Goal: Task Accomplishment & Management: Use online tool/utility

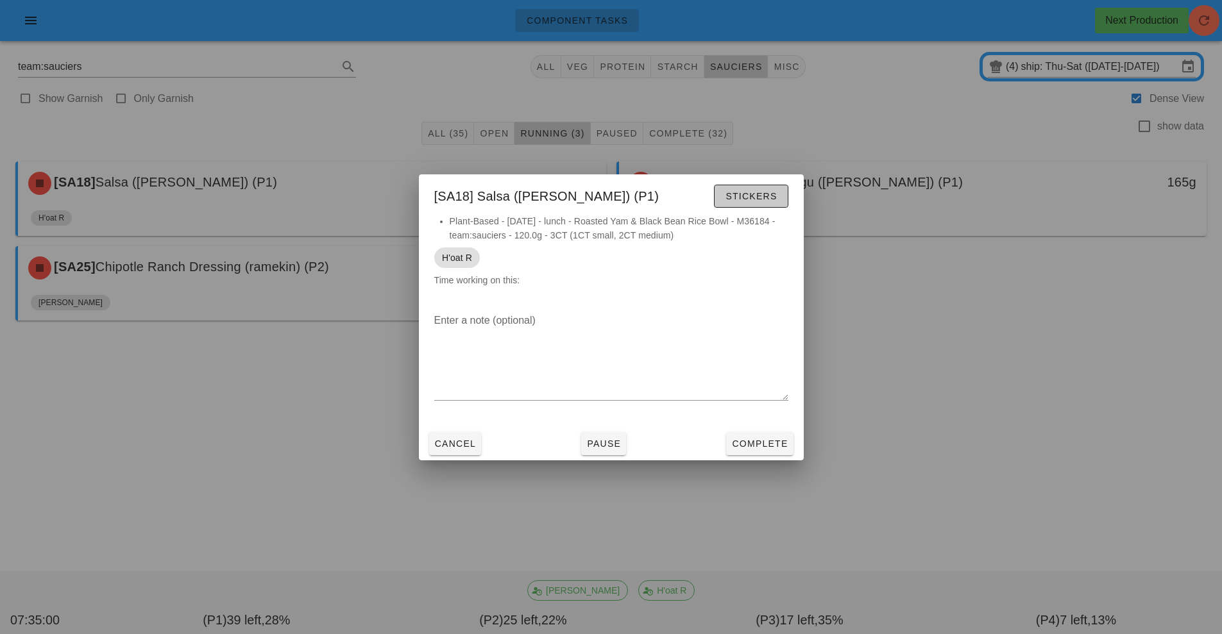
click at [743, 187] on button "Stickers" at bounding box center [751, 196] width 74 height 23
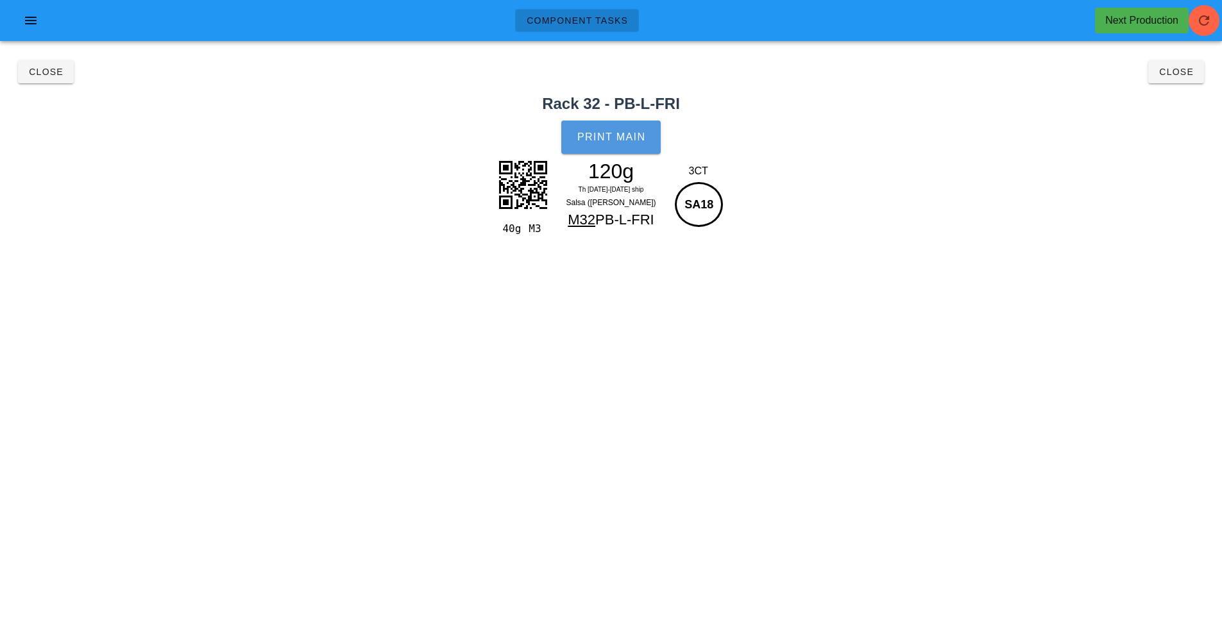
click at [636, 132] on span "Print Main" at bounding box center [611, 138] width 69 height 12
click at [45, 71] on span "Close" at bounding box center [45, 72] width 35 height 10
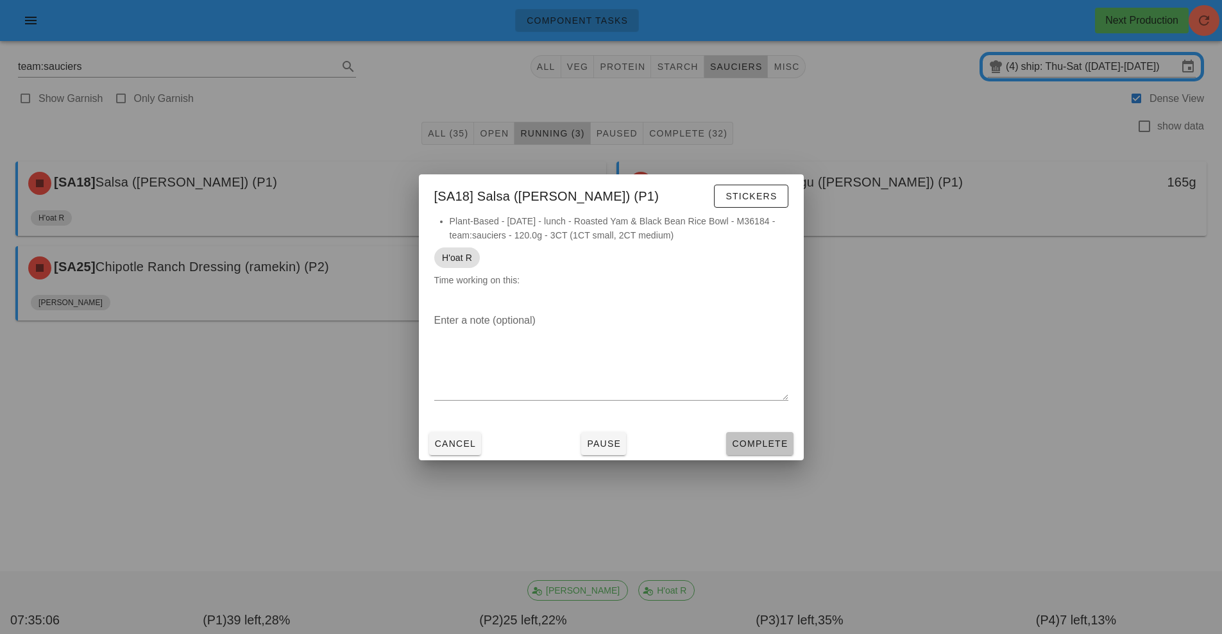
click at [751, 440] on span "Complete" at bounding box center [759, 444] width 56 height 10
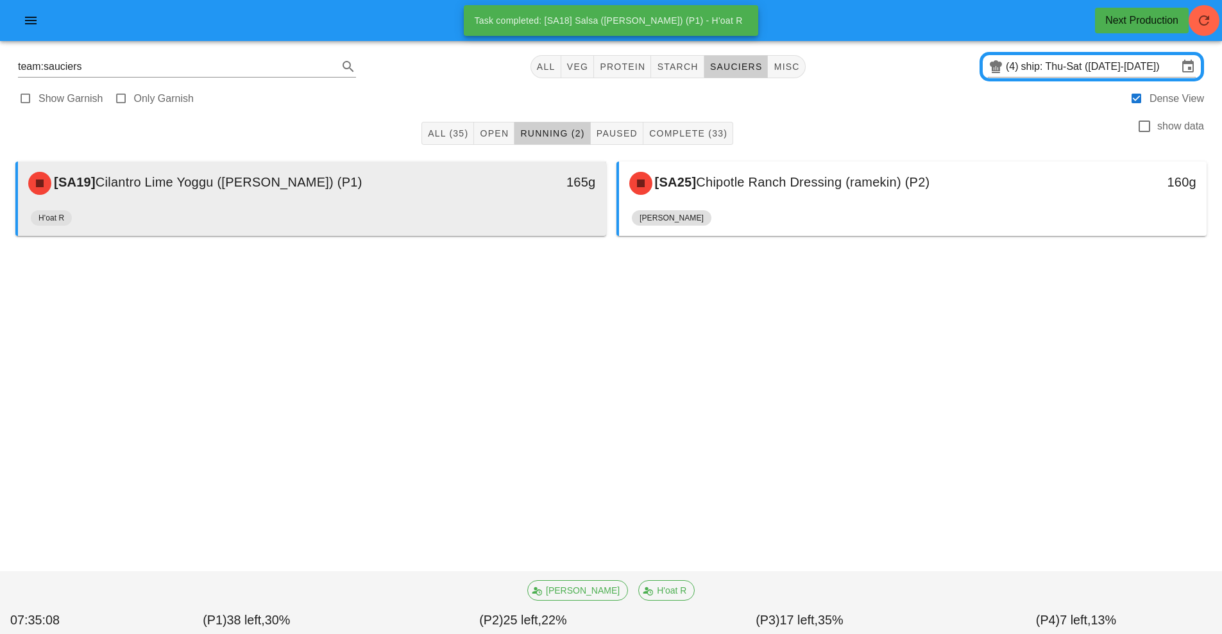
click at [448, 194] on div "[SA19] Cilantro Lime Yoggu (ramekin) (P1)" at bounding box center [239, 183] width 437 height 38
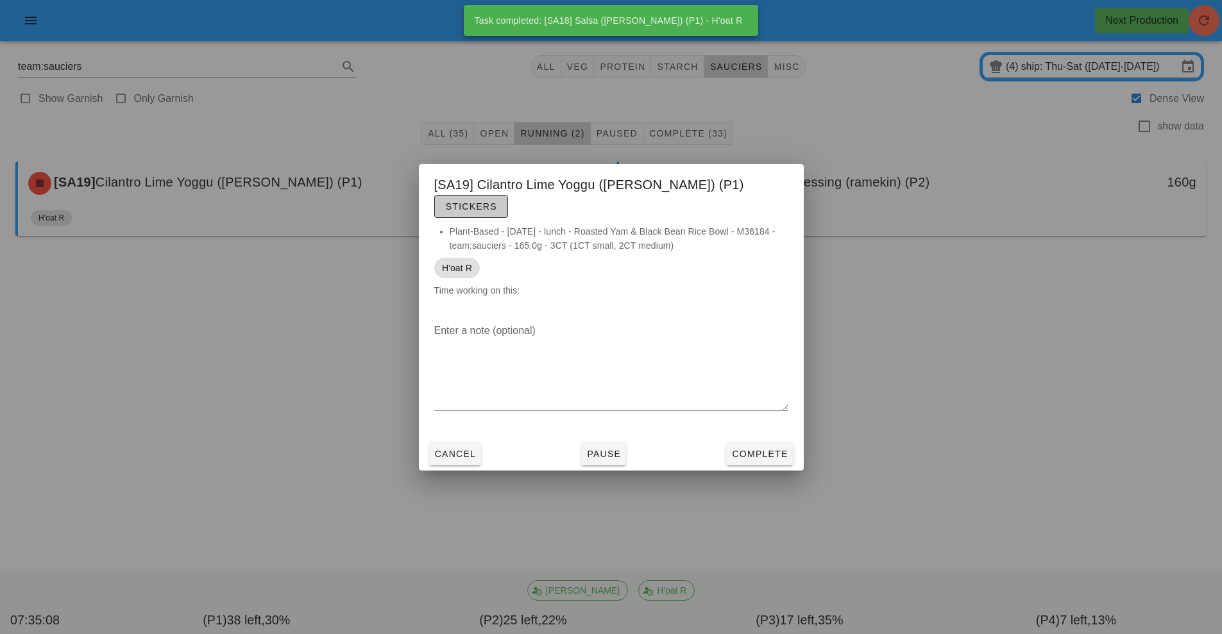
click at [497, 201] on span "Stickers" at bounding box center [471, 206] width 52 height 10
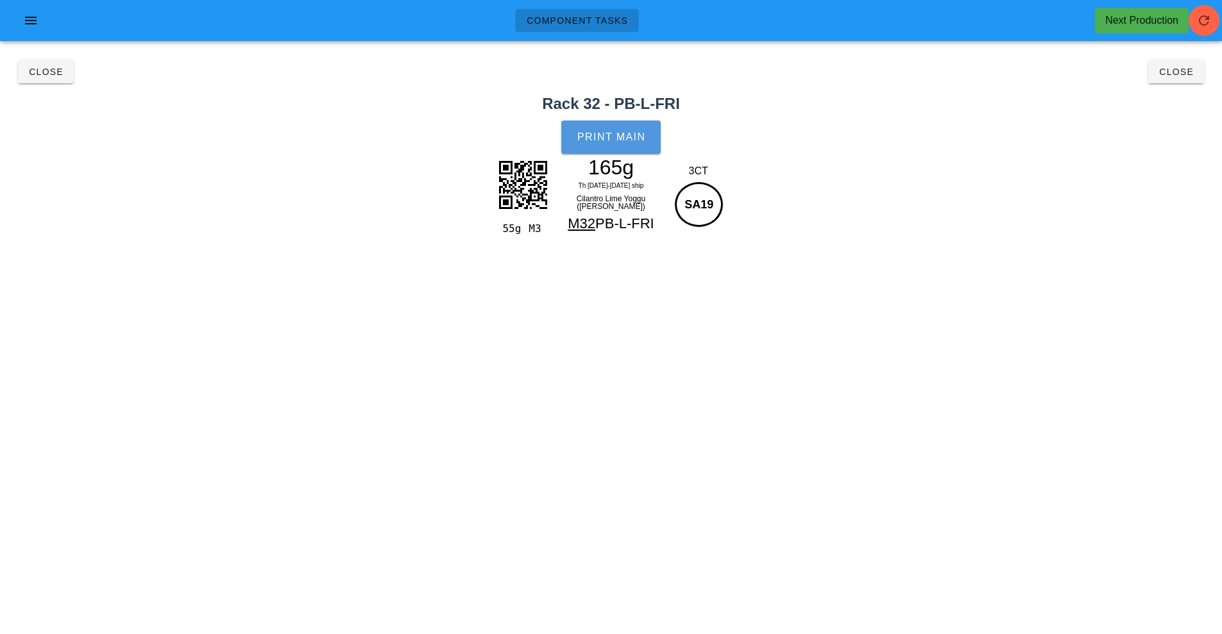
click at [604, 140] on span "Print Main" at bounding box center [611, 138] width 69 height 12
click at [47, 78] on button "Close" at bounding box center [46, 71] width 56 height 23
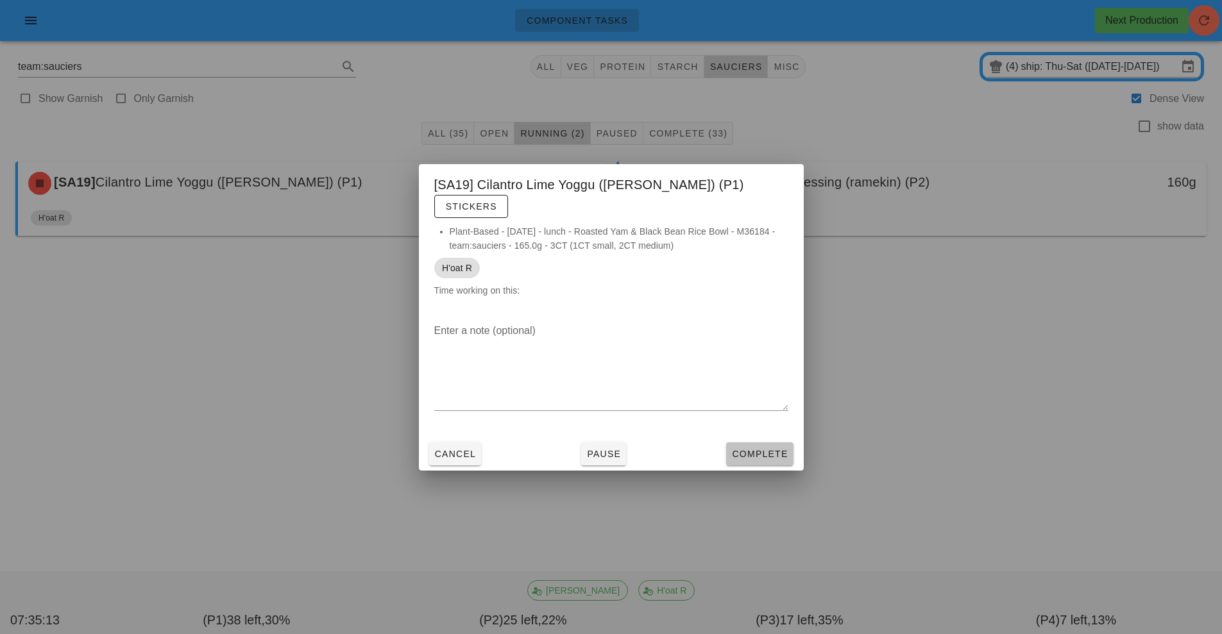
click at [763, 449] on span "Complete" at bounding box center [759, 454] width 56 height 10
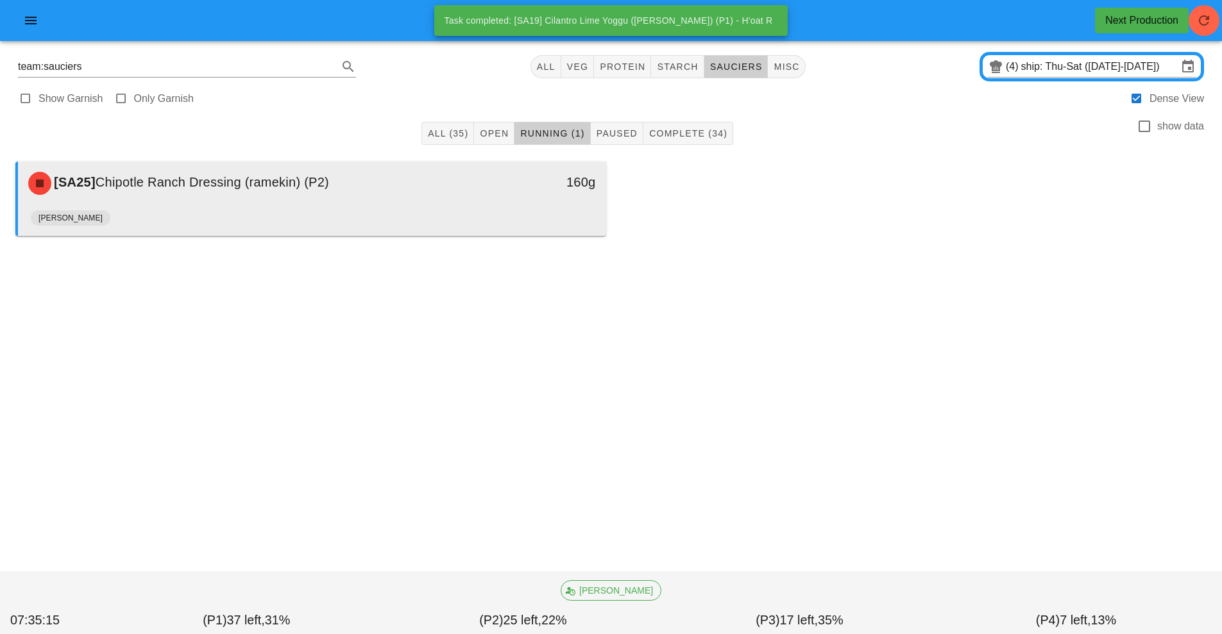
click at [452, 208] on div "[PERSON_NAME]" at bounding box center [312, 220] width 563 height 31
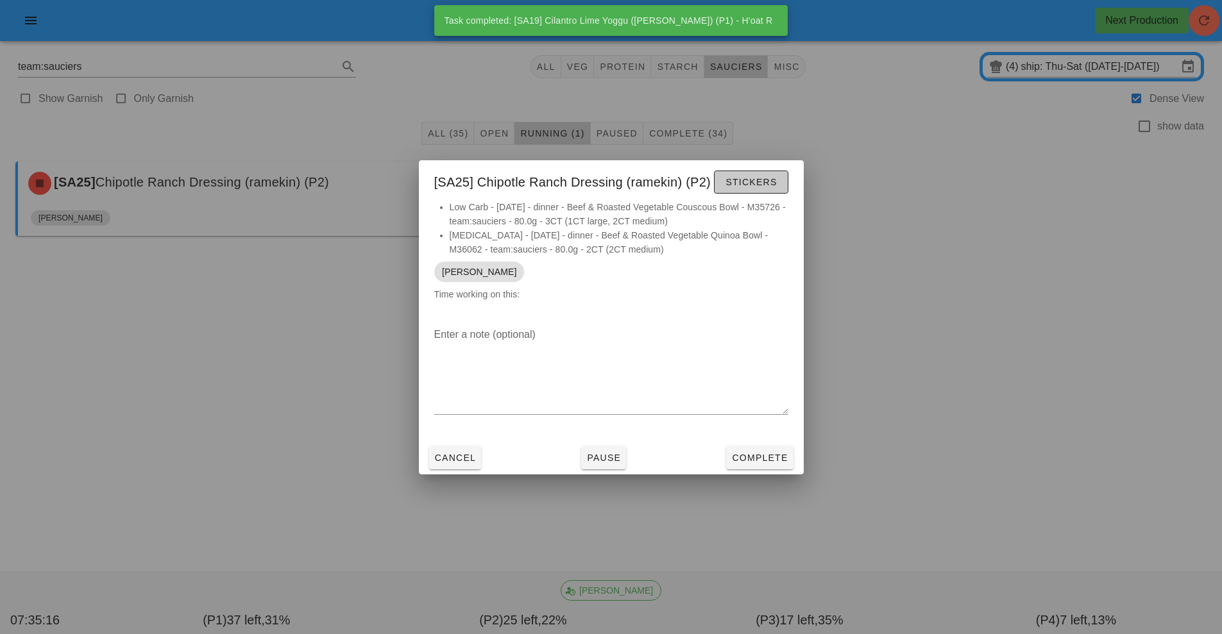
click at [751, 187] on span "Stickers" at bounding box center [751, 182] width 52 height 10
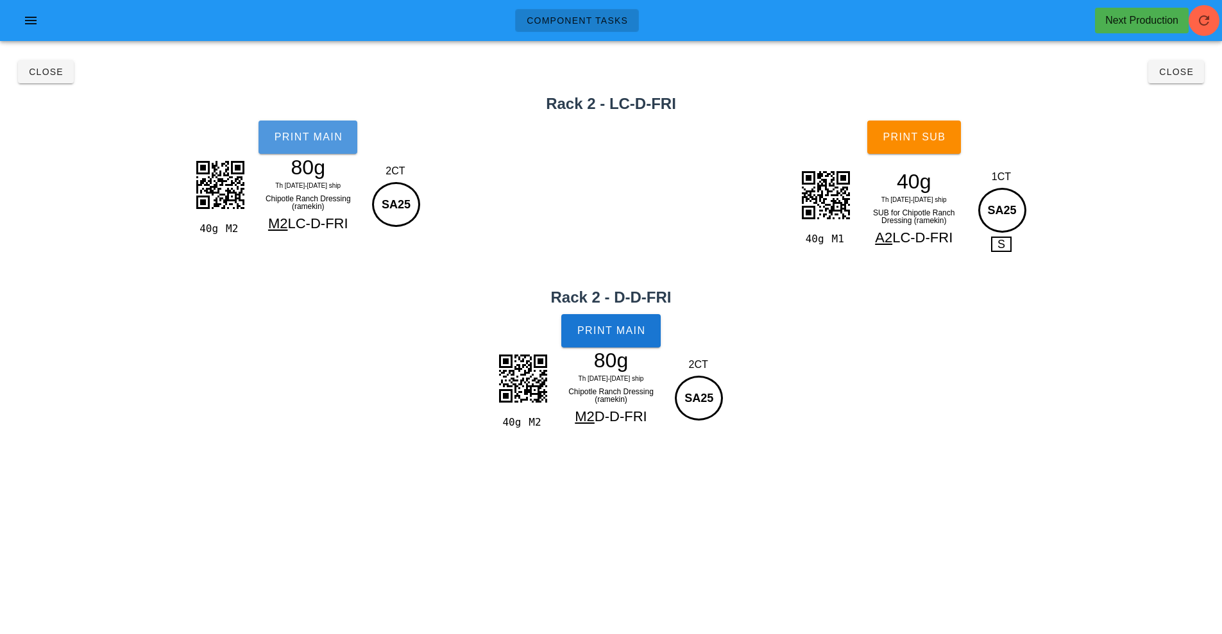
click at [304, 146] on button "Print Main" at bounding box center [308, 137] width 99 height 33
click at [604, 323] on button "Print Main" at bounding box center [610, 330] width 99 height 33
click at [907, 145] on button "Print Sub" at bounding box center [914, 137] width 94 height 33
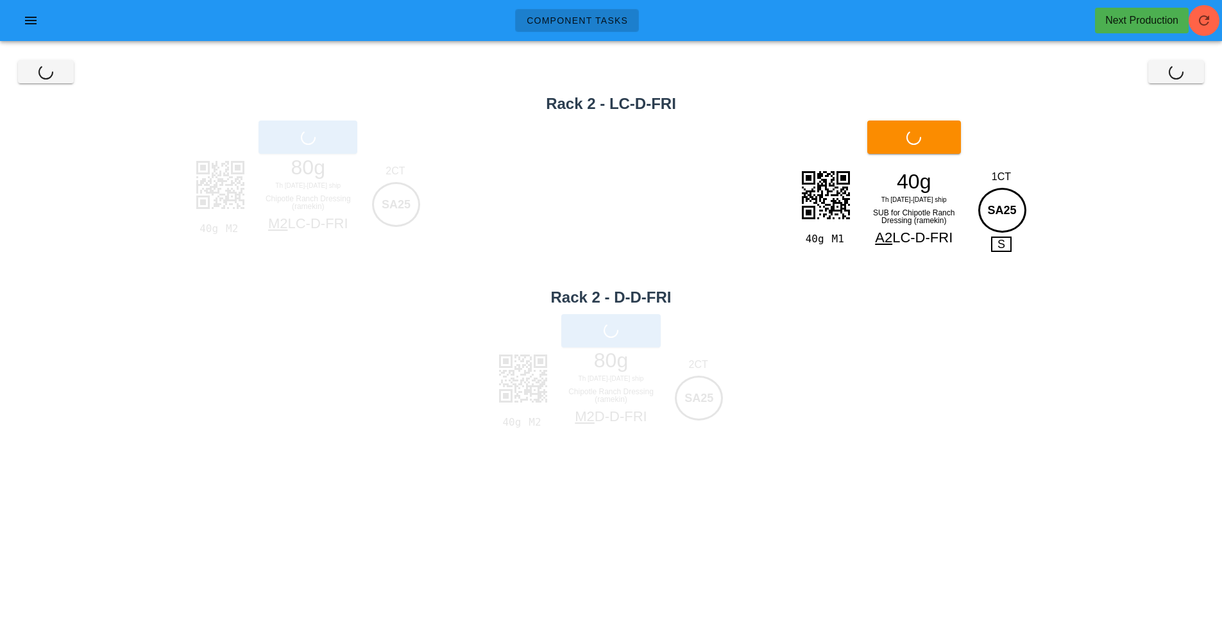
click at [56, 79] on div "Close Close" at bounding box center [611, 71] width 1207 height 41
click at [31, 77] on button "Close" at bounding box center [46, 71] width 56 height 23
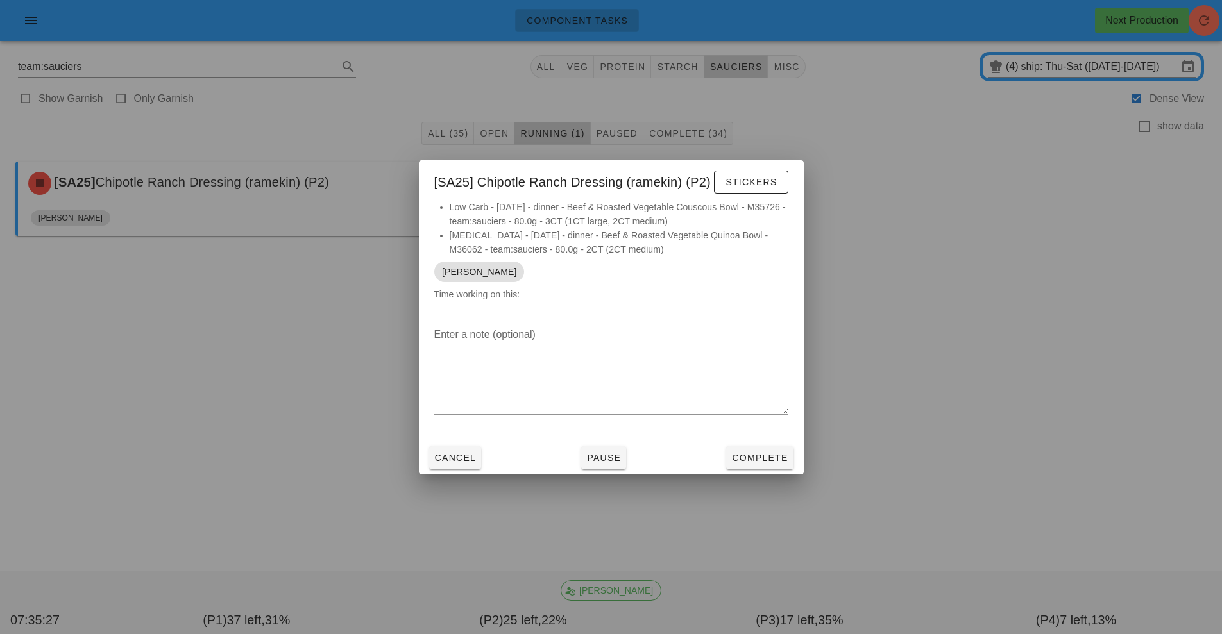
click at [42, 76] on div at bounding box center [611, 317] width 1222 height 634
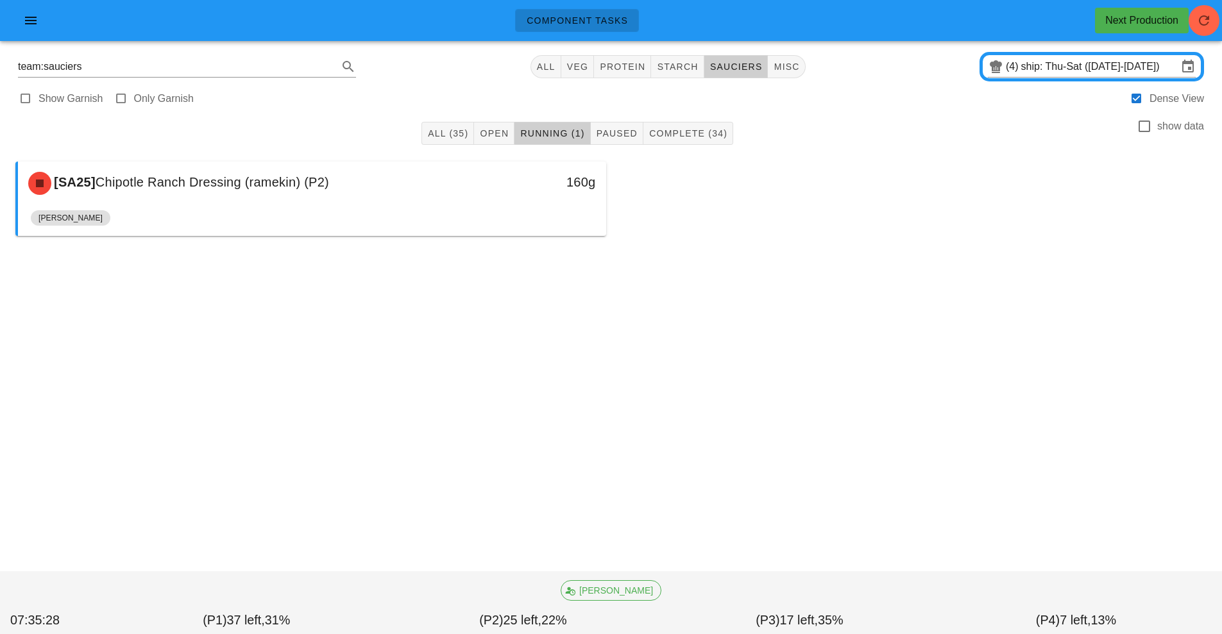
click at [771, 436] on div "Component Tasks Next Production team:sauciers All veg protein starch sauciers m…" at bounding box center [611, 317] width 1222 height 634
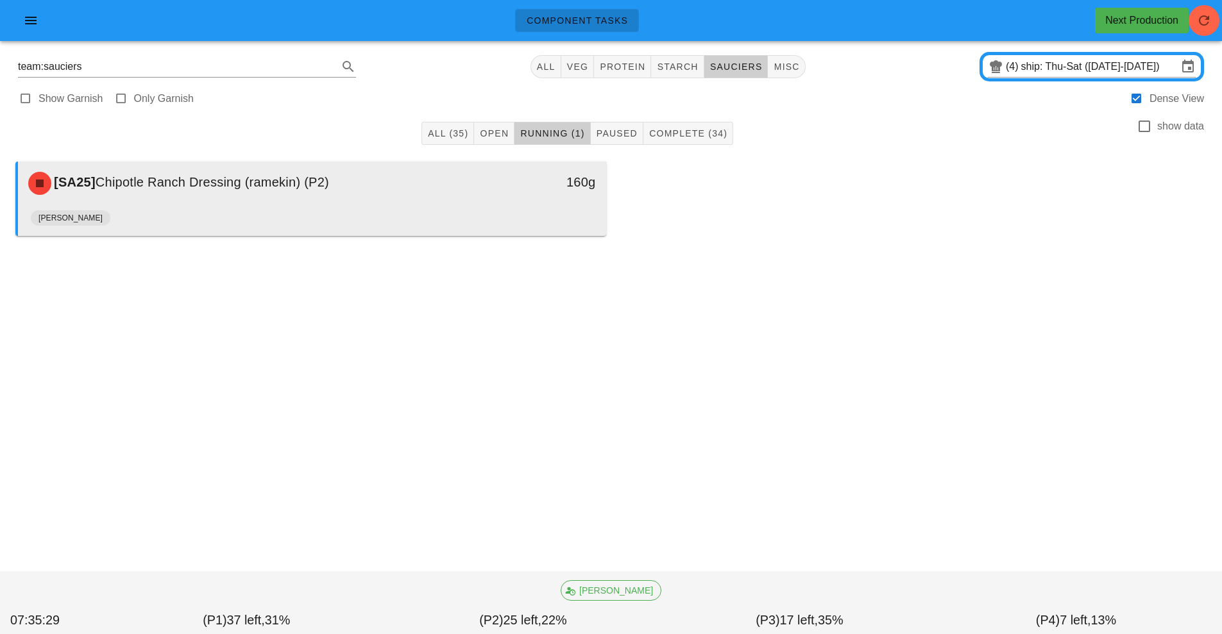
click at [378, 207] on div "[PERSON_NAME]" at bounding box center [312, 220] width 563 height 31
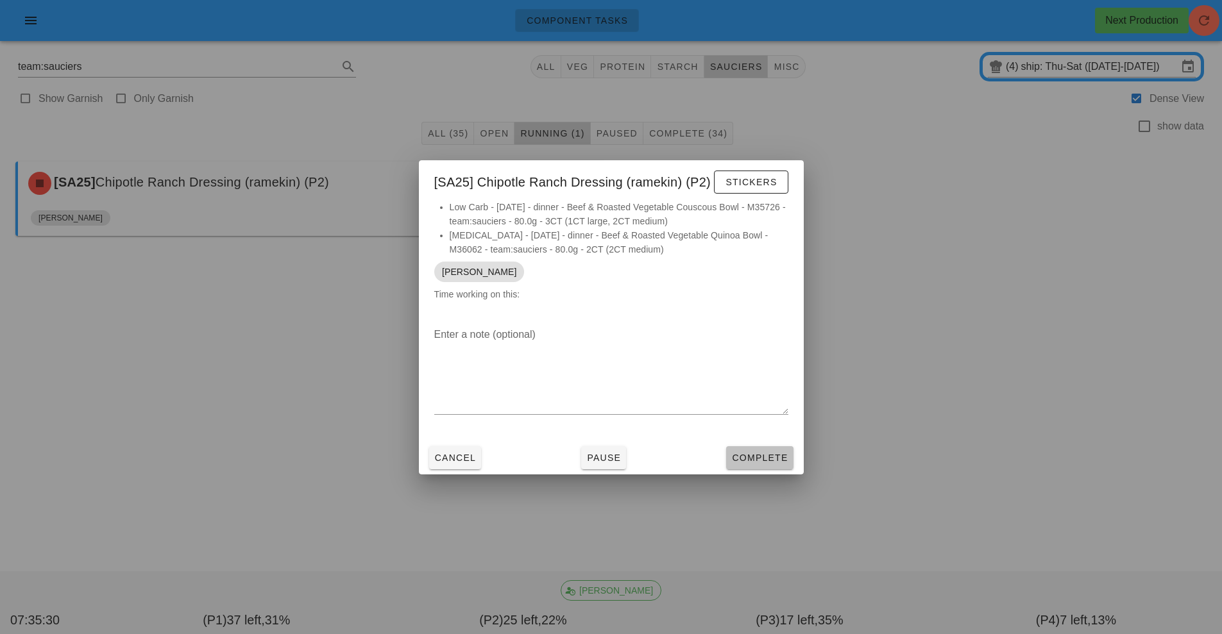
click at [761, 447] on button "Complete" at bounding box center [759, 457] width 67 height 23
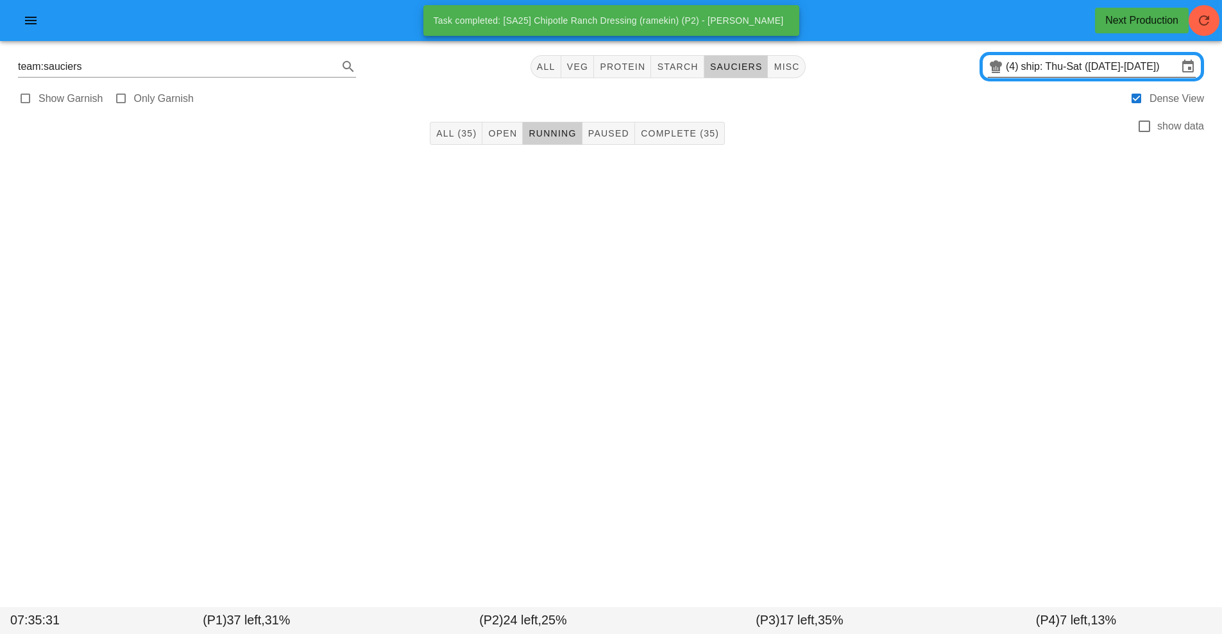
click at [1082, 65] on input "ship: Thu-Sat (Oct 16-Oct 18)" at bounding box center [1099, 66] width 157 height 21
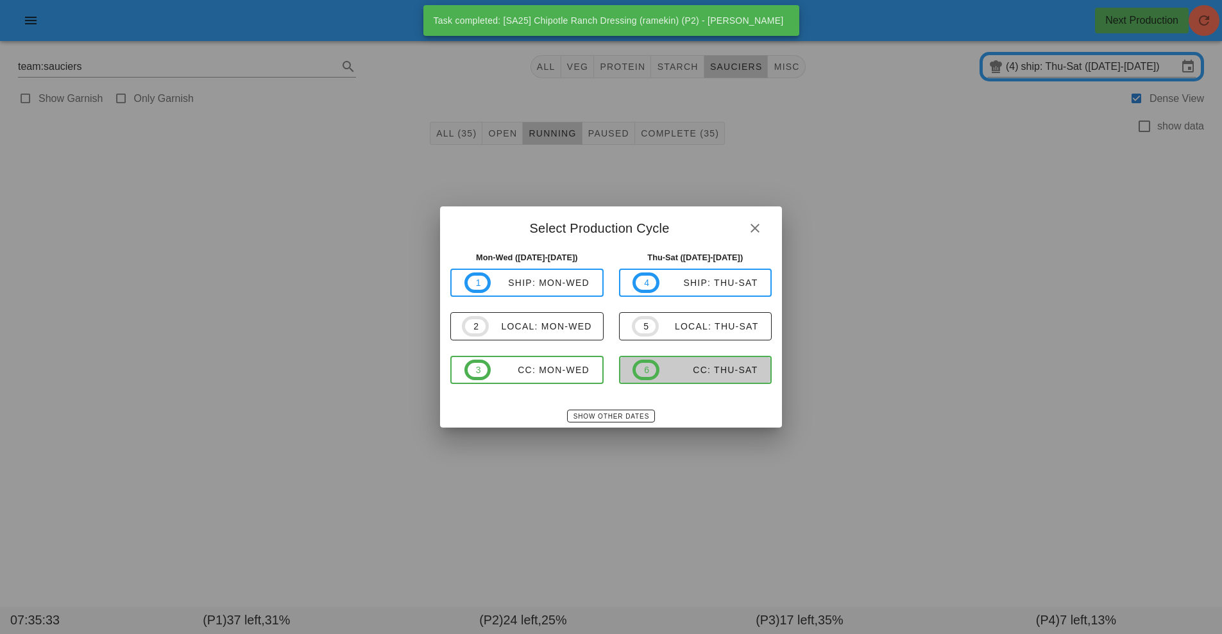
click at [704, 366] on div "CC: Thu-Sat" at bounding box center [708, 370] width 99 height 10
type input "CC: Thu-Sat ([DATE]-[DATE])"
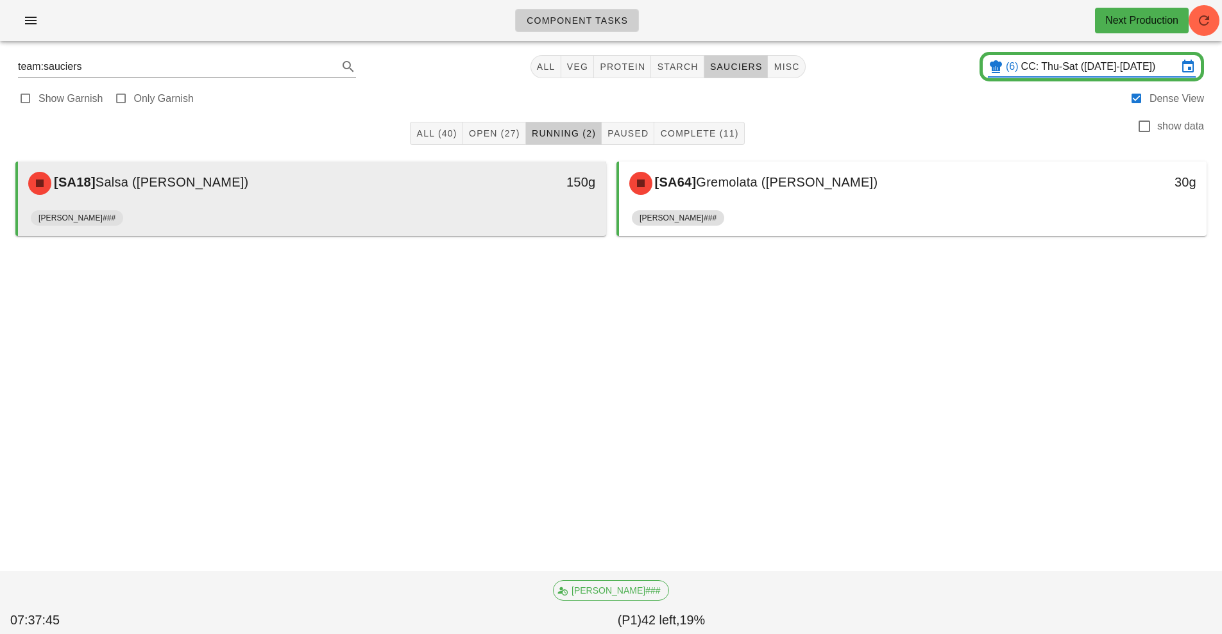
click at [248, 205] on div "[SA18] Salsa (ramekin) 150g" at bounding box center [312, 184] width 588 height 44
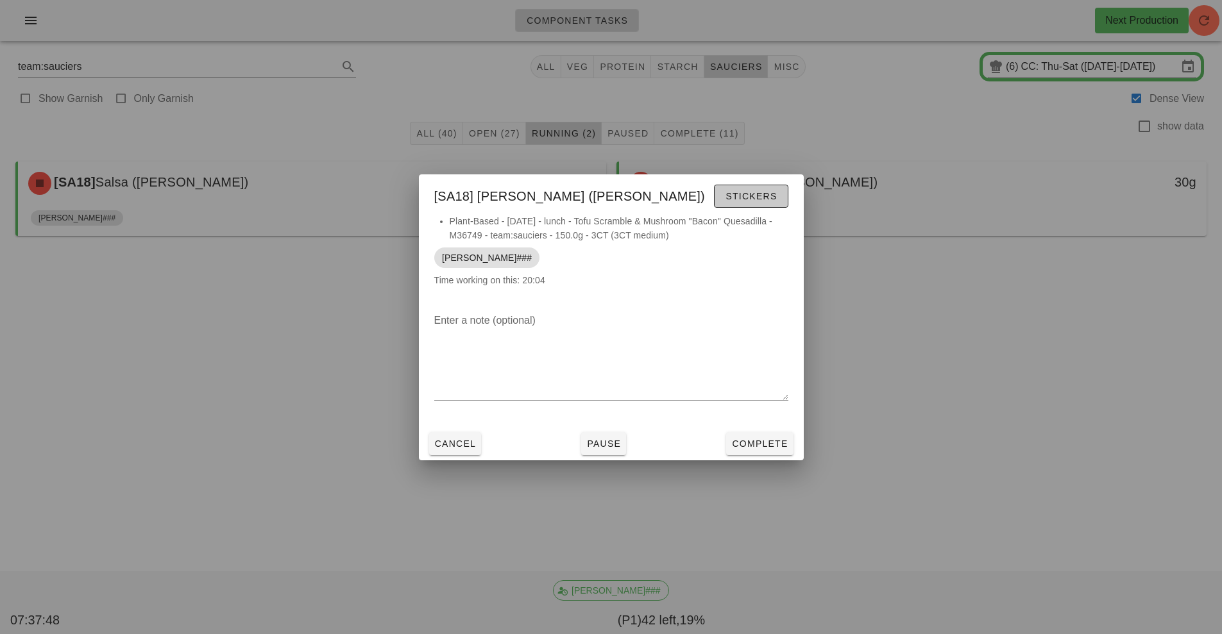
click at [763, 203] on button "Stickers" at bounding box center [751, 196] width 74 height 23
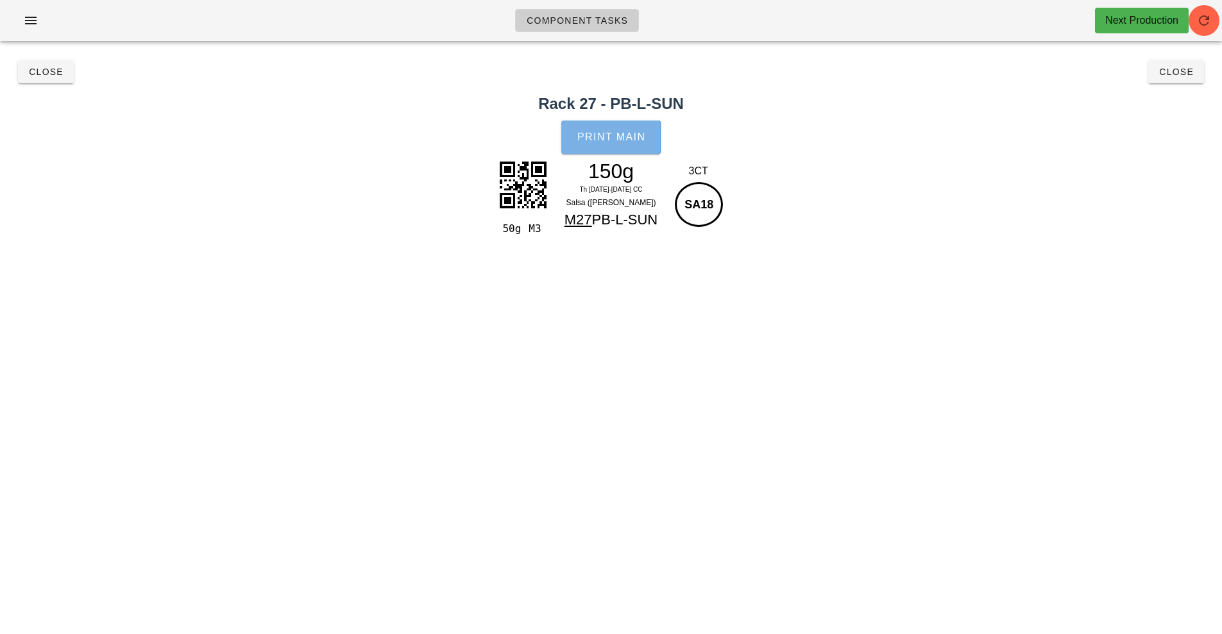
click at [621, 140] on span "Print Main" at bounding box center [611, 138] width 69 height 12
click at [46, 74] on span "Close" at bounding box center [45, 72] width 35 height 10
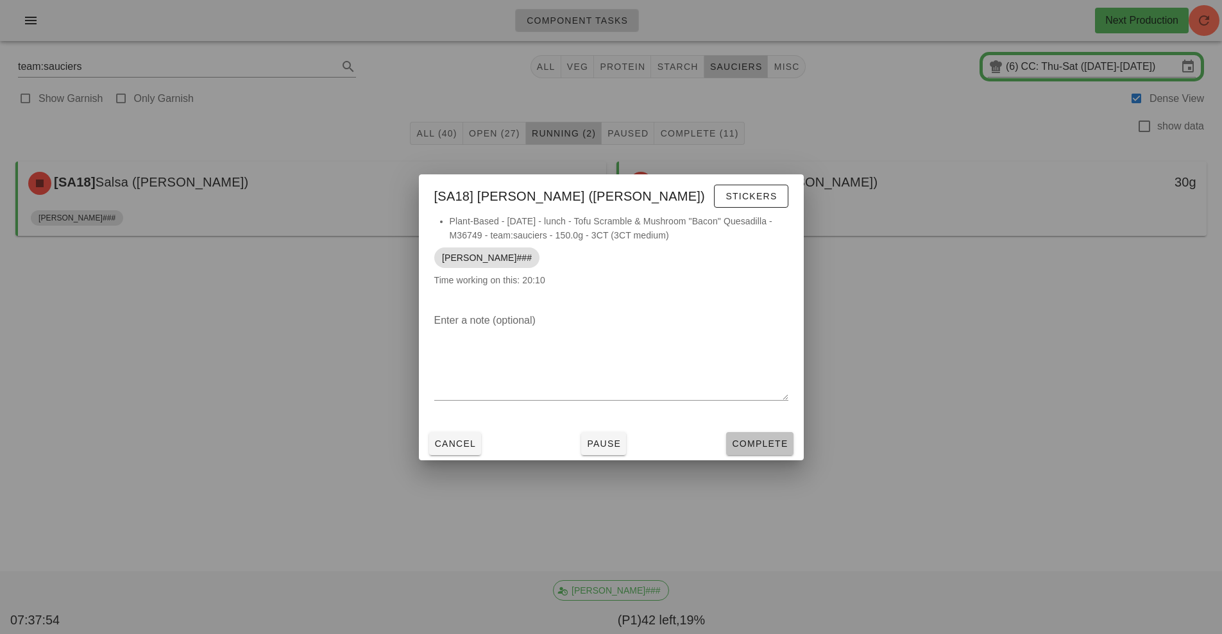
click at [750, 453] on button "Complete" at bounding box center [759, 443] width 67 height 23
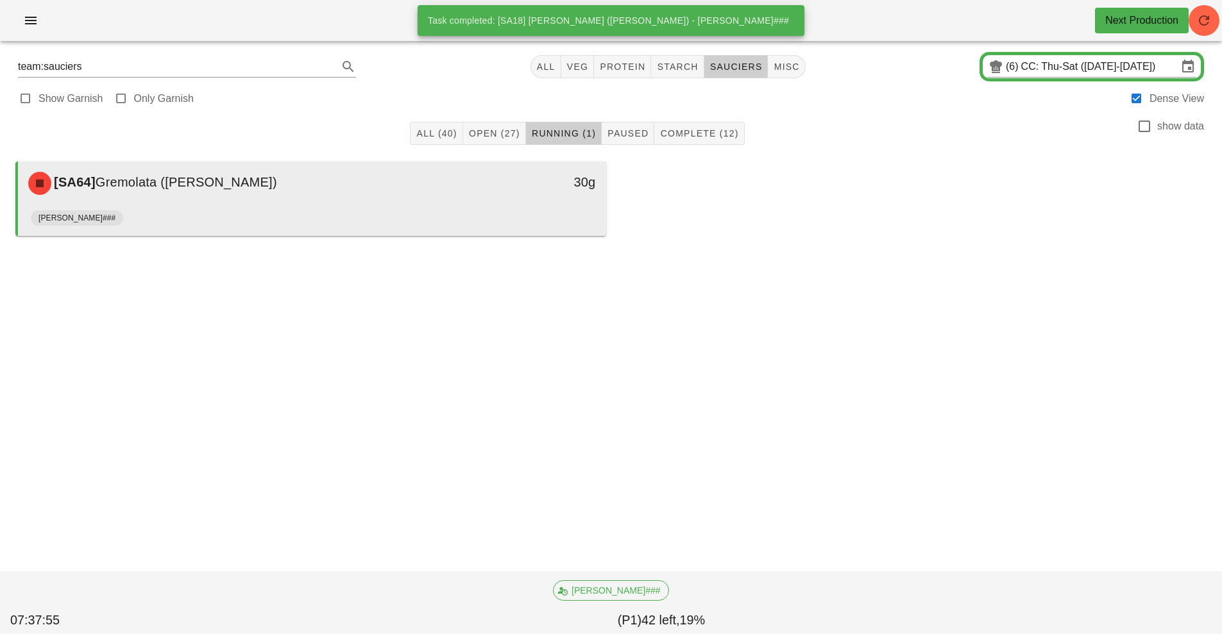
click at [335, 193] on div "[SA64] Gremolata (ramekin)" at bounding box center [239, 183] width 437 height 38
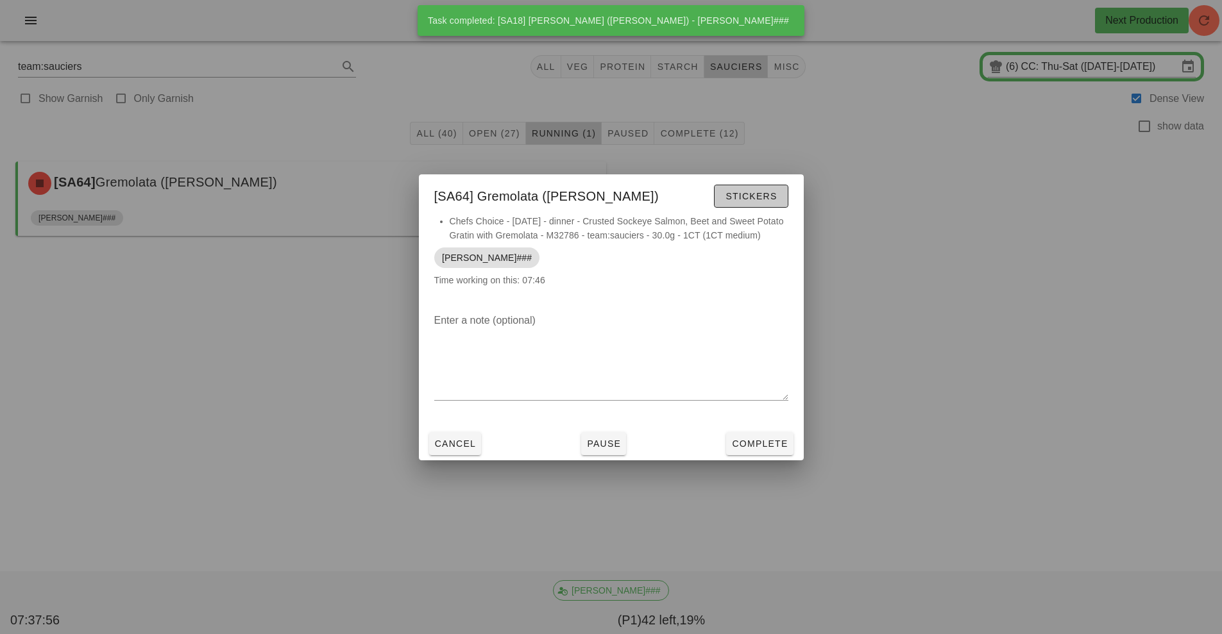
click at [744, 193] on span "Stickers" at bounding box center [751, 196] width 52 height 10
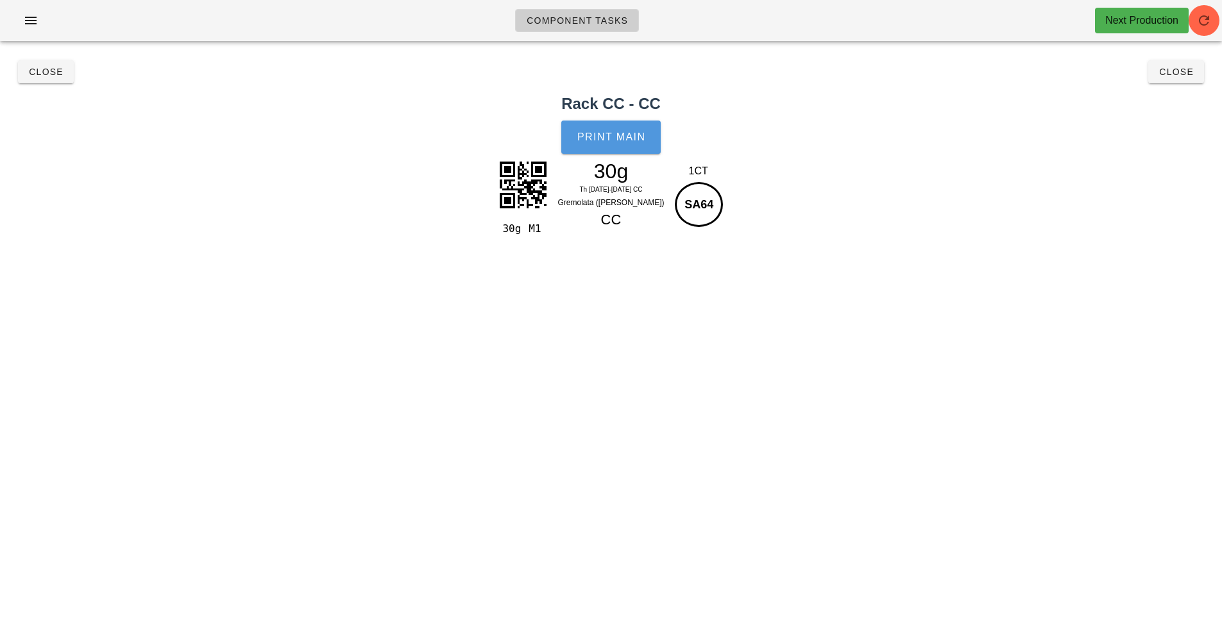
click at [626, 135] on span "Print Main" at bounding box center [611, 138] width 69 height 12
click at [42, 71] on span "Close" at bounding box center [45, 72] width 35 height 10
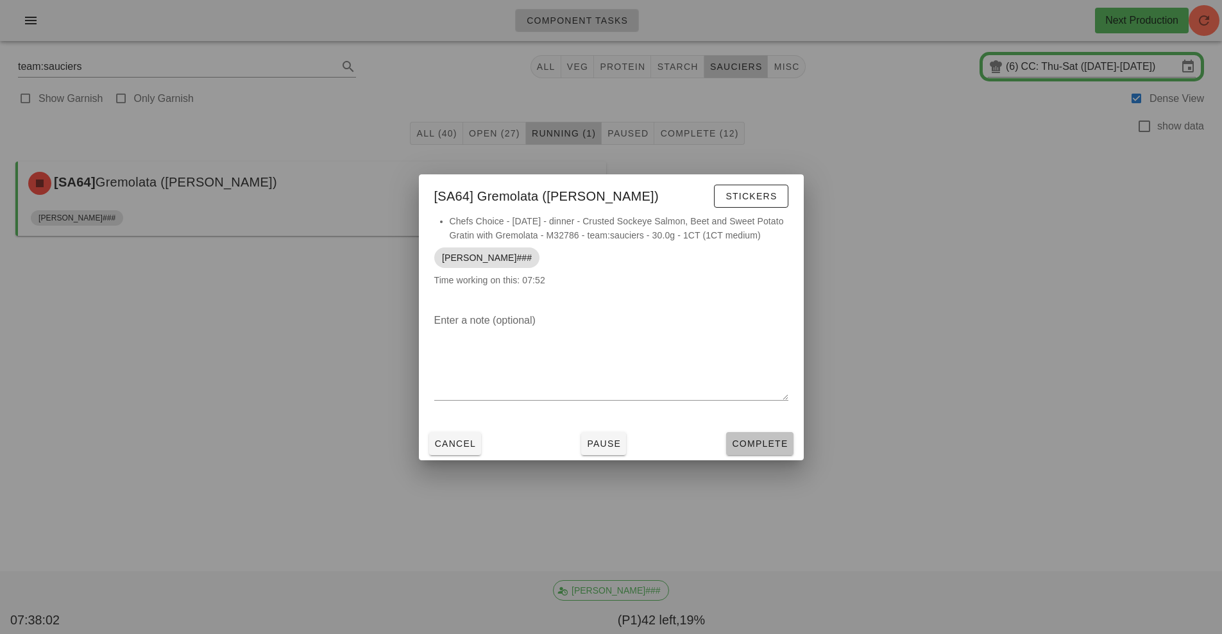
click at [773, 443] on span "Complete" at bounding box center [759, 444] width 56 height 10
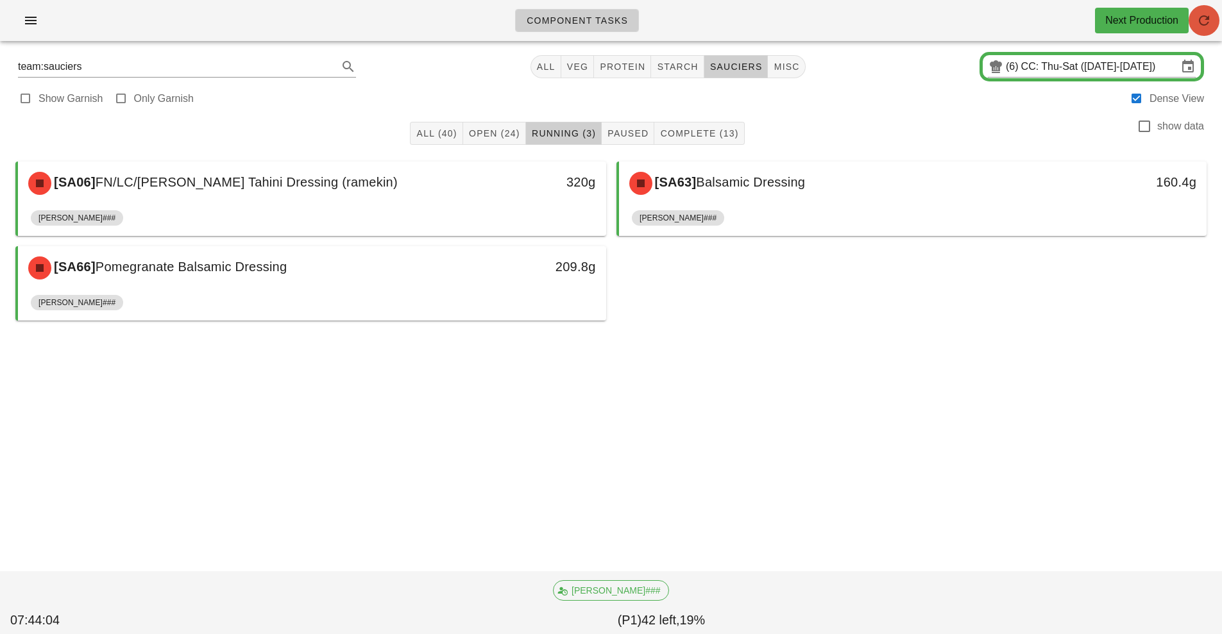
click at [1204, 21] on icon "button" at bounding box center [1203, 20] width 15 height 15
click at [1044, 67] on input "CC: Thu-Sat ([DATE]-[DATE])" at bounding box center [1099, 66] width 157 height 21
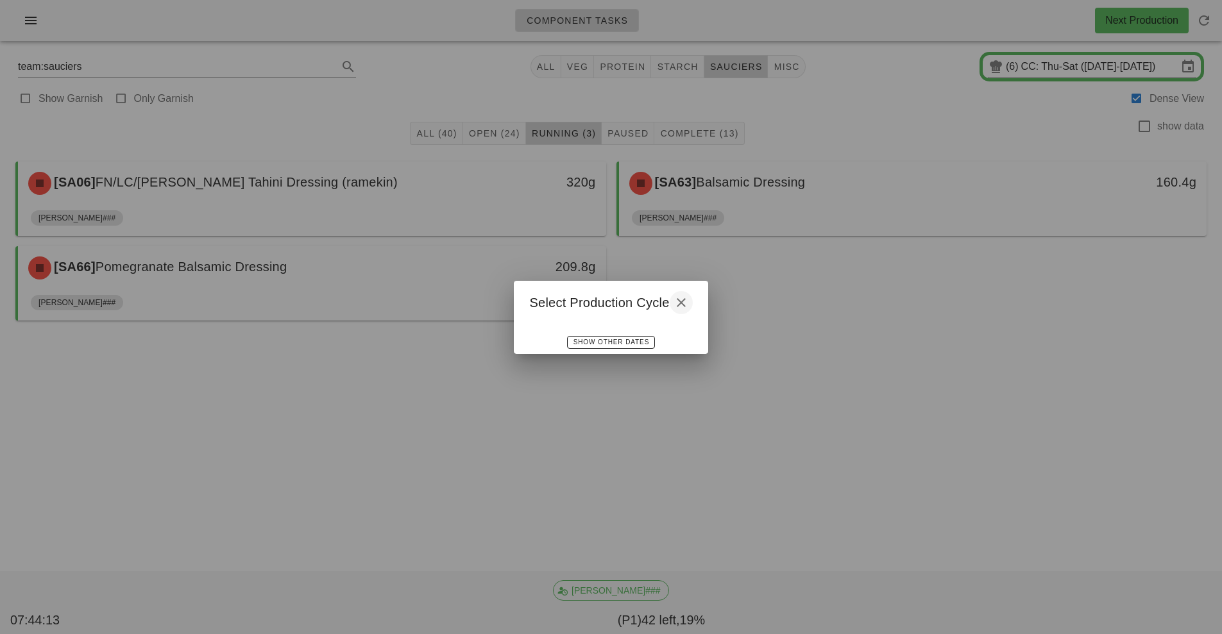
click at [684, 300] on icon "button" at bounding box center [681, 302] width 15 height 15
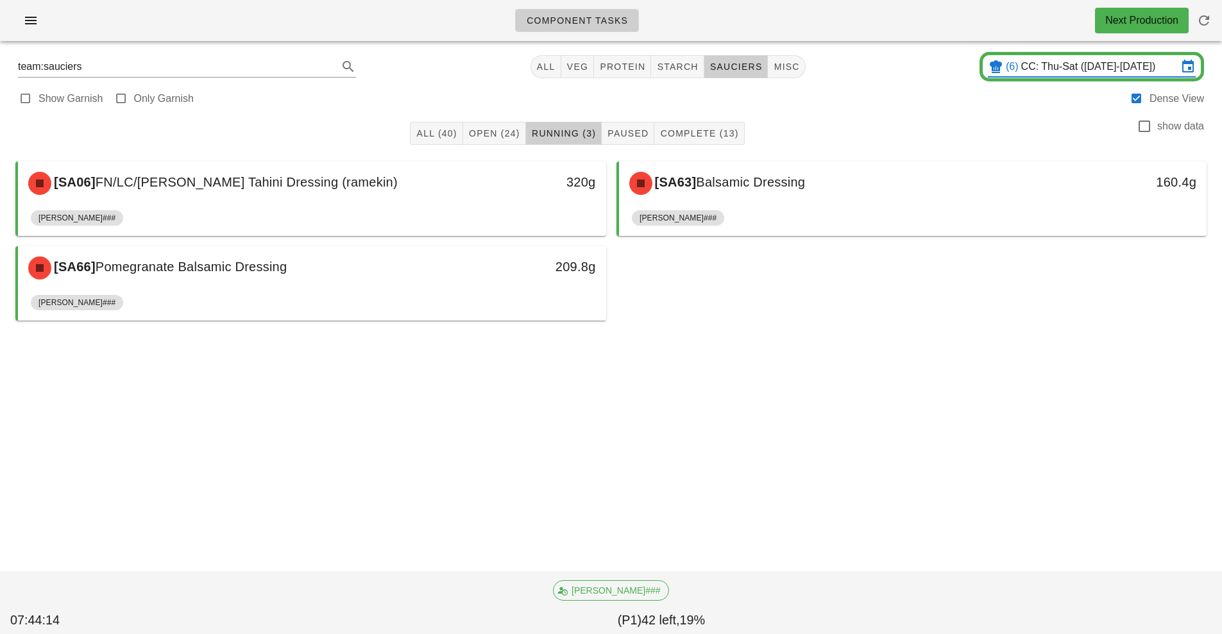
click at [1035, 69] on input "CC: Thu-Sat ([DATE]-[DATE])" at bounding box center [1099, 66] width 157 height 21
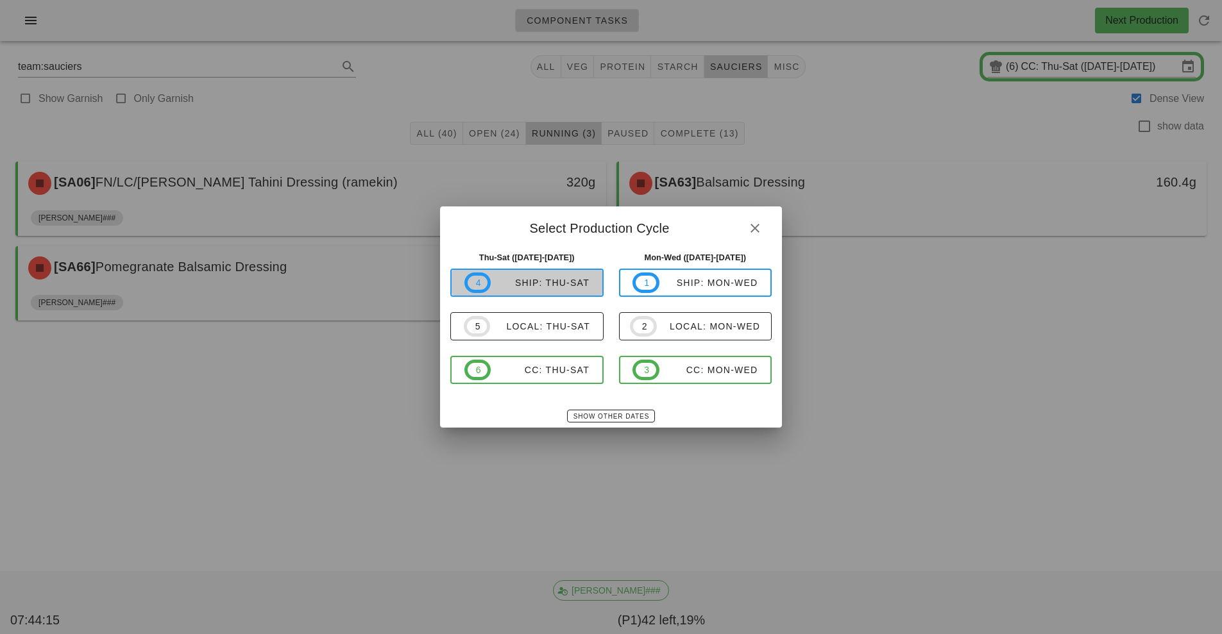
click at [561, 280] on div "ship: Thu-Sat" at bounding box center [540, 283] width 99 height 10
type input "ship: Thu-Sat (Oct 16-Oct 18)"
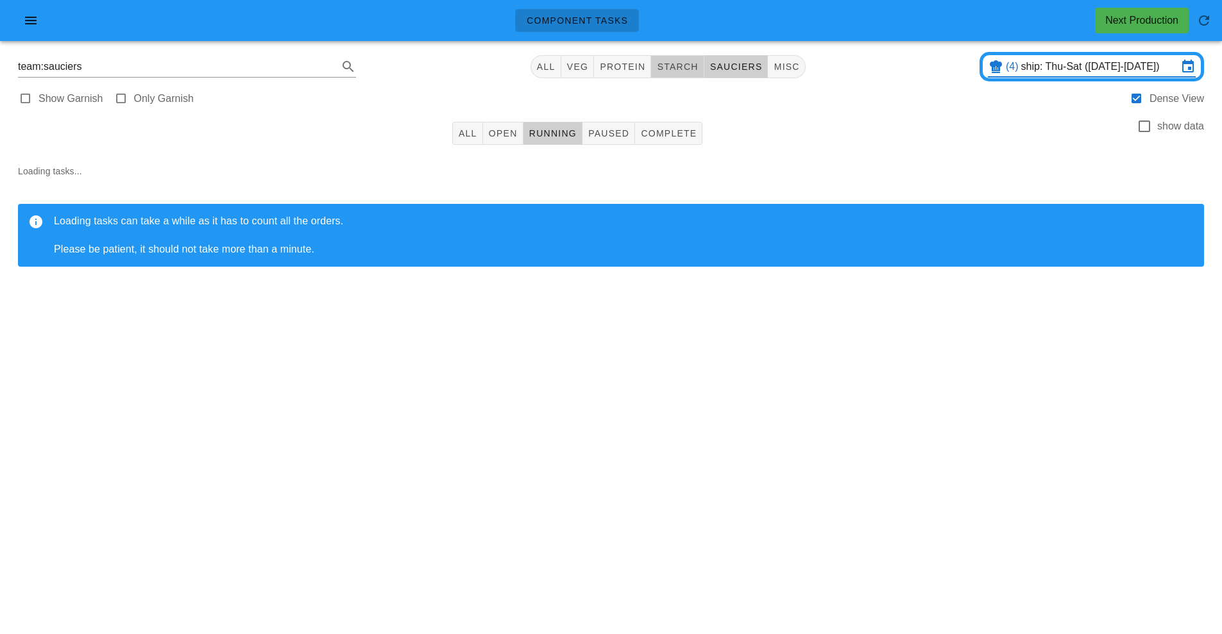
click at [674, 67] on span "starch" at bounding box center [677, 67] width 42 height 10
type input "team:starch"
click at [505, 134] on span "Open" at bounding box center [503, 133] width 30 height 10
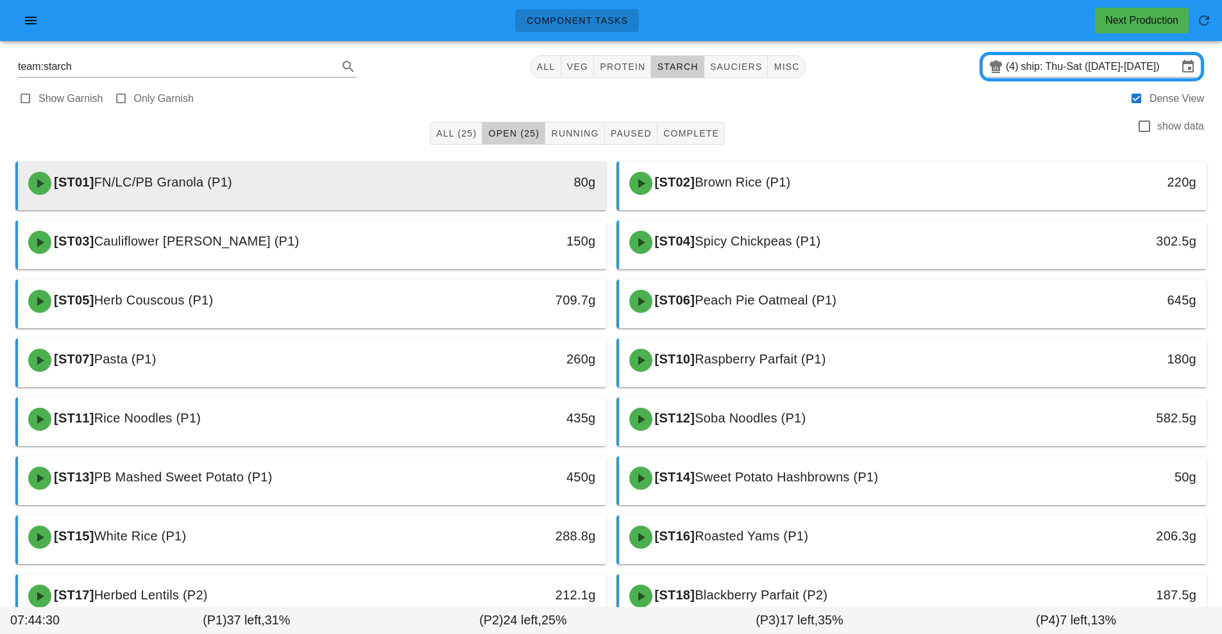
click at [294, 188] on div "[ST01] FN/LC/PB Granola (P1)" at bounding box center [239, 183] width 437 height 38
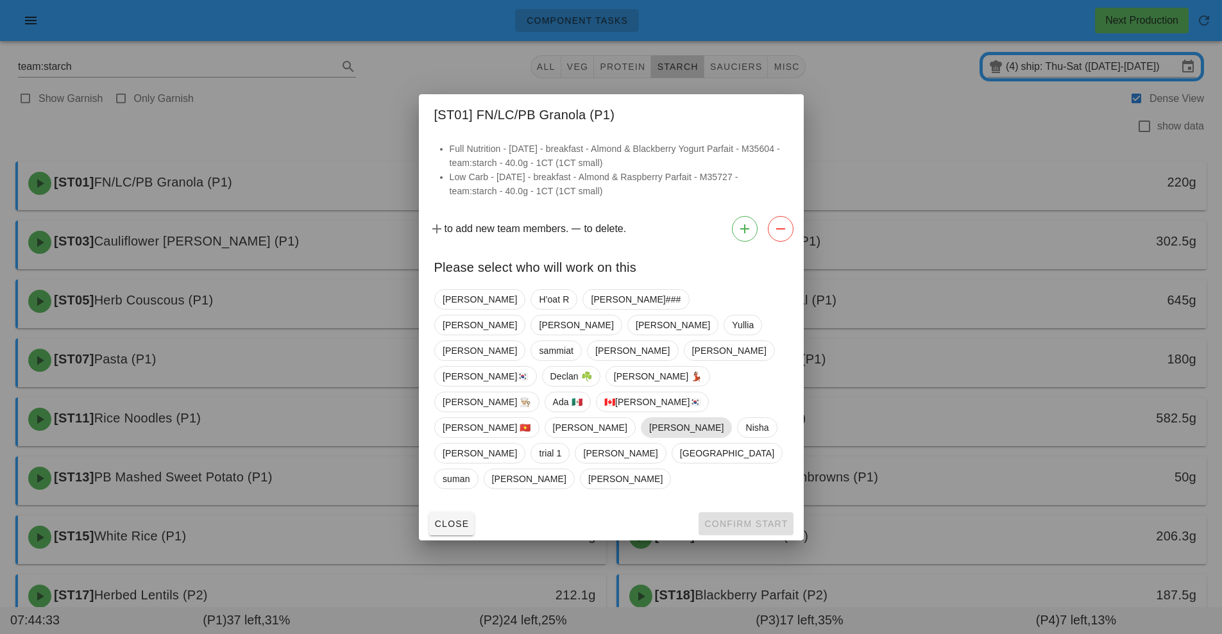
click at [649, 418] on span "[PERSON_NAME]" at bounding box center [686, 427] width 74 height 19
click at [738, 513] on button "Confirm Start" at bounding box center [746, 524] width 94 height 23
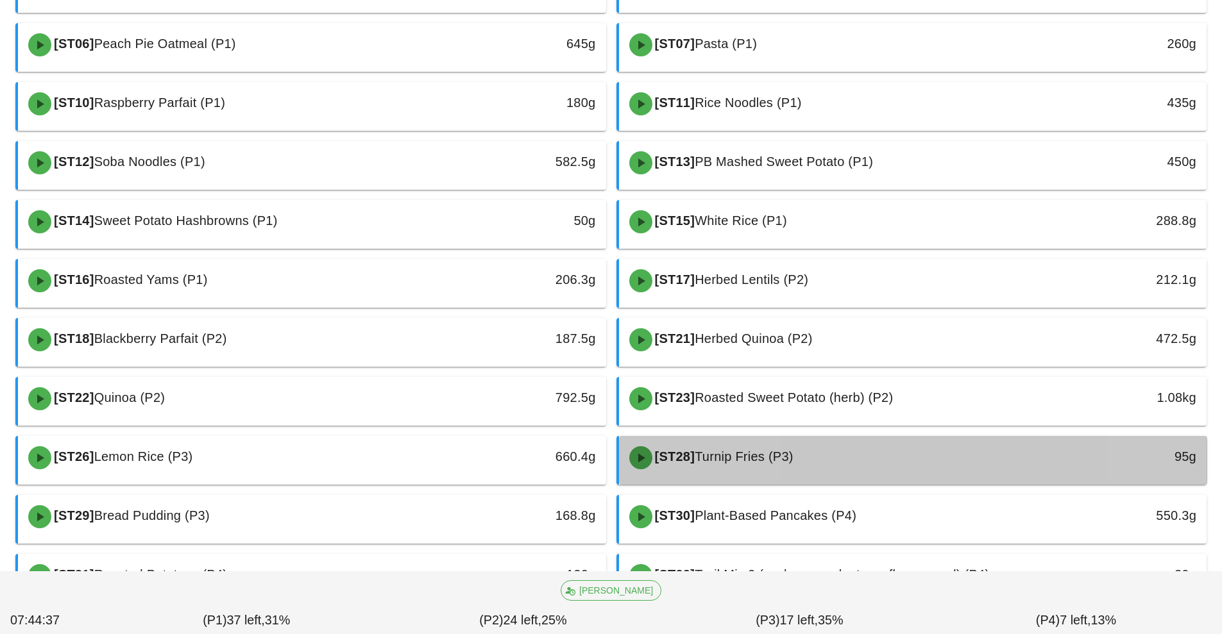
scroll to position [318, 0]
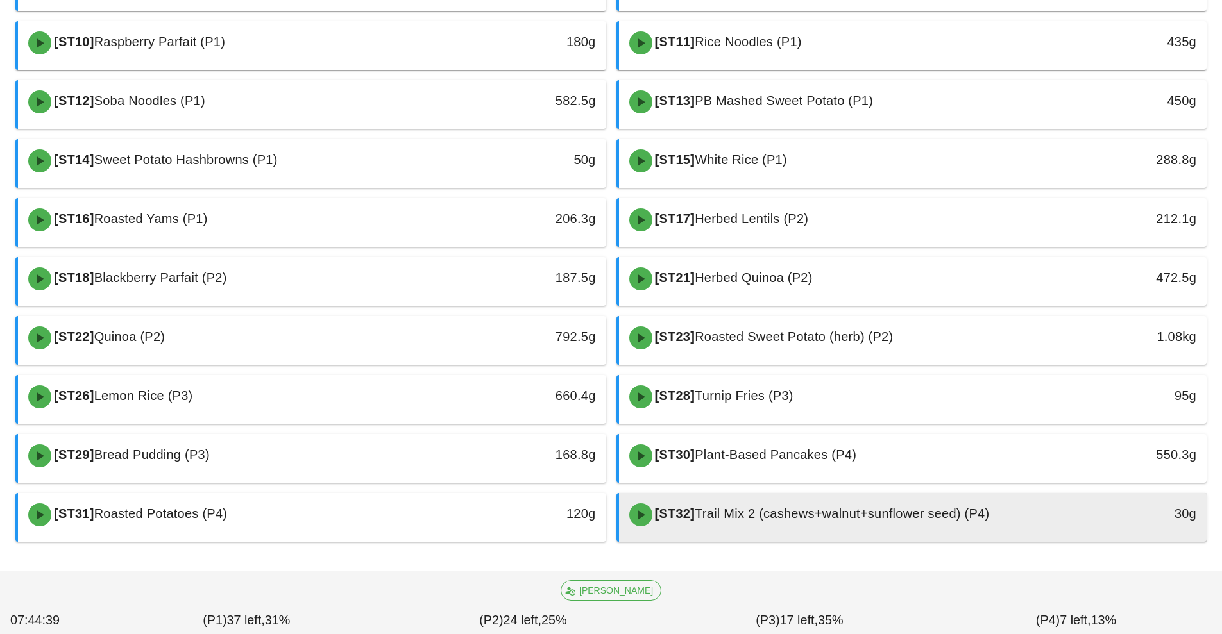
click at [726, 522] on div "[ST32] Trail Mix 2 (cashews+walnut+sunflower seed) (P4)" at bounding box center [840, 515] width 437 height 38
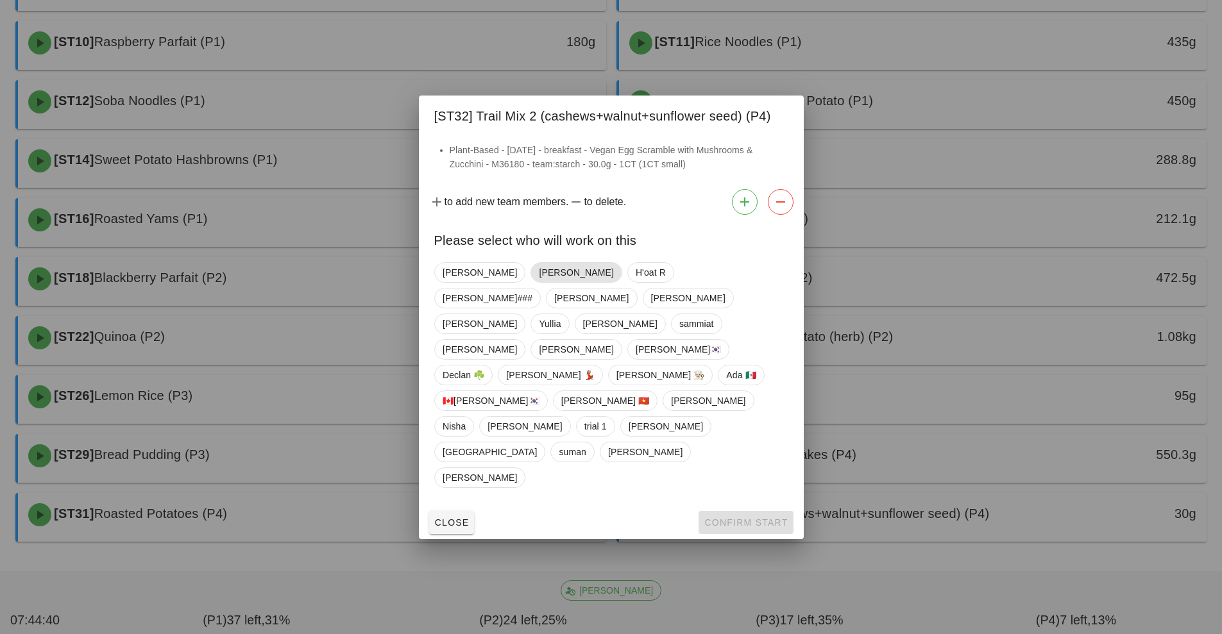
click at [539, 282] on span "[PERSON_NAME]" at bounding box center [576, 272] width 74 height 19
click at [738, 518] on span "Confirm Start" at bounding box center [746, 523] width 84 height 10
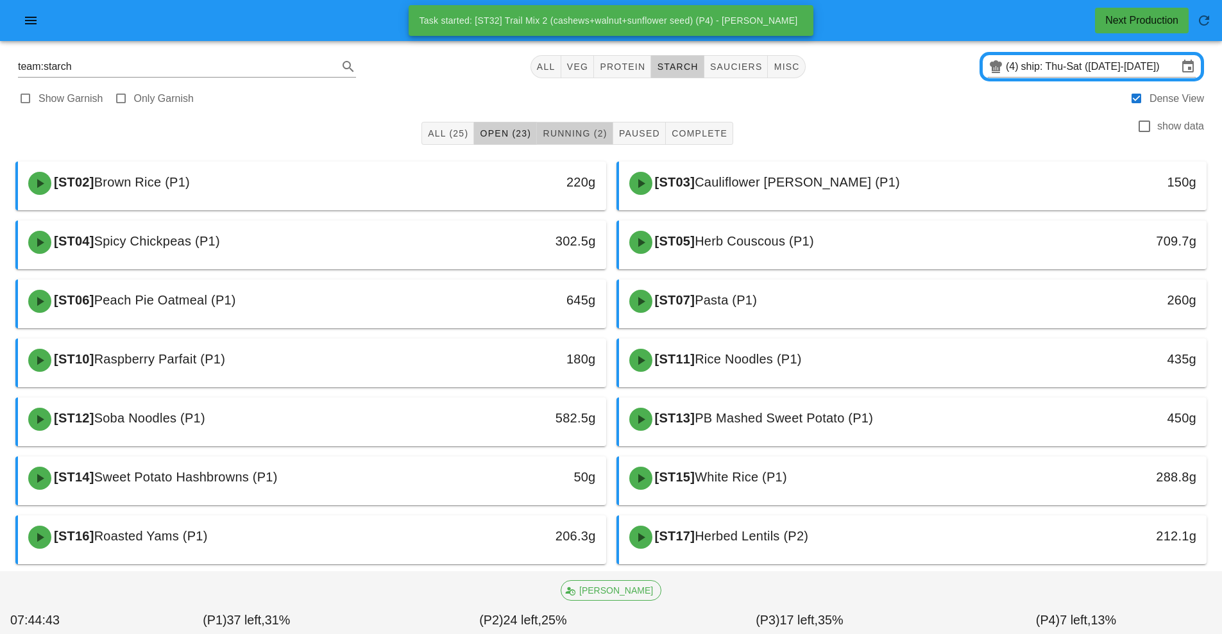
click at [579, 134] on span "Running (2)" at bounding box center [574, 133] width 65 height 10
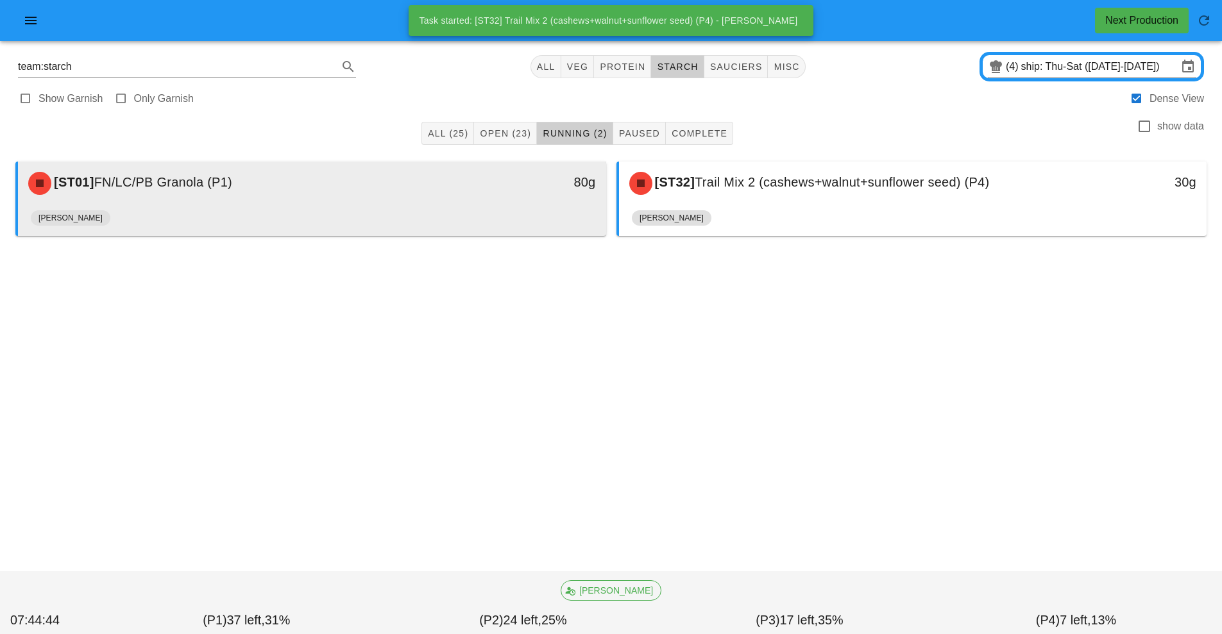
click at [344, 197] on div "[ST01] FN/LC/PB Granola (P1)" at bounding box center [239, 183] width 437 height 38
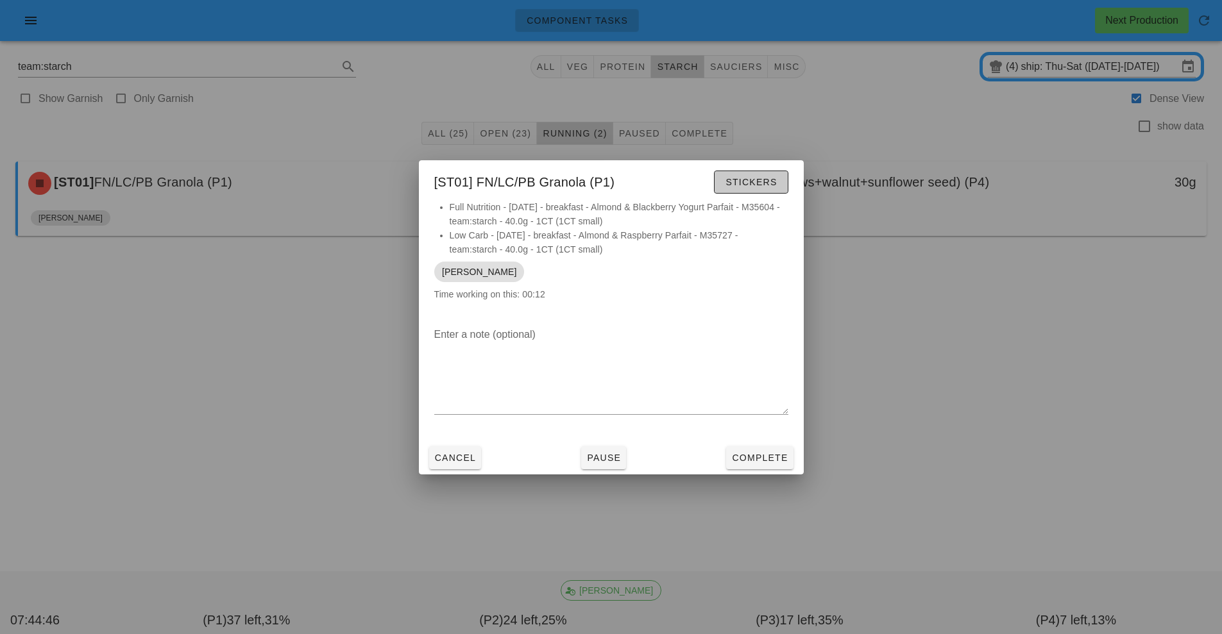
click at [752, 183] on span "Stickers" at bounding box center [751, 182] width 52 height 10
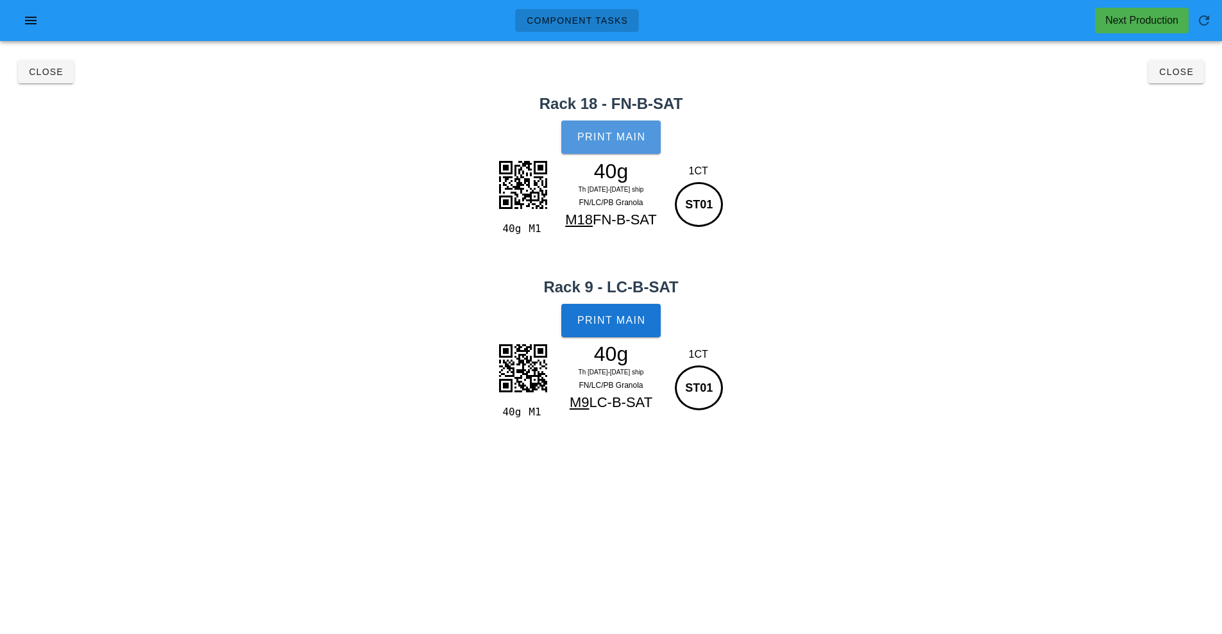
click at [635, 132] on span "Print Main" at bounding box center [611, 138] width 69 height 12
click at [640, 322] on span "Print Main" at bounding box center [611, 321] width 69 height 12
click at [1178, 80] on button "Close" at bounding box center [1176, 71] width 56 height 23
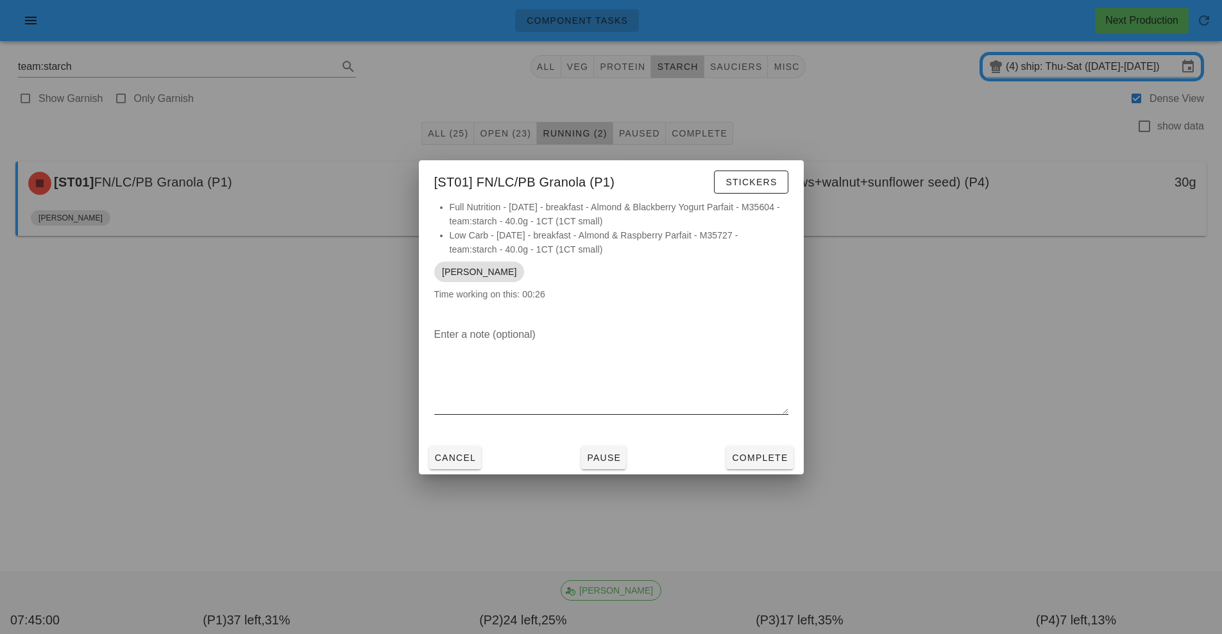
click at [761, 427] on div at bounding box center [611, 424] width 354 height 9
click at [769, 455] on span "Complete" at bounding box center [759, 458] width 56 height 10
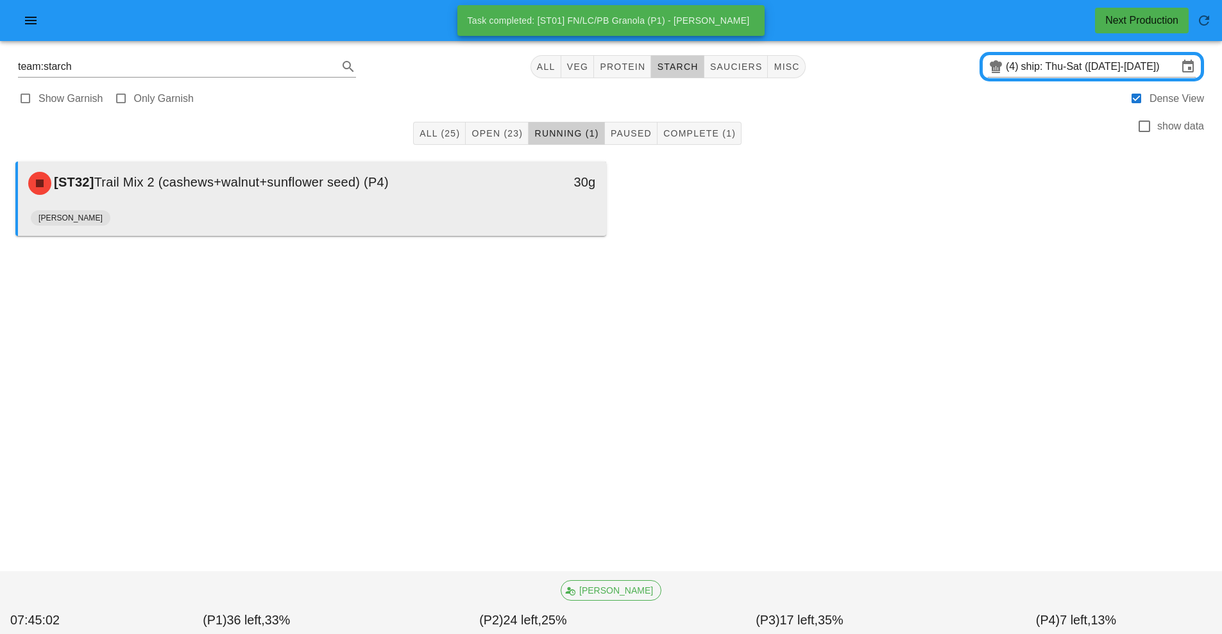
click at [439, 208] on div "[PERSON_NAME]" at bounding box center [312, 220] width 563 height 31
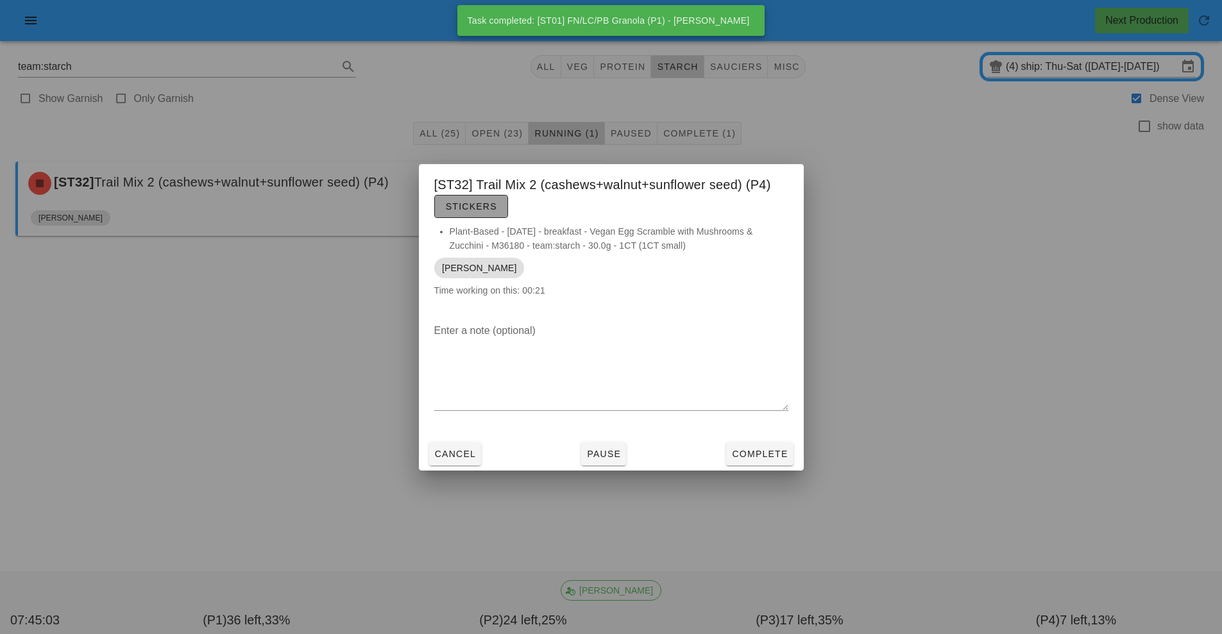
click at [475, 195] on button "Stickers" at bounding box center [471, 206] width 74 height 23
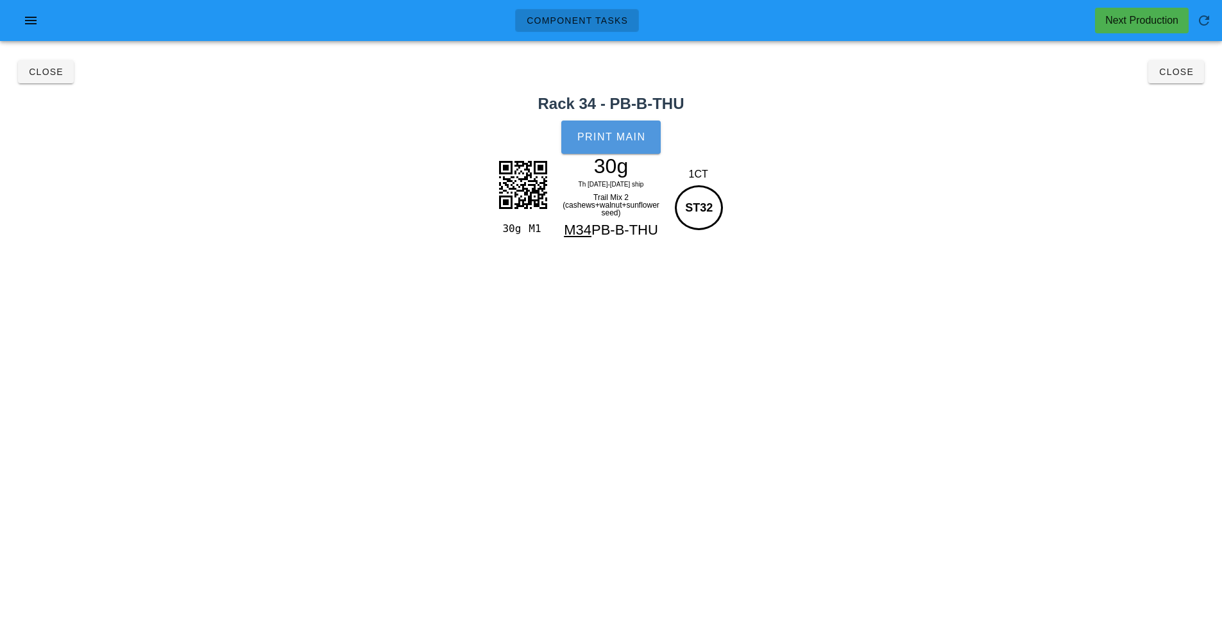
click at [610, 135] on span "Print Main" at bounding box center [611, 138] width 69 height 12
click at [1165, 78] on button "Close" at bounding box center [1176, 71] width 56 height 23
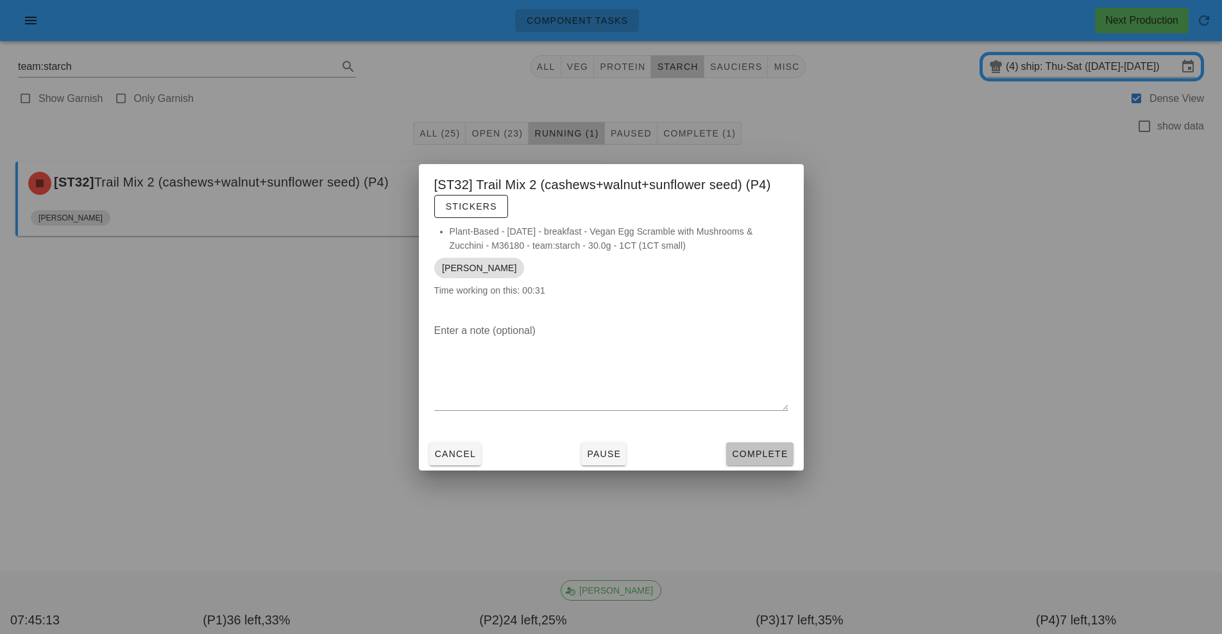
click at [758, 455] on span "Complete" at bounding box center [759, 454] width 56 height 10
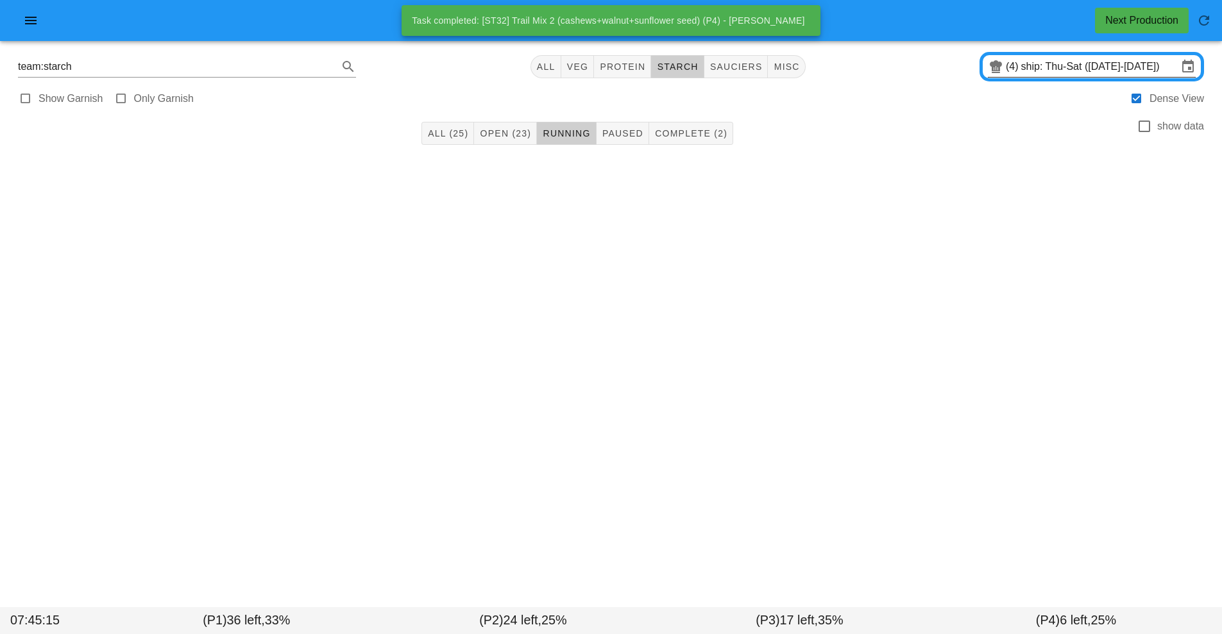
click at [1060, 67] on input "ship: Thu-Sat (Oct 16-Oct 18)" at bounding box center [1099, 66] width 157 height 21
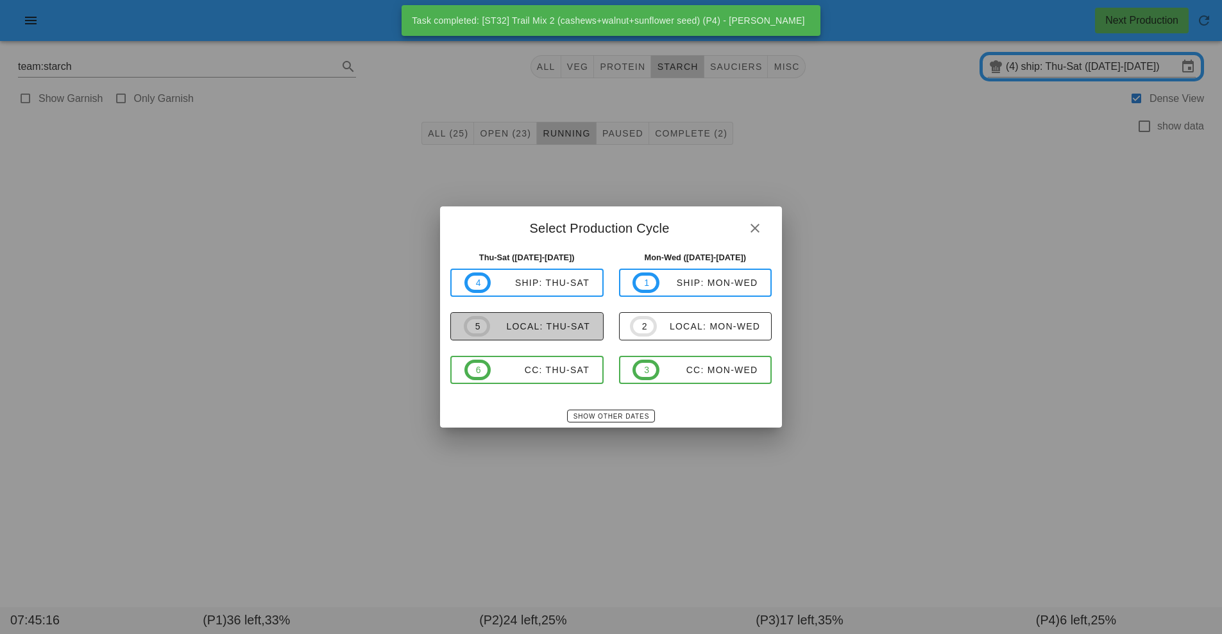
click at [568, 328] on div "local: Thu-Sat" at bounding box center [540, 326] width 100 height 10
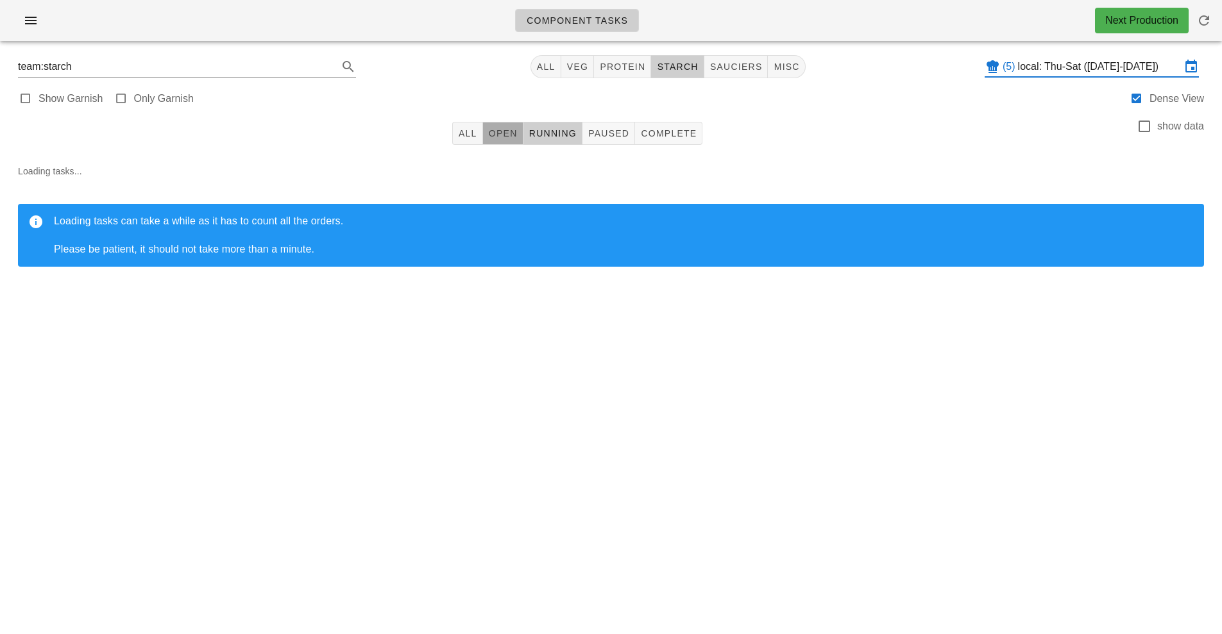
click at [510, 138] on span "Open" at bounding box center [503, 133] width 30 height 10
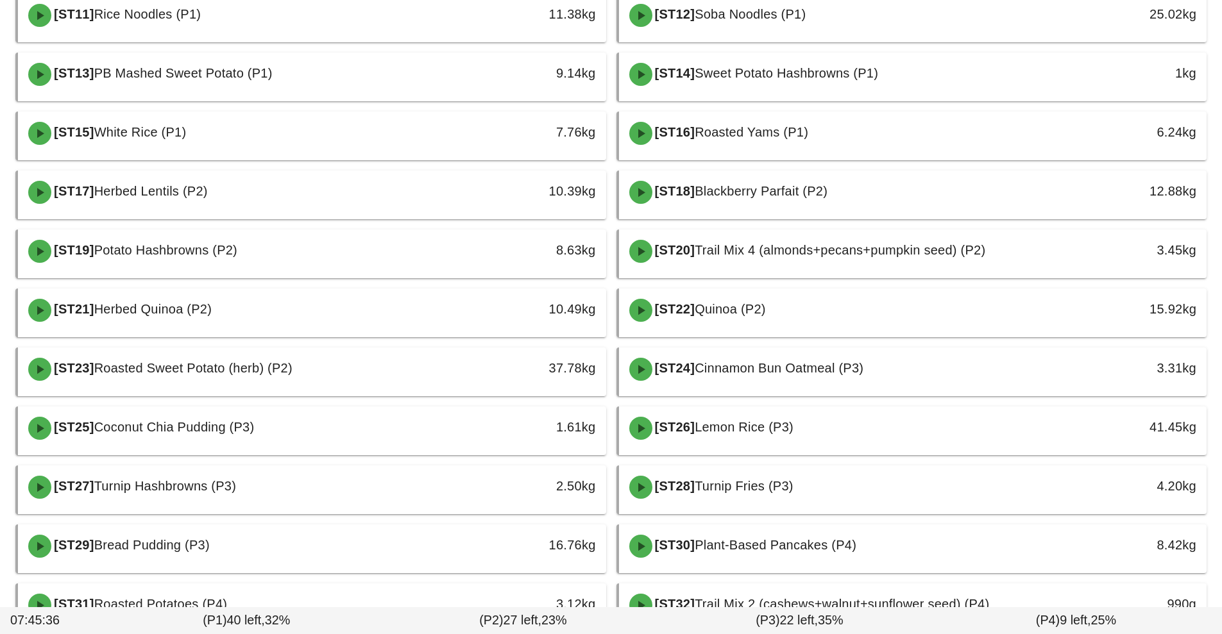
scroll to position [470, 0]
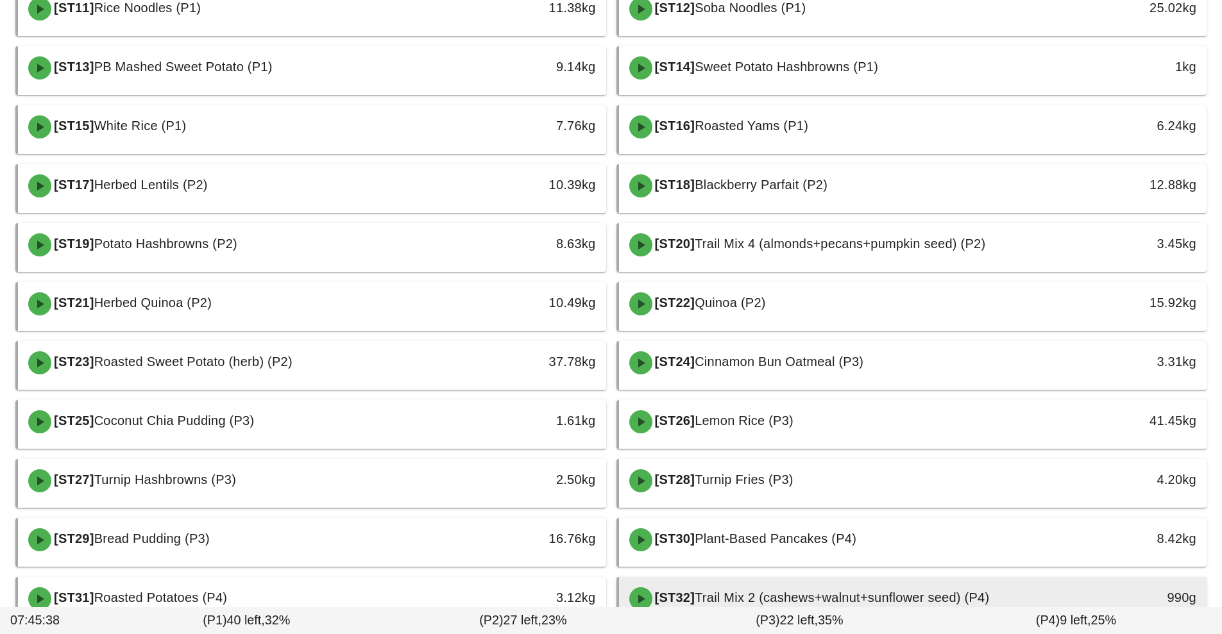
click at [873, 585] on div "[ST32] Trail Mix 2 (cashews+walnut+sunflower seed) (P4)" at bounding box center [840, 599] width 437 height 38
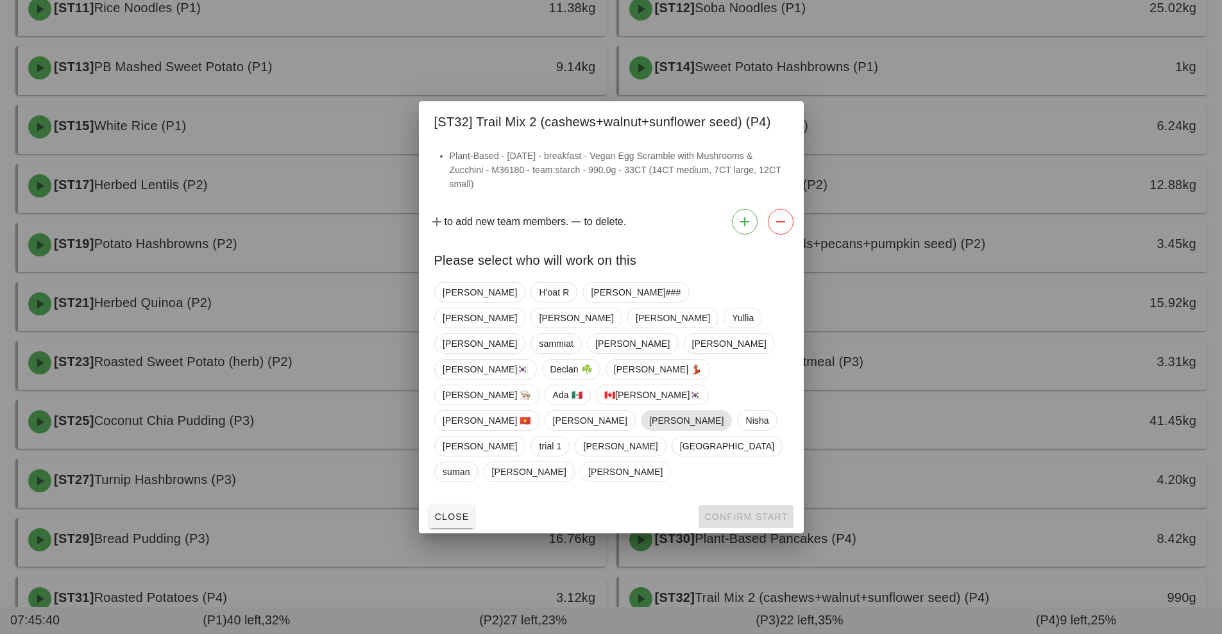
click at [649, 411] on span "[PERSON_NAME]" at bounding box center [686, 420] width 74 height 19
click at [741, 512] on span "Confirm Start" at bounding box center [746, 517] width 84 height 10
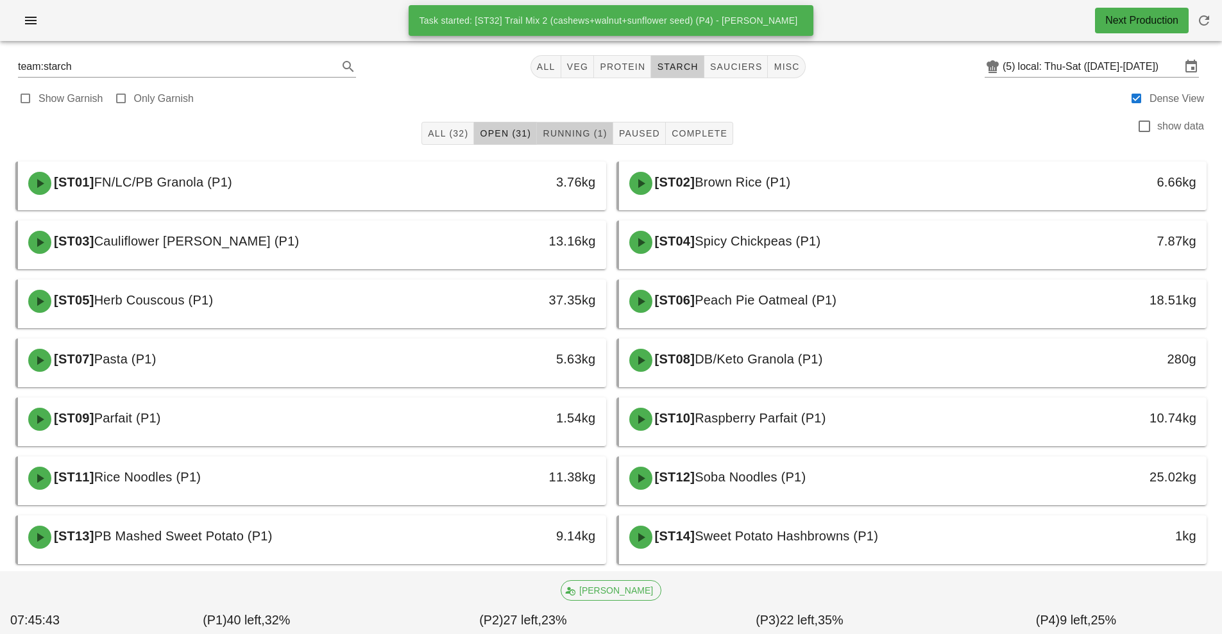
click at [569, 135] on span "Running (1)" at bounding box center [574, 133] width 65 height 10
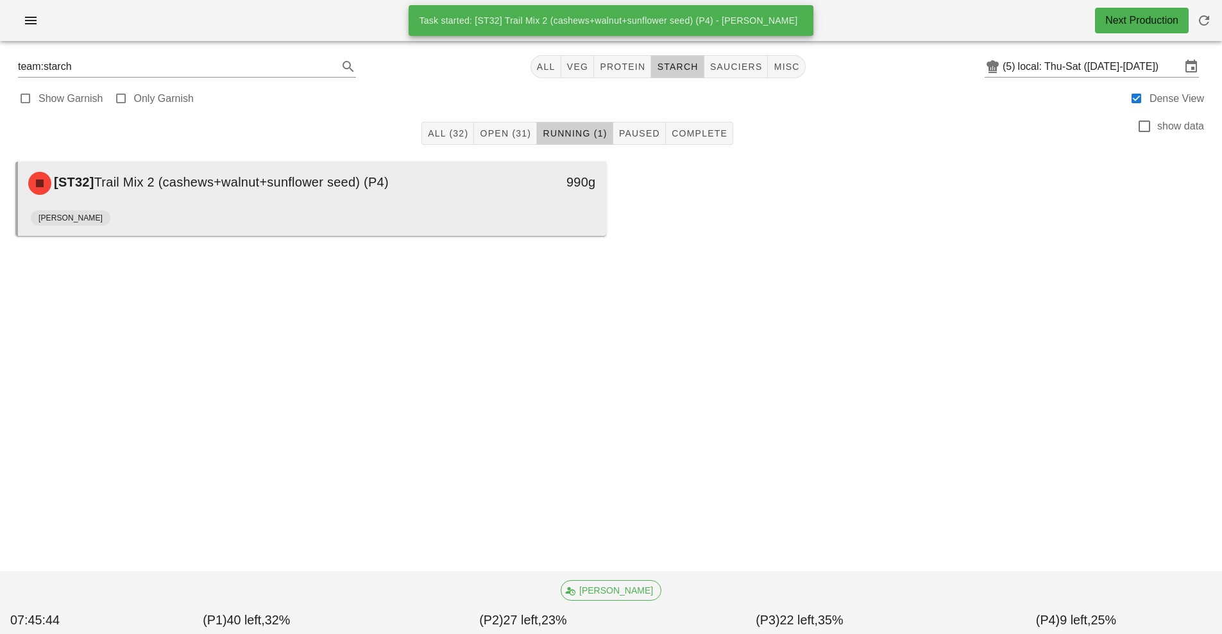
click at [434, 207] on div "[PERSON_NAME]" at bounding box center [312, 220] width 563 height 31
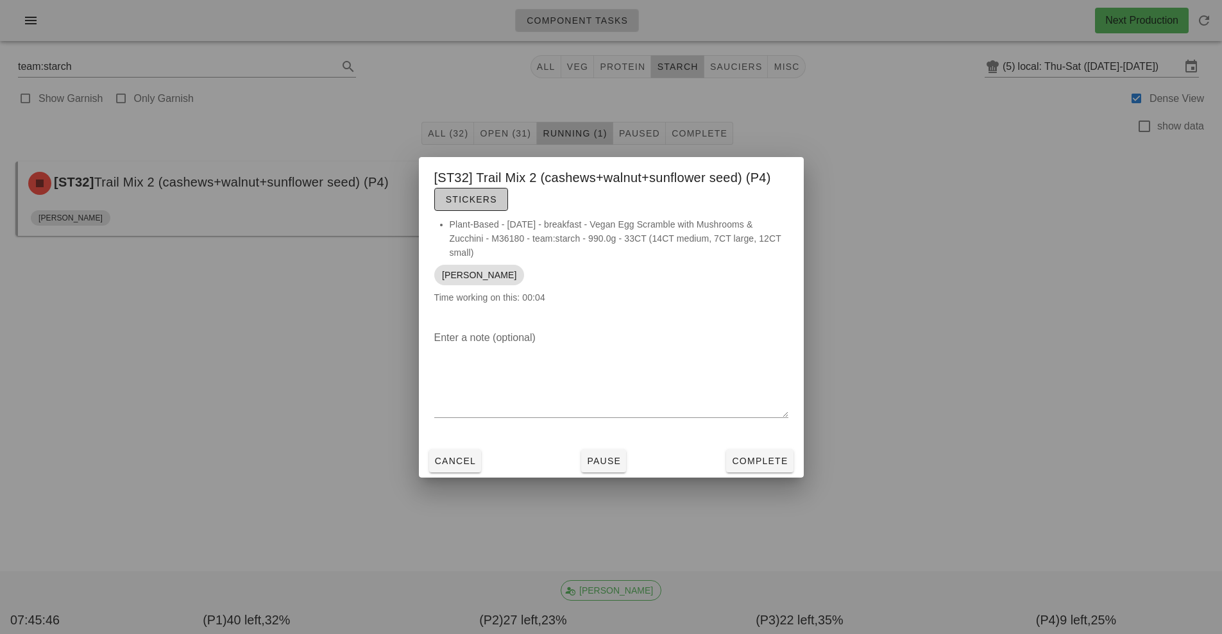
click at [476, 204] on span "Stickers" at bounding box center [471, 199] width 52 height 10
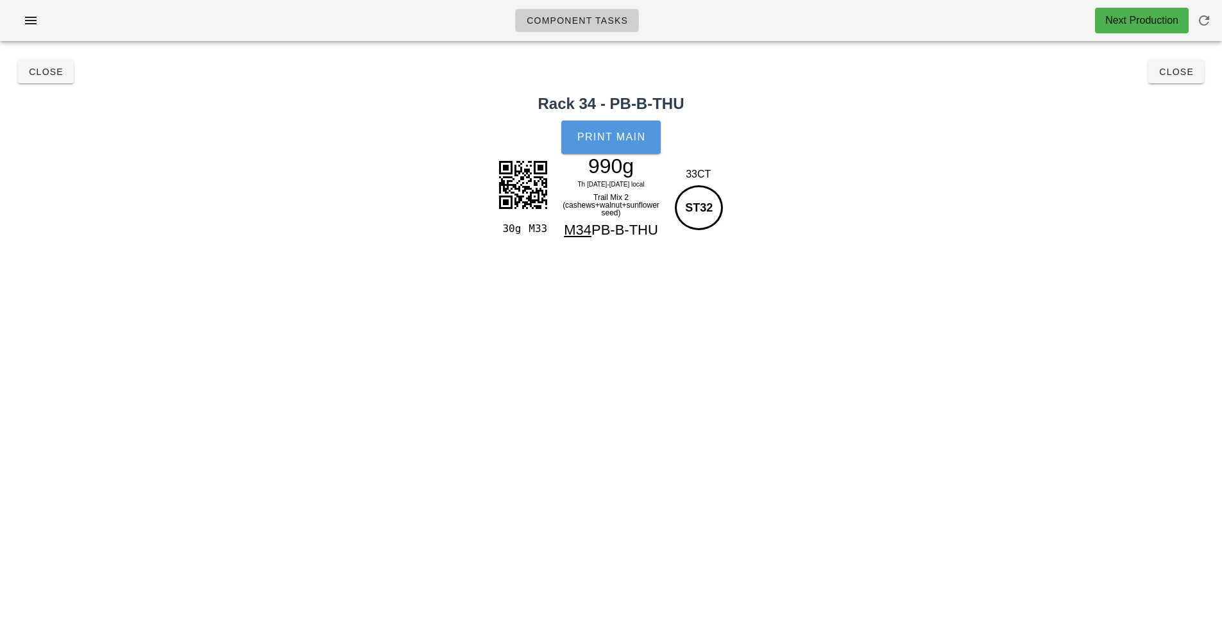
click at [616, 137] on span "Print Main" at bounding box center [611, 138] width 69 height 12
click at [1181, 74] on span "Close" at bounding box center [1176, 72] width 35 height 10
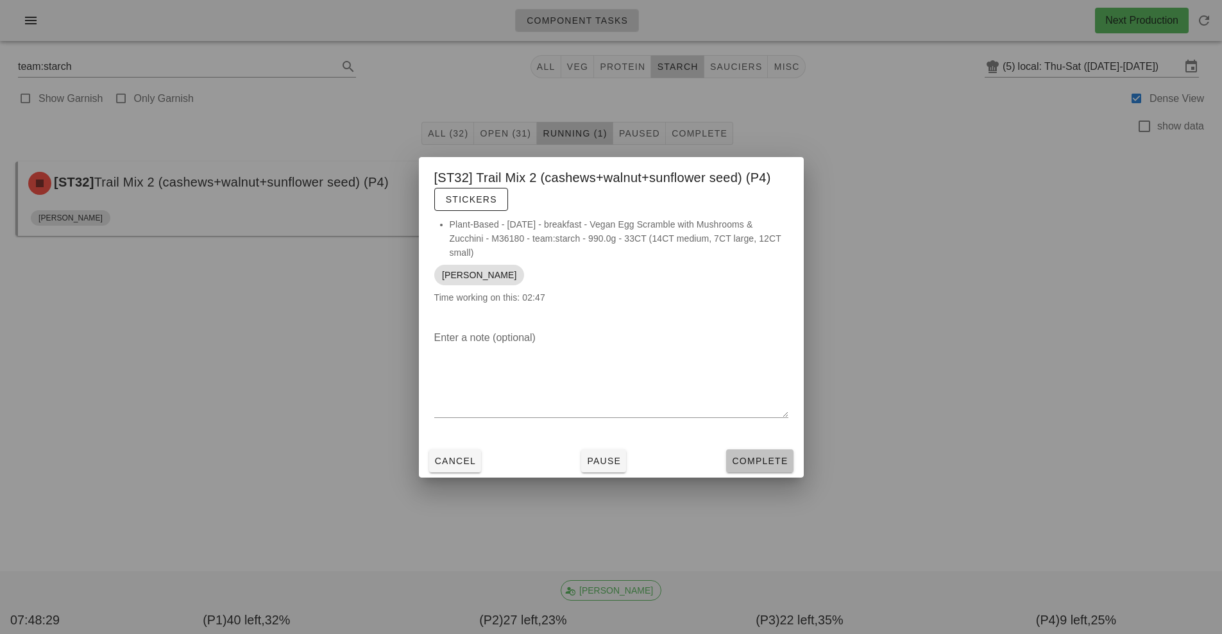
click at [759, 460] on span "Complete" at bounding box center [759, 461] width 56 height 10
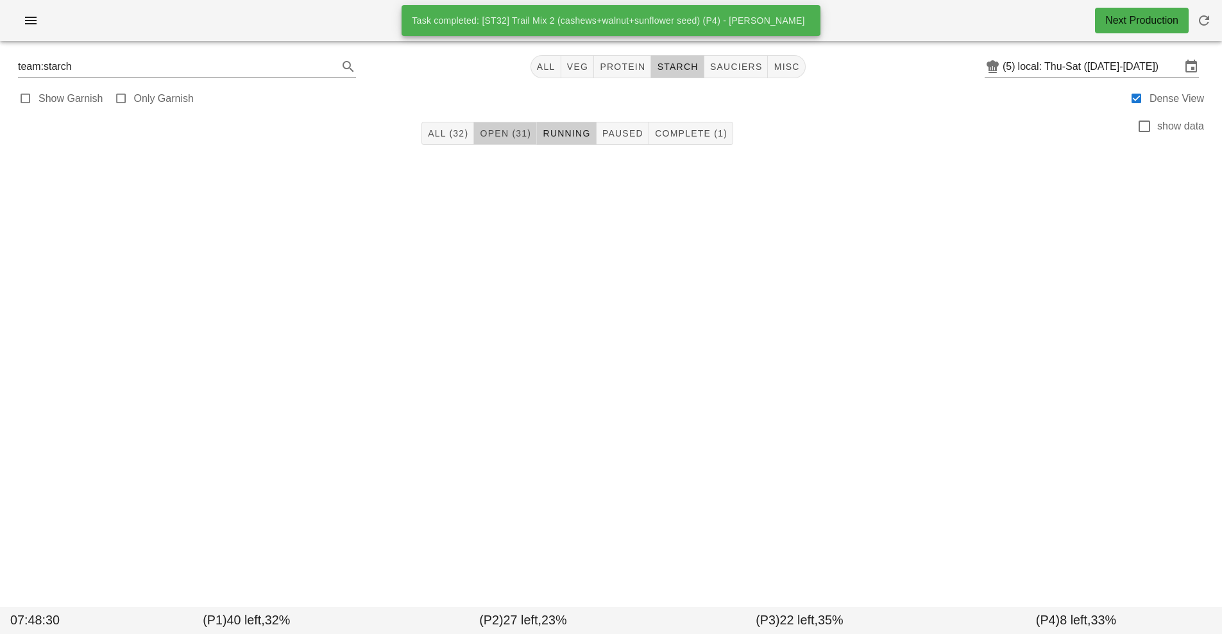
click at [497, 135] on span "Open (31)" at bounding box center [505, 133] width 52 height 10
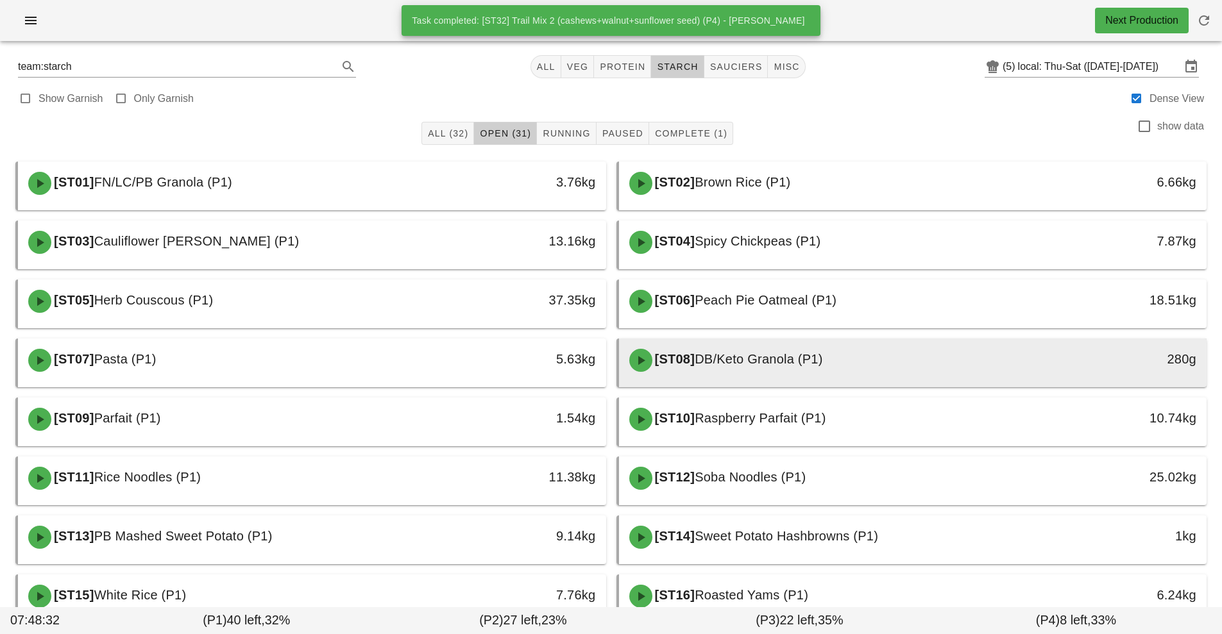
click at [801, 371] on div "[ST08] DB/Keto Granola (P1)" at bounding box center [840, 360] width 437 height 38
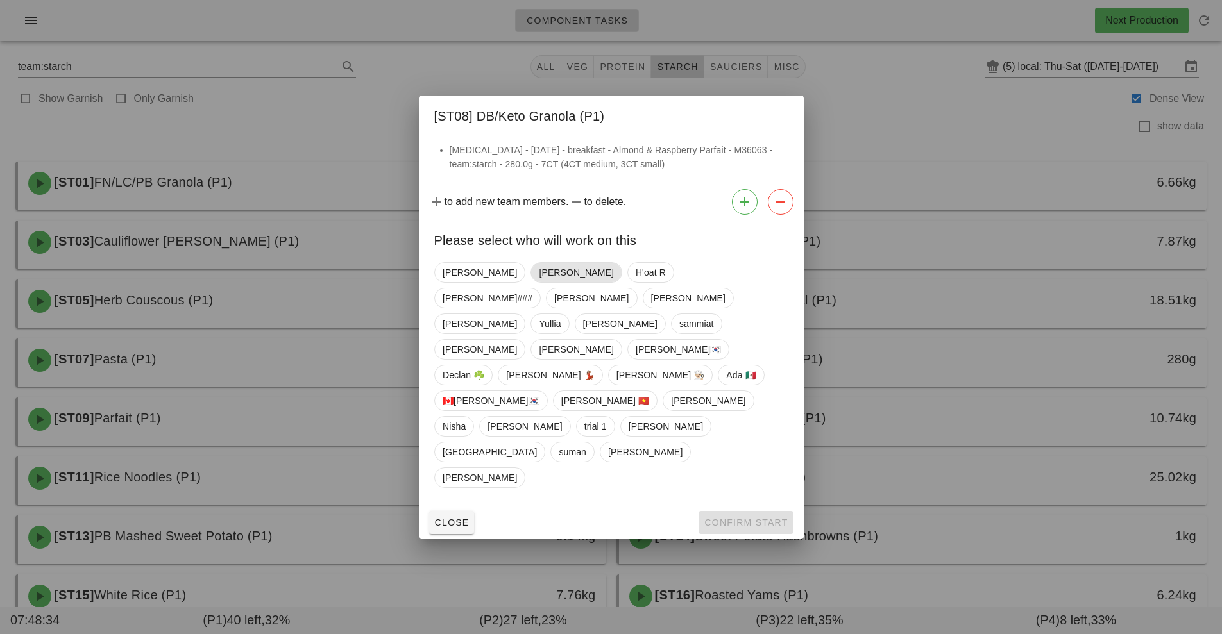
click at [539, 282] on span "[PERSON_NAME]" at bounding box center [576, 272] width 74 height 19
click at [749, 518] on span "Confirm Start" at bounding box center [746, 523] width 84 height 10
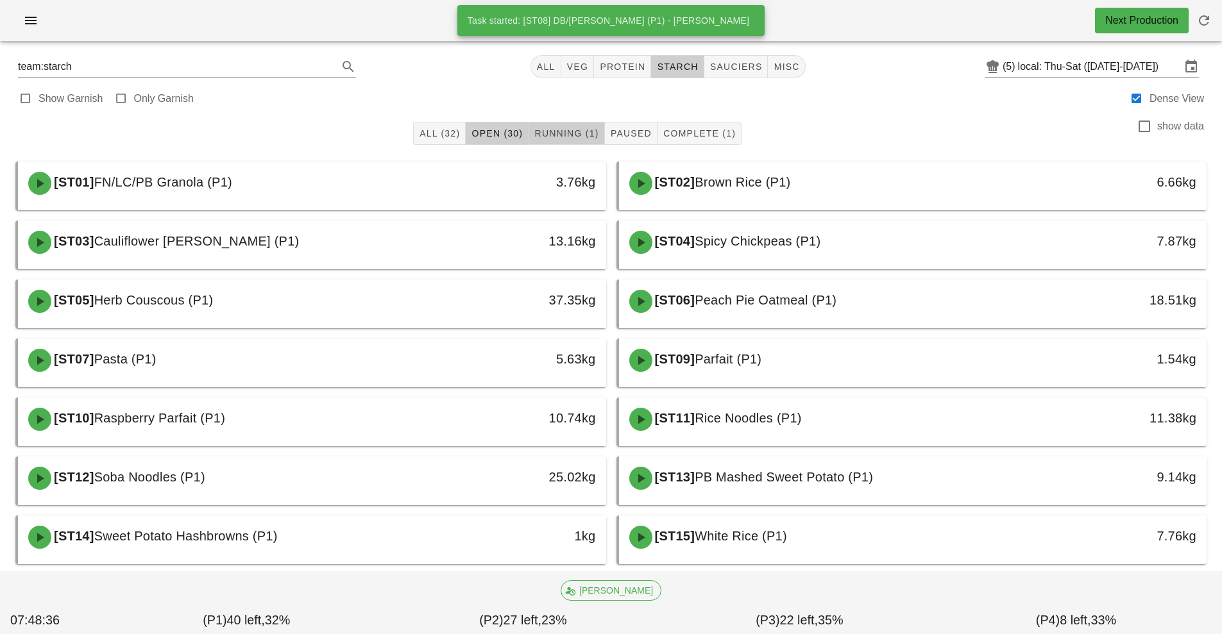
click at [558, 128] on span "Running (1)" at bounding box center [566, 133] width 65 height 10
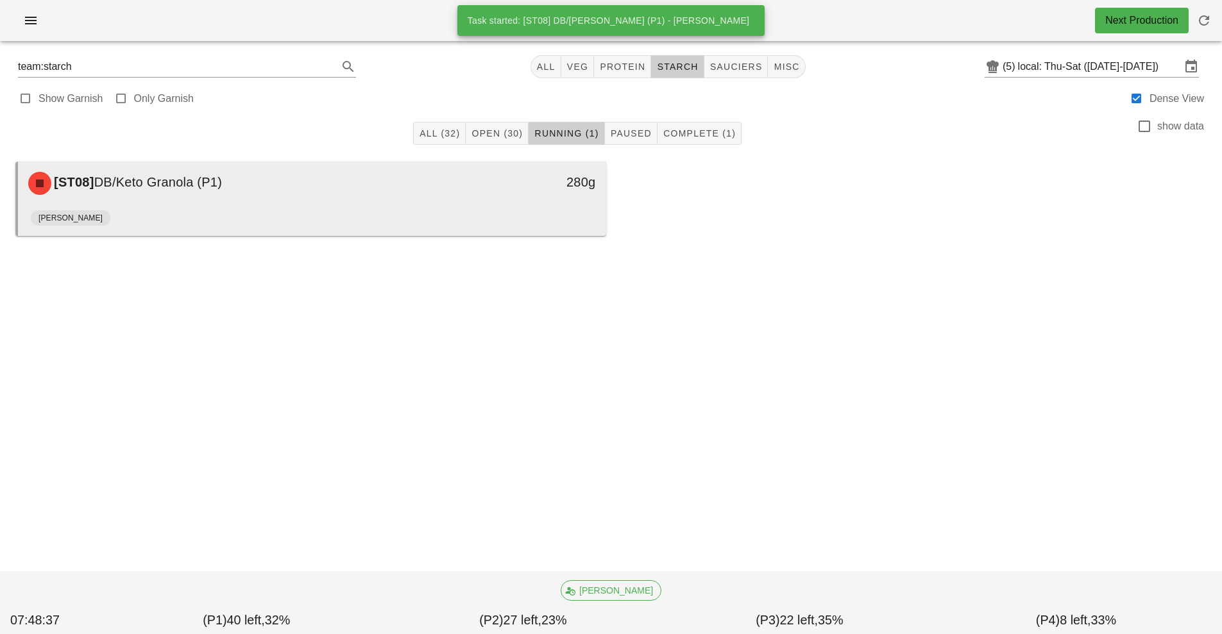
click at [311, 199] on div "[ST08] DB/Keto Granola (P1)" at bounding box center [239, 183] width 437 height 38
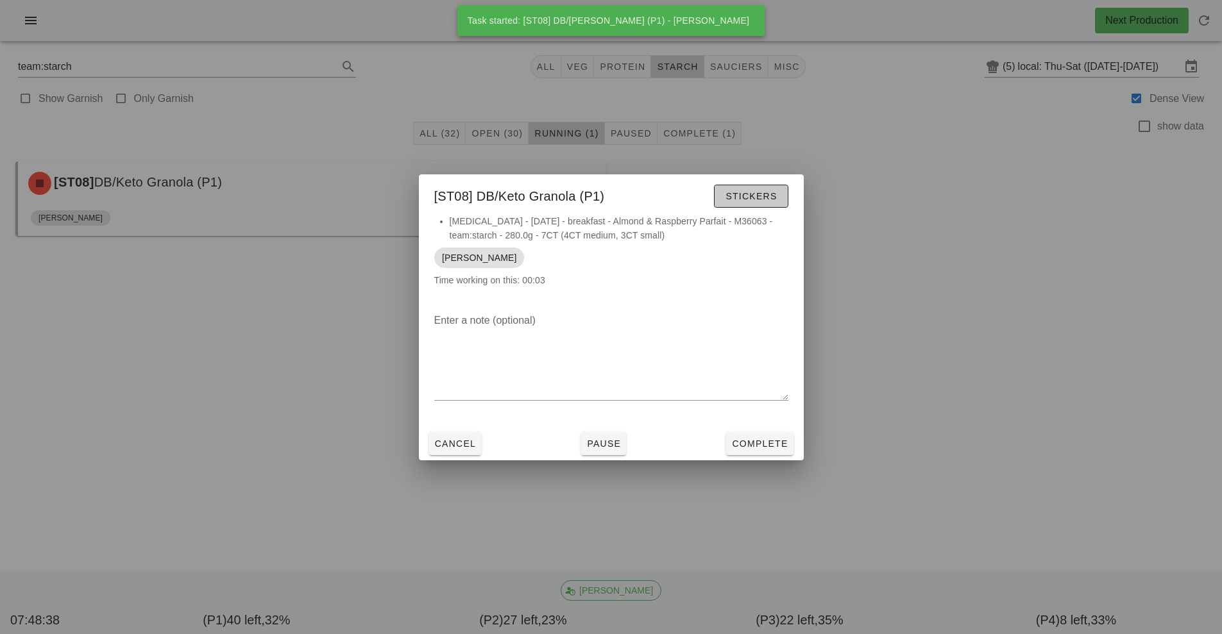
click at [761, 193] on span "Stickers" at bounding box center [751, 196] width 52 height 10
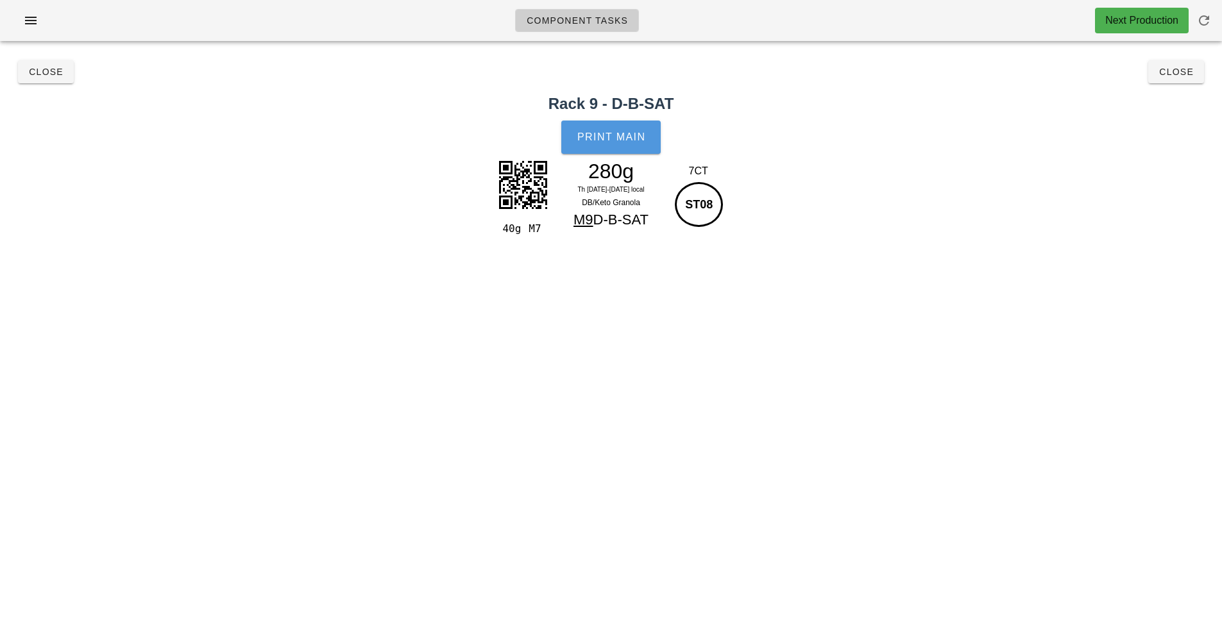
click at [607, 127] on button "Print Main" at bounding box center [610, 137] width 99 height 33
click at [1177, 81] on button "Close" at bounding box center [1176, 71] width 56 height 23
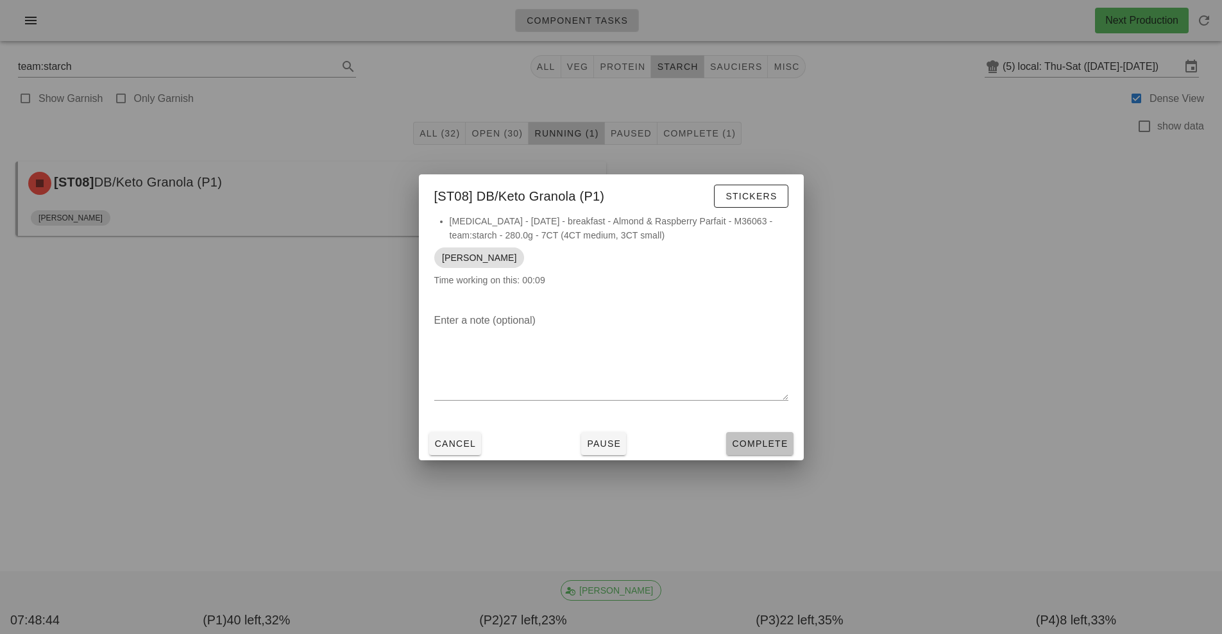
click at [772, 435] on button "Complete" at bounding box center [759, 443] width 67 height 23
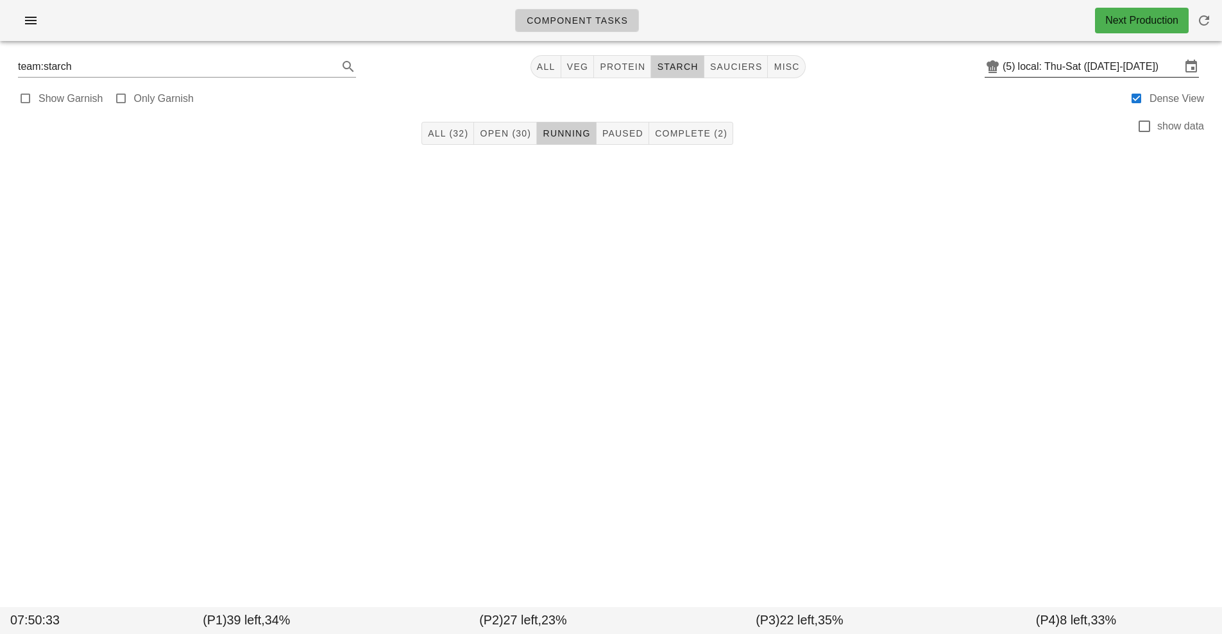
click at [1071, 65] on input "local: Thu-Sat (Oct 16-Oct 18)" at bounding box center [1099, 66] width 163 height 21
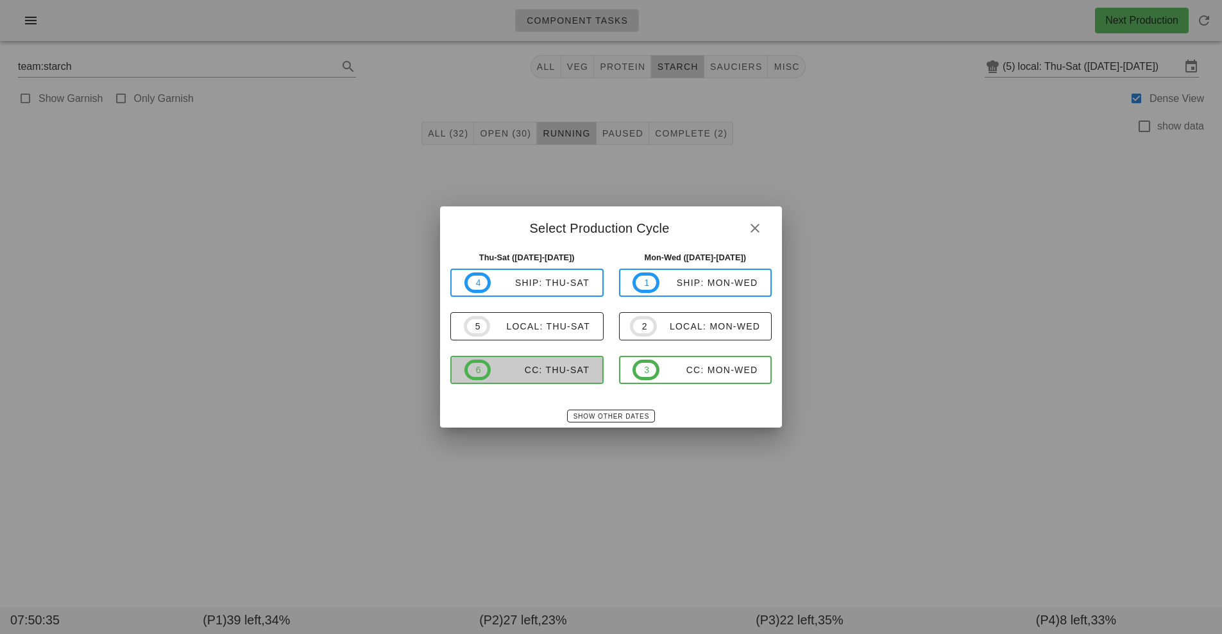
click at [569, 378] on span "6 CC: Thu-Sat" at bounding box center [526, 370] width 125 height 21
type input "CC: Thu-Sat ([DATE]-[DATE])"
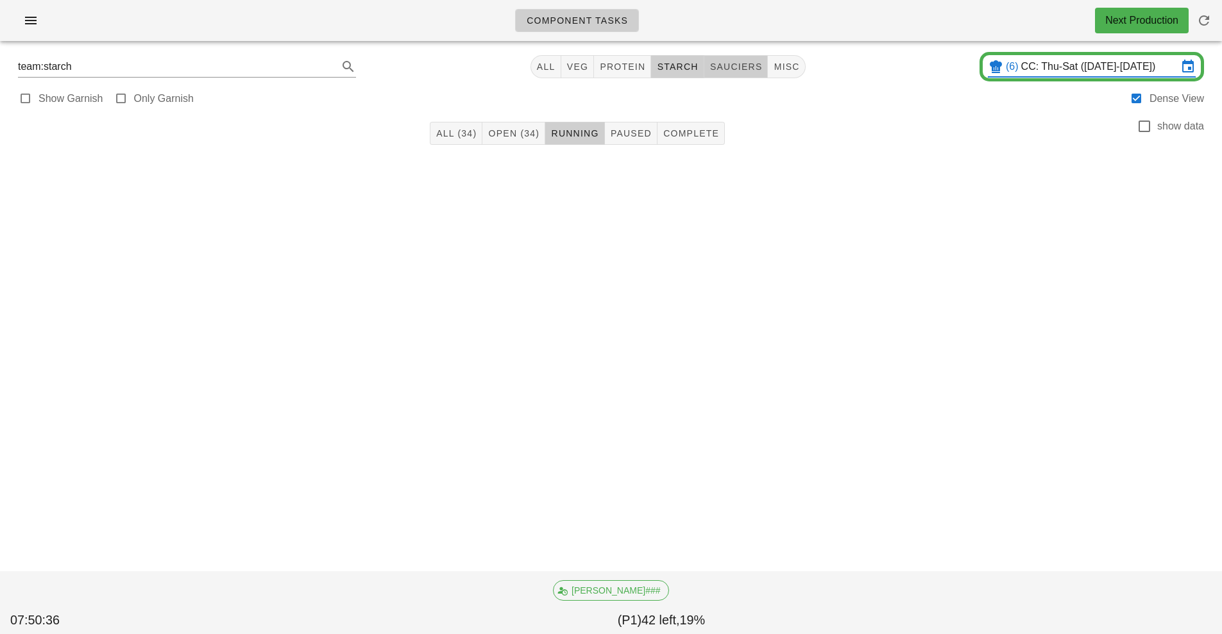
click at [742, 60] on button "sauciers" at bounding box center [736, 66] width 64 height 23
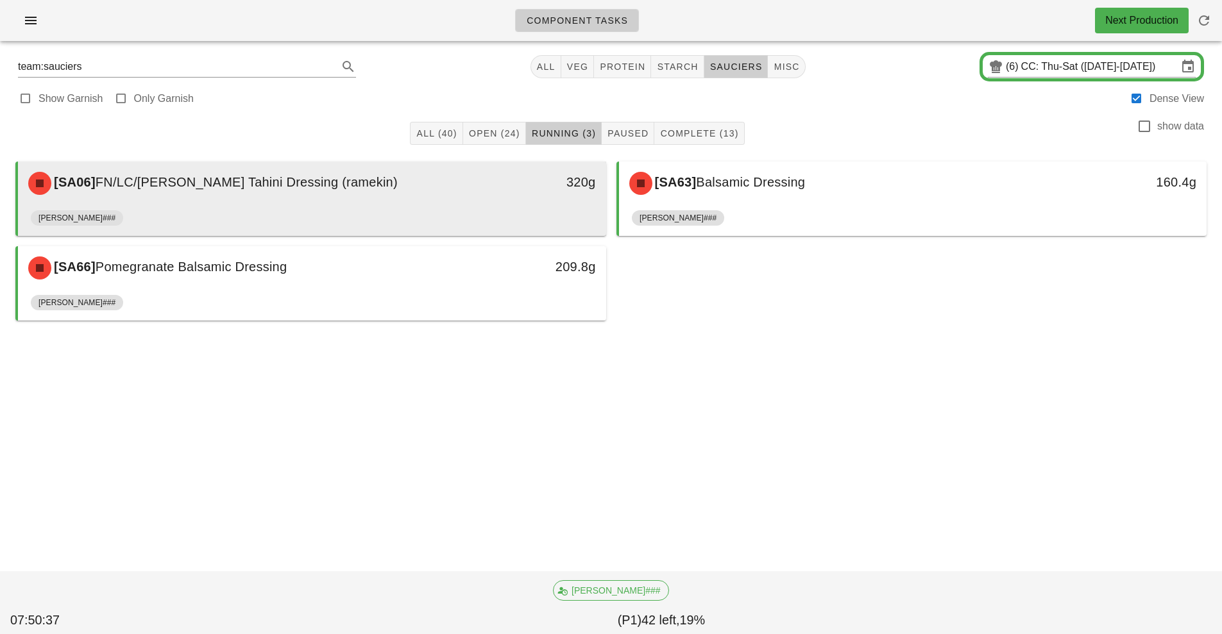
click at [488, 203] on div "[SA06] FN/LC/PB Lemon Tahini Dressing (ramekin) 320g" at bounding box center [312, 184] width 588 height 44
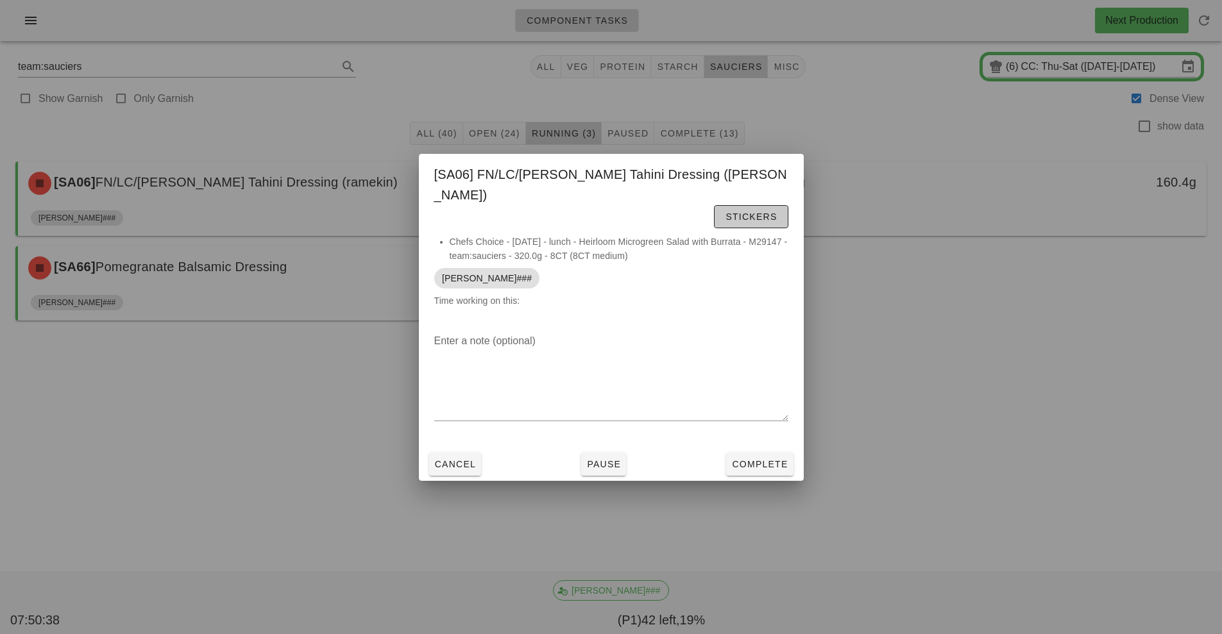
click at [725, 212] on span "Stickers" at bounding box center [751, 217] width 52 height 10
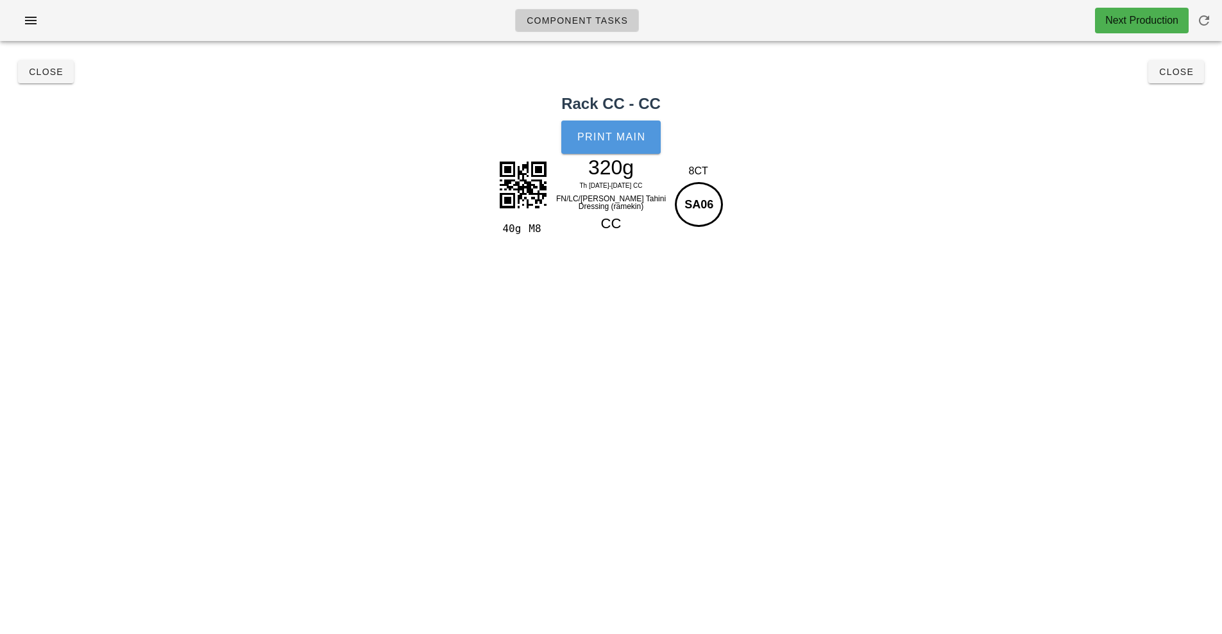
click at [631, 137] on span "Print Main" at bounding box center [611, 138] width 69 height 12
click at [44, 67] on span "Close" at bounding box center [45, 72] width 35 height 10
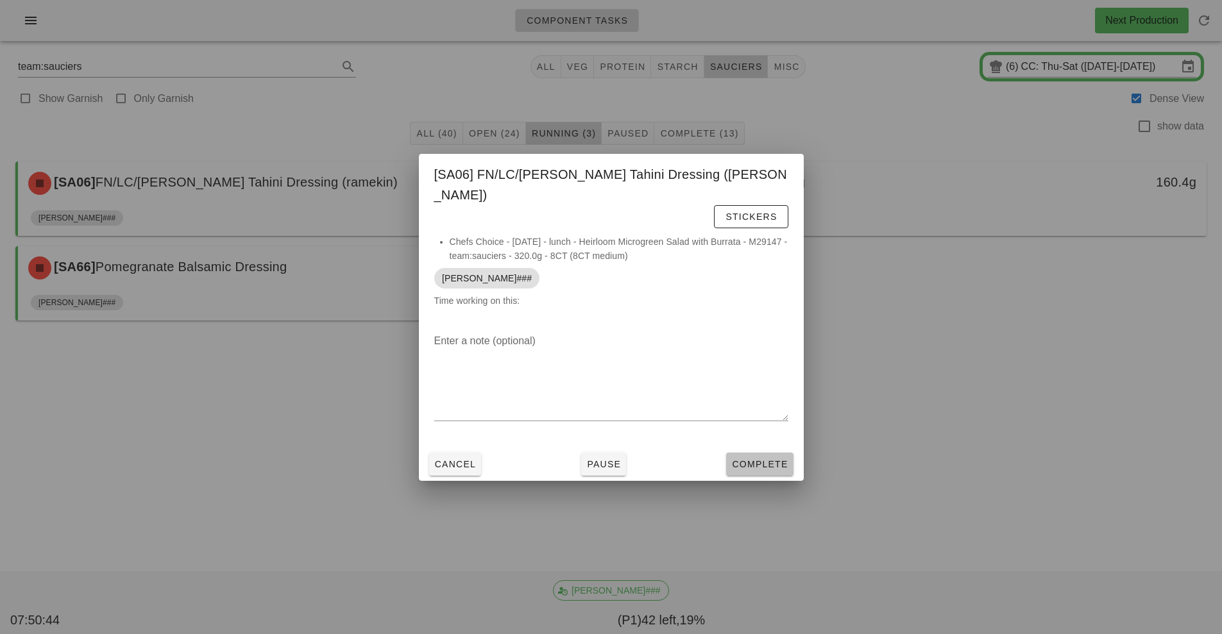
click at [760, 459] on span "Complete" at bounding box center [759, 464] width 56 height 10
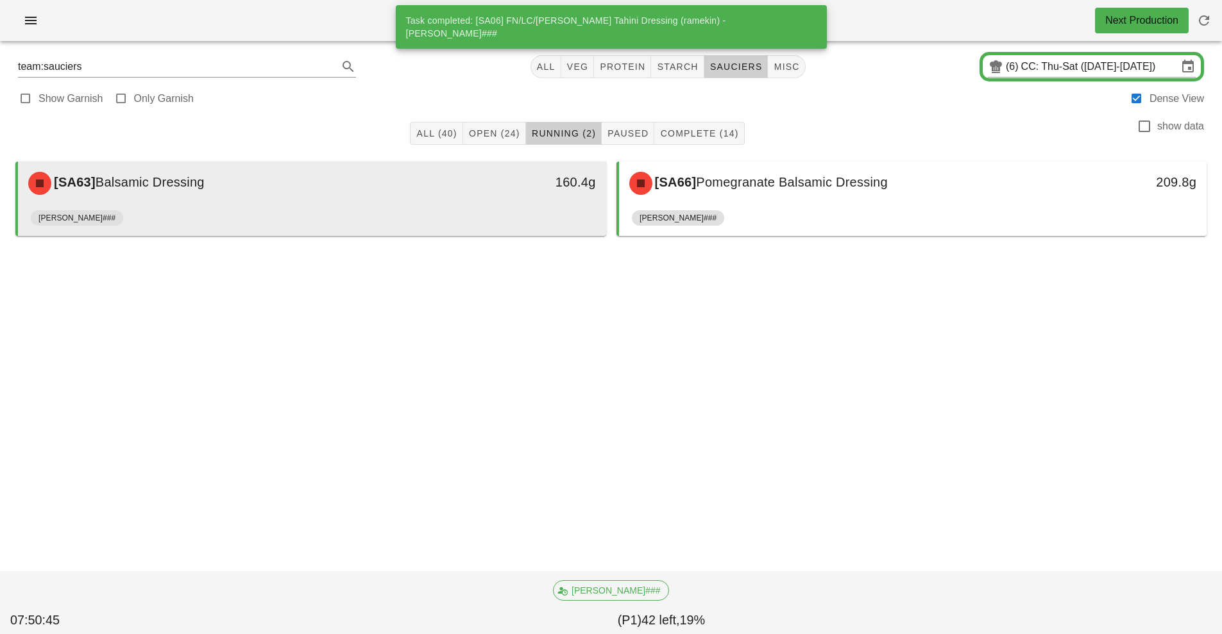
click at [413, 190] on div "[SA63] Balsamic Dressing" at bounding box center [239, 183] width 437 height 38
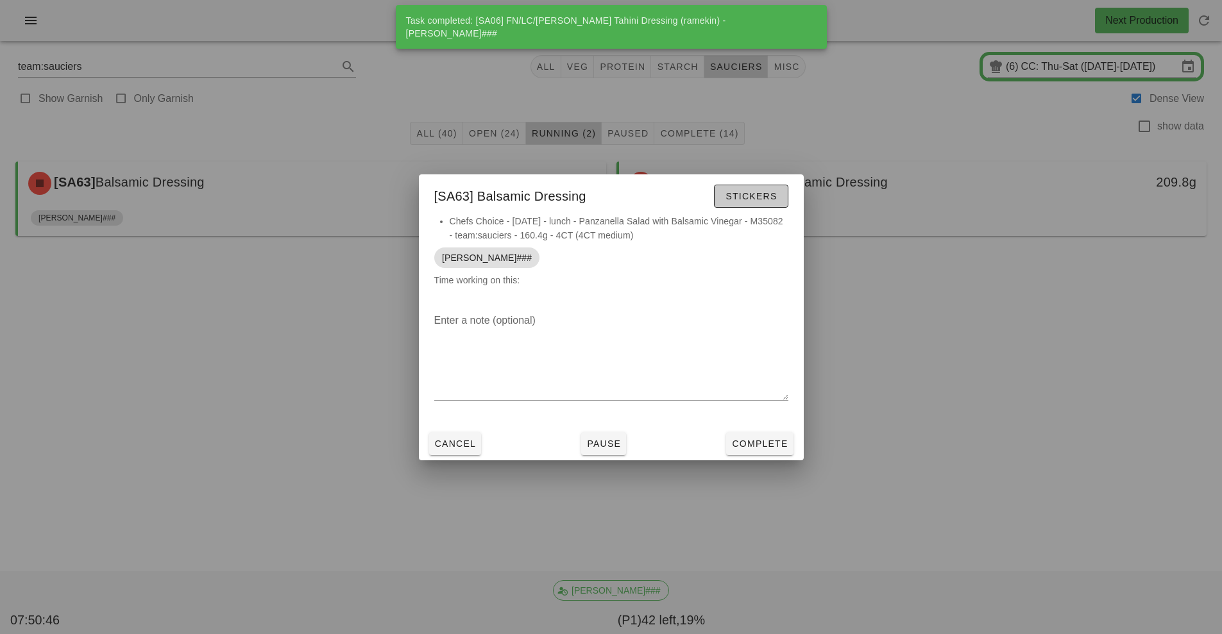
click at [748, 196] on span "Stickers" at bounding box center [751, 196] width 52 height 10
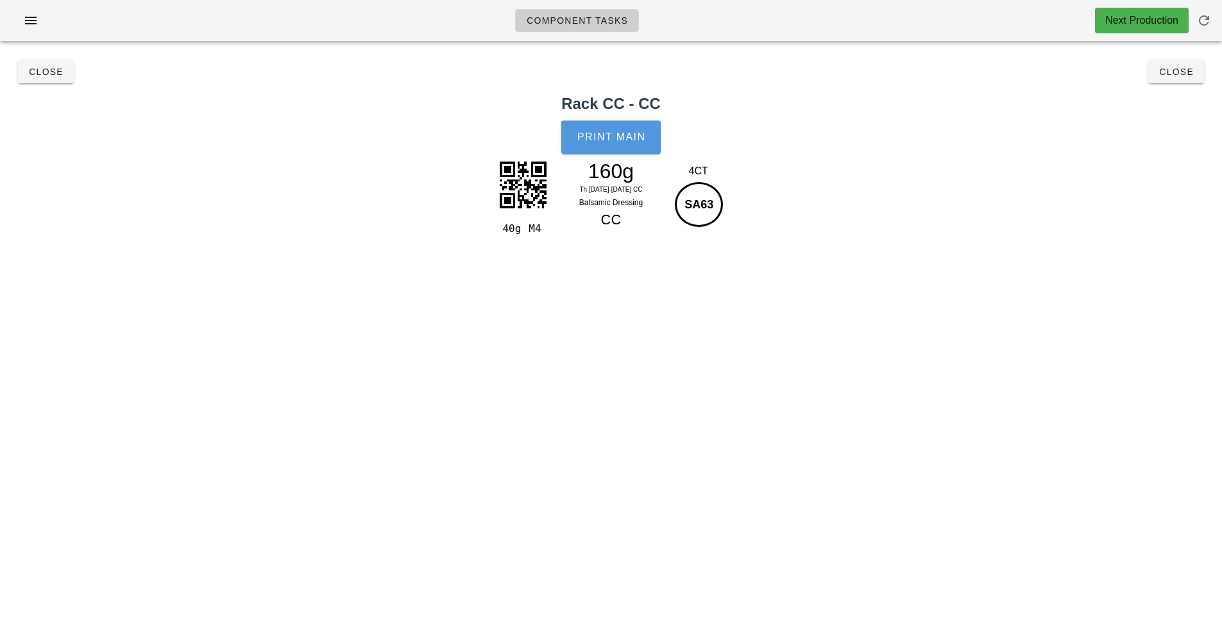
click at [610, 142] on span "Print Main" at bounding box center [611, 138] width 69 height 12
click at [53, 82] on button "Close" at bounding box center [46, 71] width 56 height 23
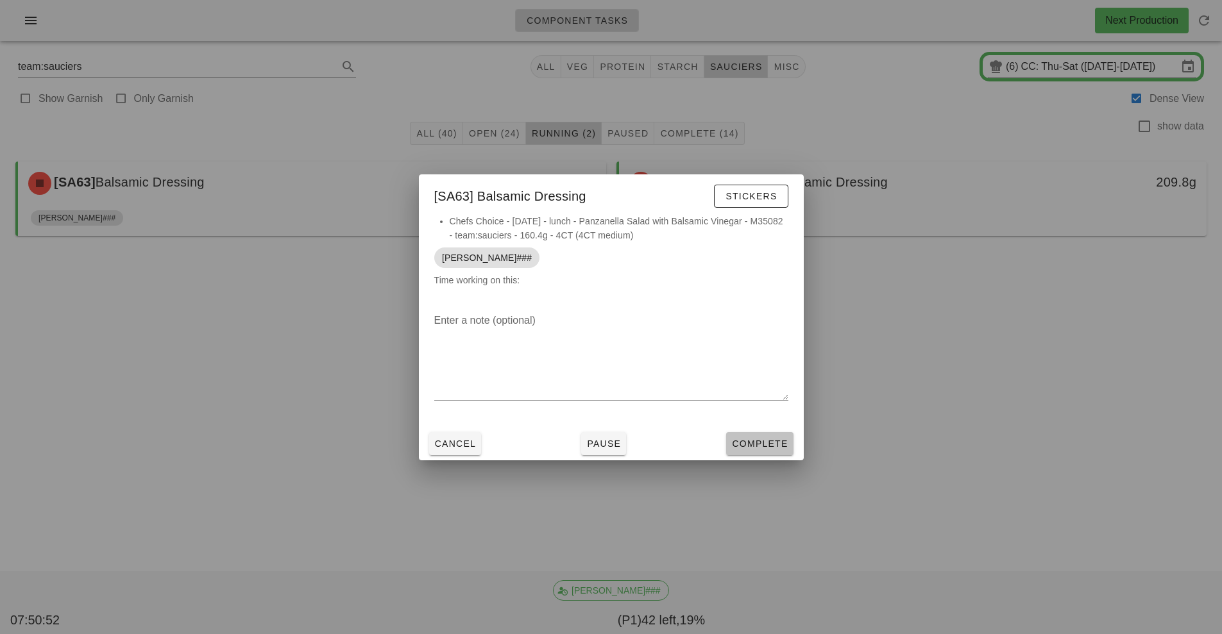
click at [769, 442] on span "Complete" at bounding box center [759, 444] width 56 height 10
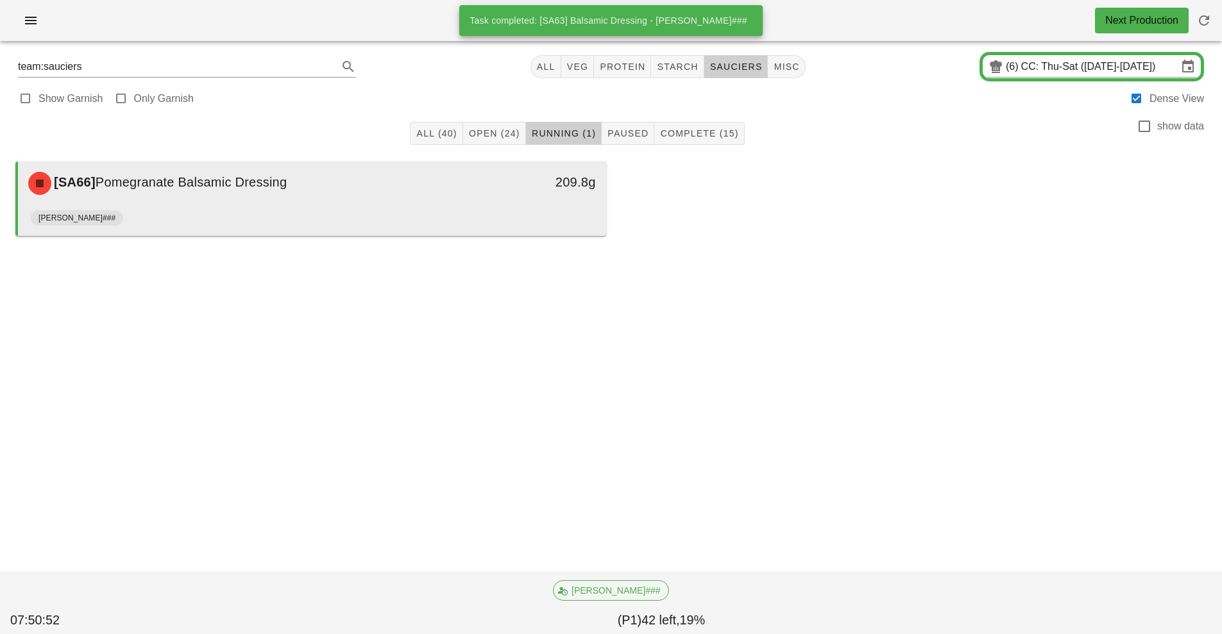
click at [446, 200] on div "[SA66] Pomegranate Balsamic Dressing" at bounding box center [239, 183] width 437 height 38
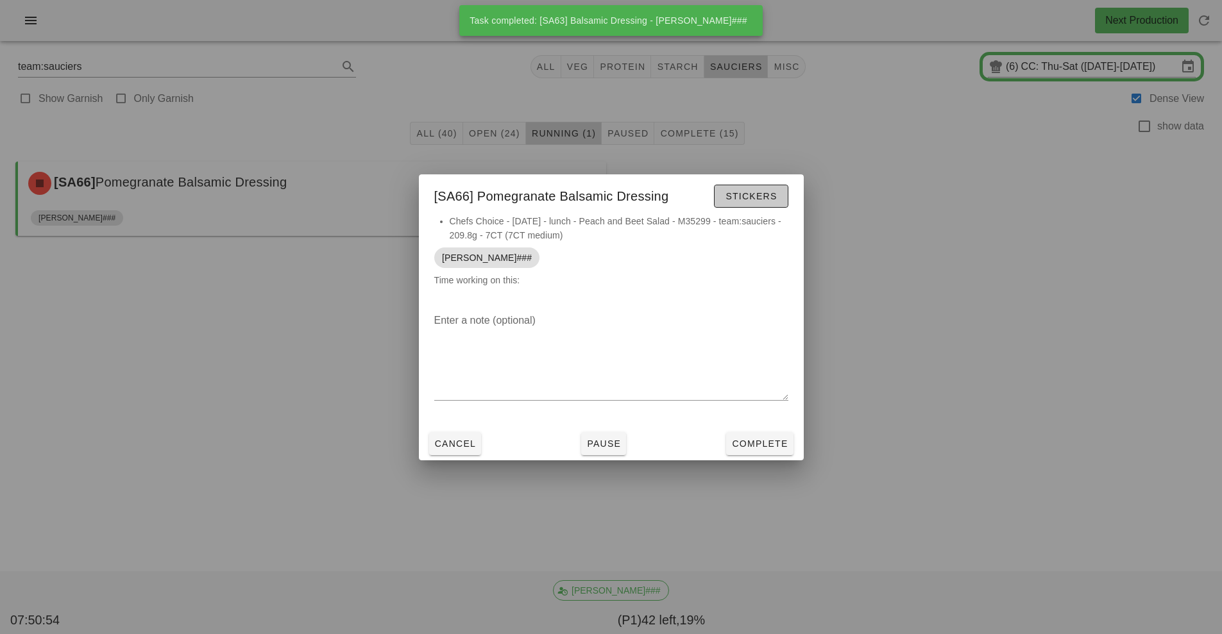
click at [756, 197] on span "Stickers" at bounding box center [751, 196] width 52 height 10
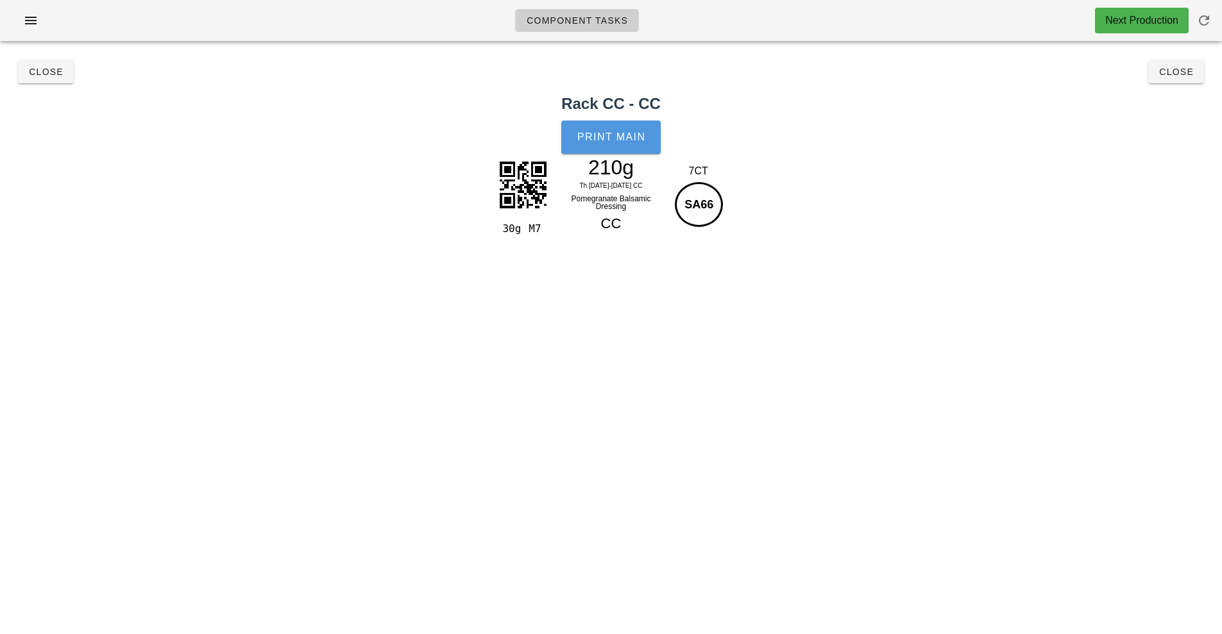
click at [604, 133] on span "Print Main" at bounding box center [611, 138] width 69 height 12
click at [44, 72] on span "Close" at bounding box center [45, 72] width 35 height 10
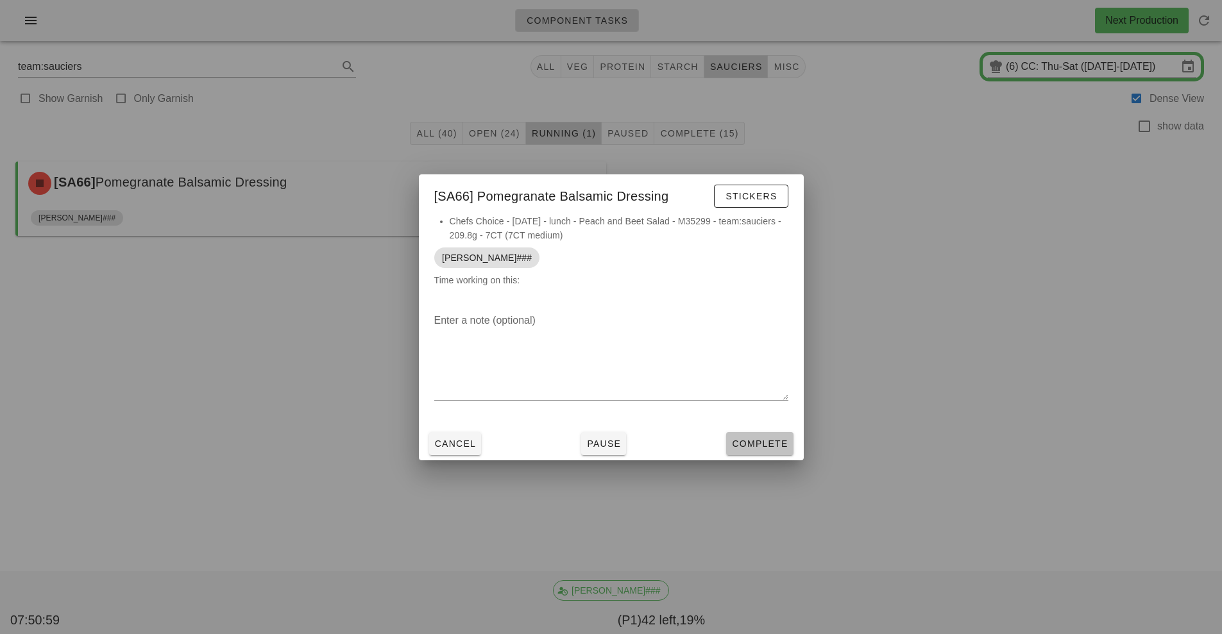
click at [760, 443] on span "Complete" at bounding box center [759, 444] width 56 height 10
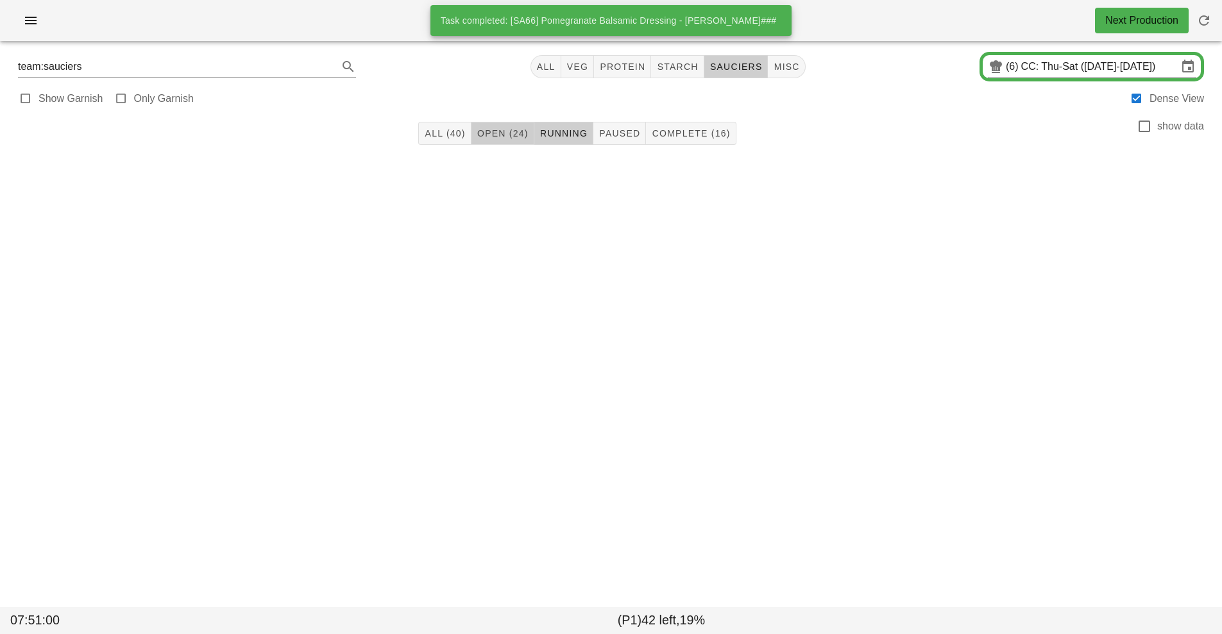
click at [493, 133] on span "Open (24)" at bounding box center [503, 133] width 52 height 10
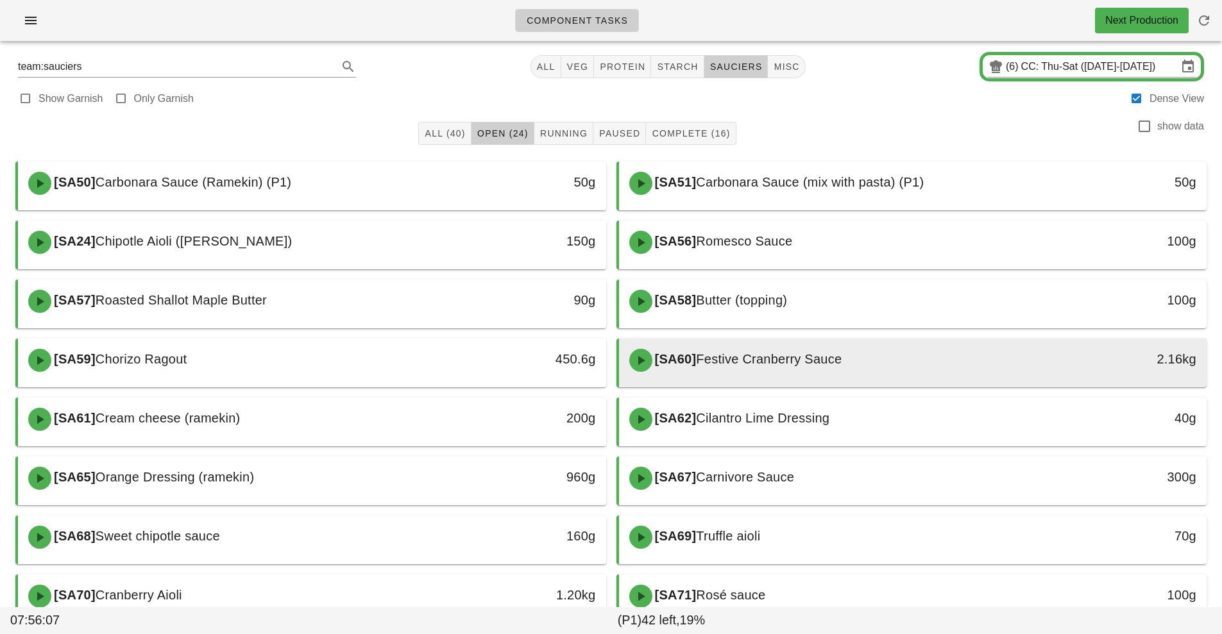
click at [792, 369] on div "[SA60] Festive Cranberry Sauce" at bounding box center [840, 360] width 437 height 38
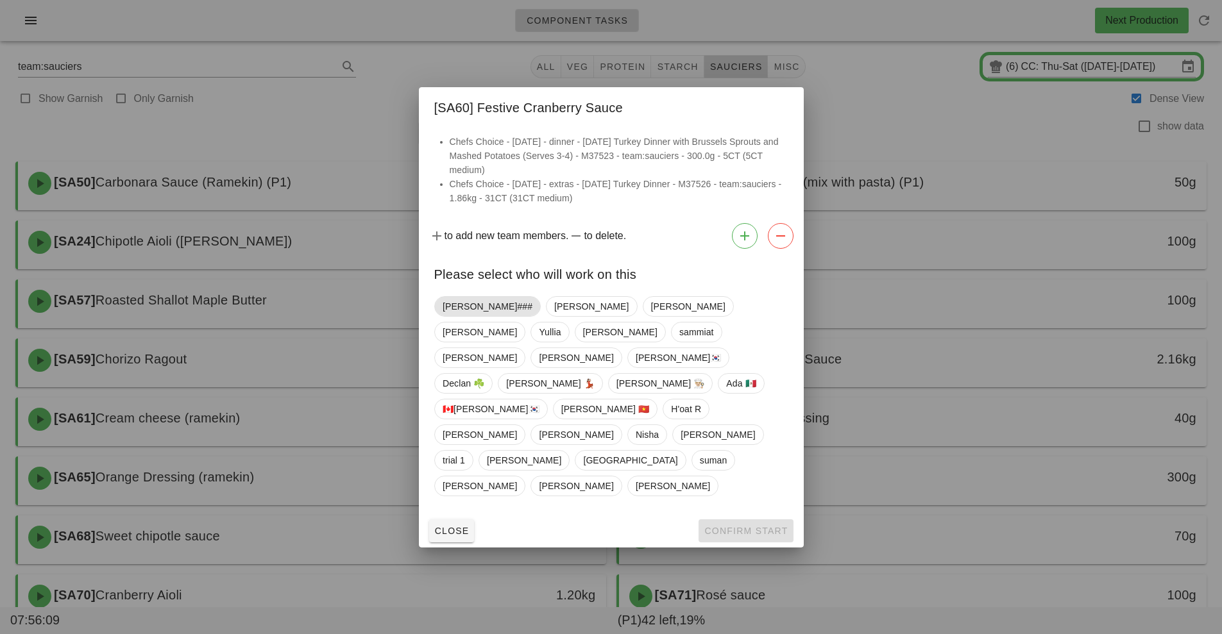
click at [455, 316] on span "[PERSON_NAME]###" at bounding box center [488, 306] width 90 height 19
click at [768, 520] on button "Confirm Start" at bounding box center [746, 531] width 94 height 23
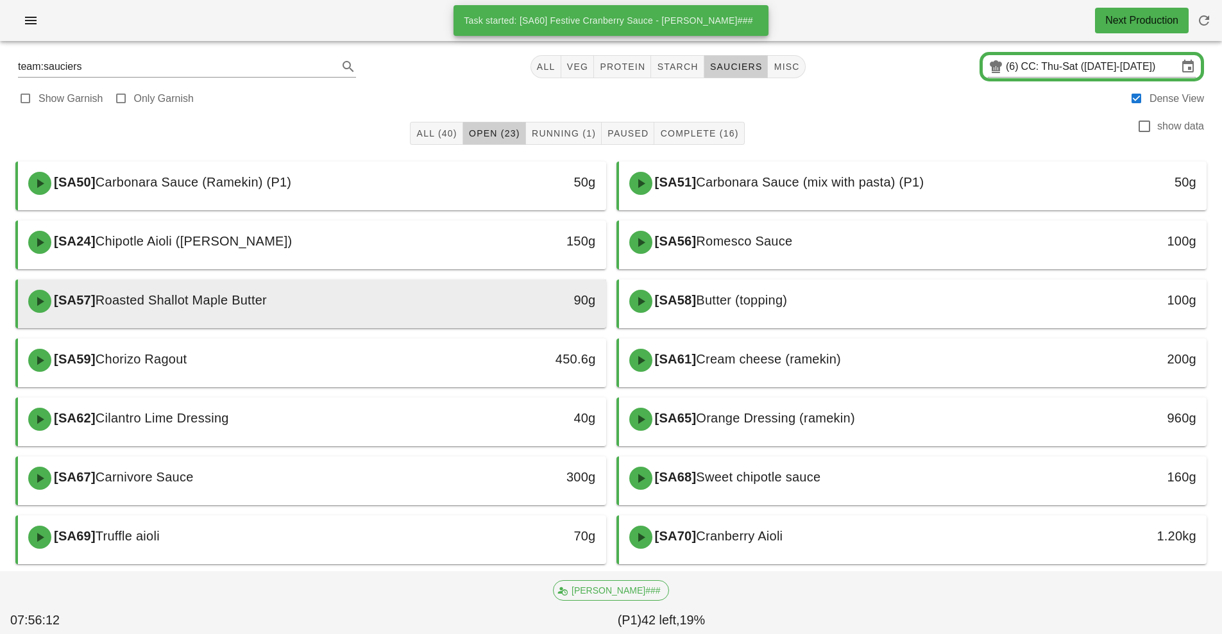
click at [417, 302] on div "[SA57] Roasted Shallot Maple Butter" at bounding box center [239, 301] width 437 height 38
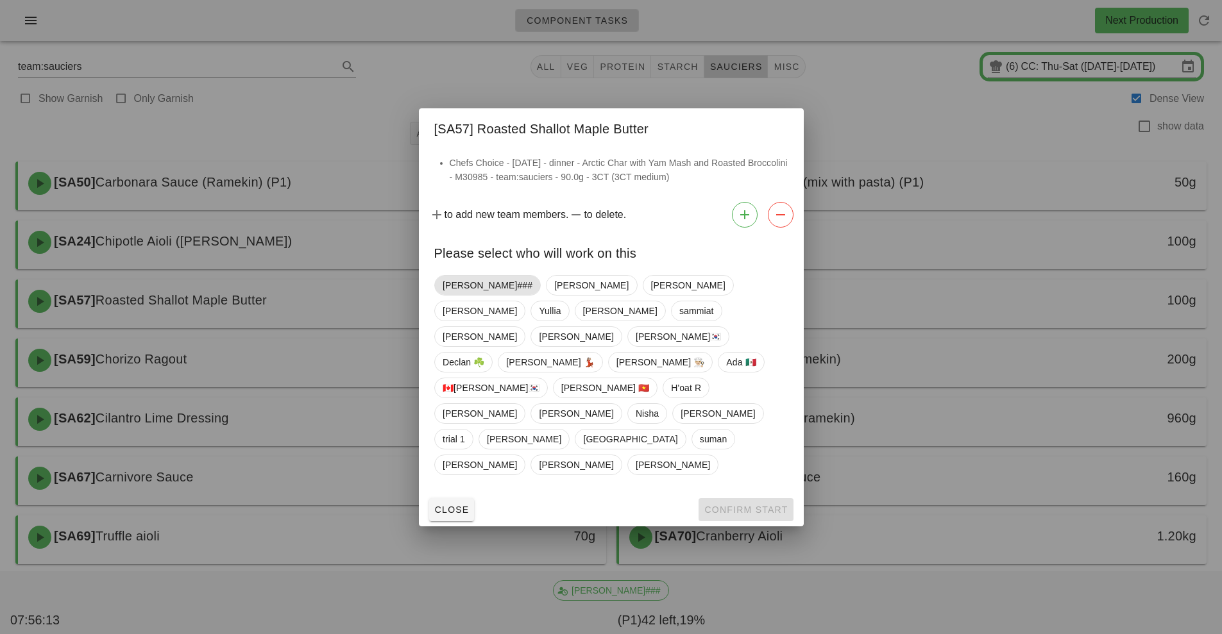
click at [465, 295] on span "[PERSON_NAME]###" at bounding box center [488, 285] width 90 height 19
click at [750, 505] on span "Confirm Start" at bounding box center [746, 510] width 84 height 10
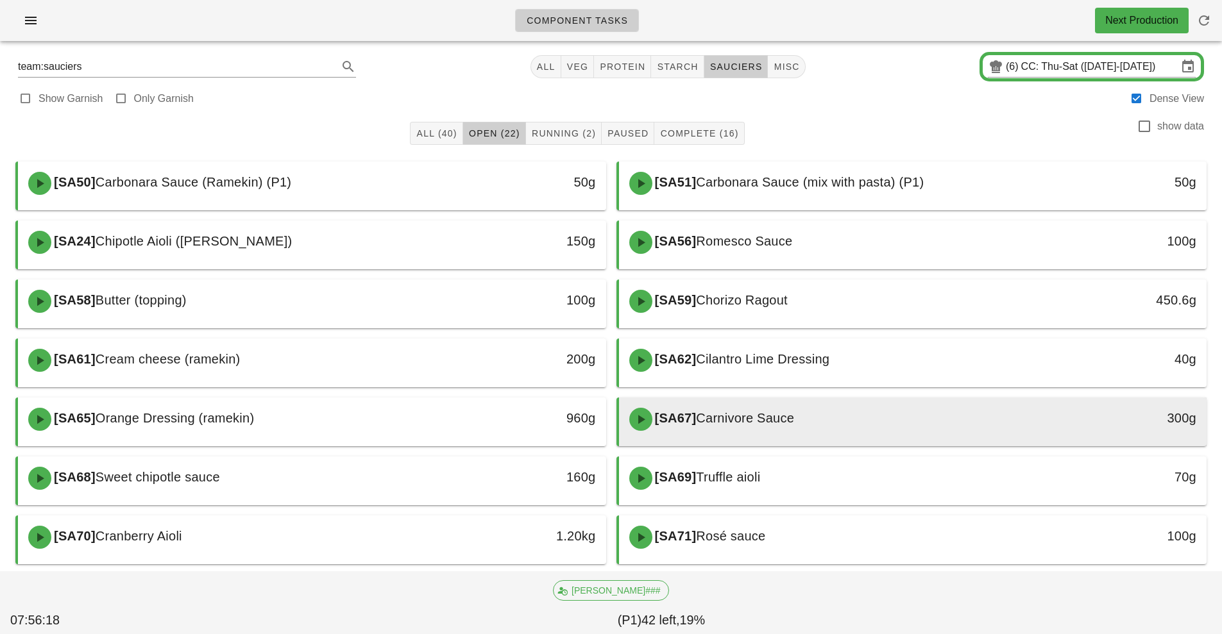
click at [734, 414] on span "Carnivore Sauce" at bounding box center [745, 418] width 98 height 14
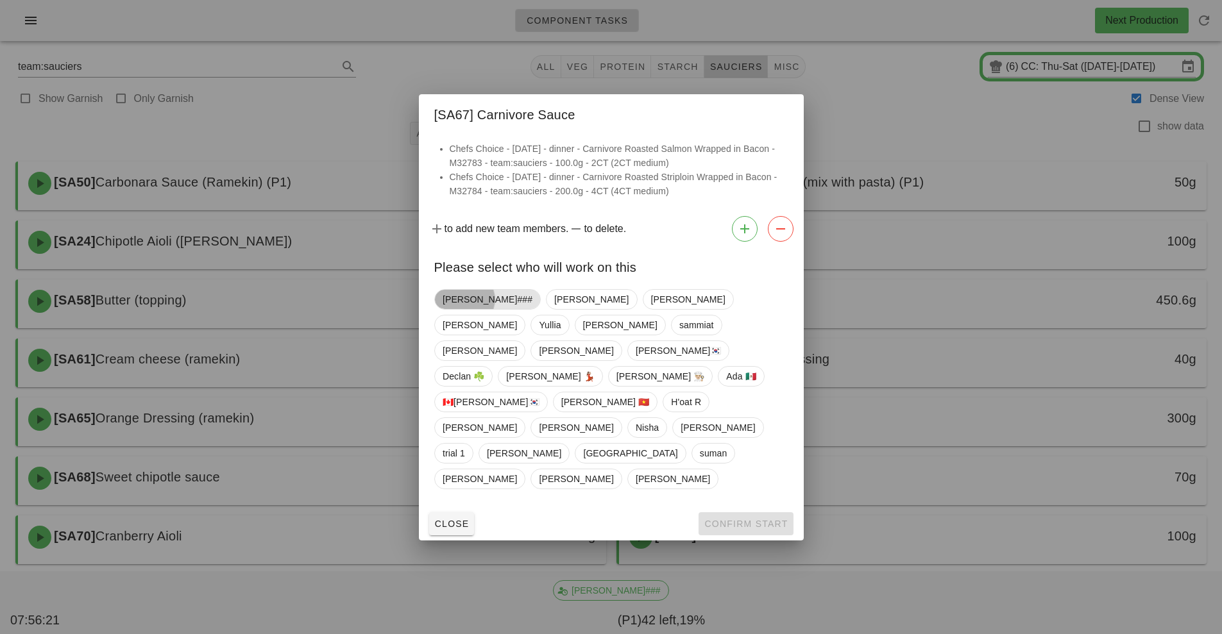
click at [461, 309] on span "[PERSON_NAME]###" at bounding box center [488, 299] width 90 height 19
click at [736, 513] on button "Confirm Start" at bounding box center [746, 524] width 94 height 23
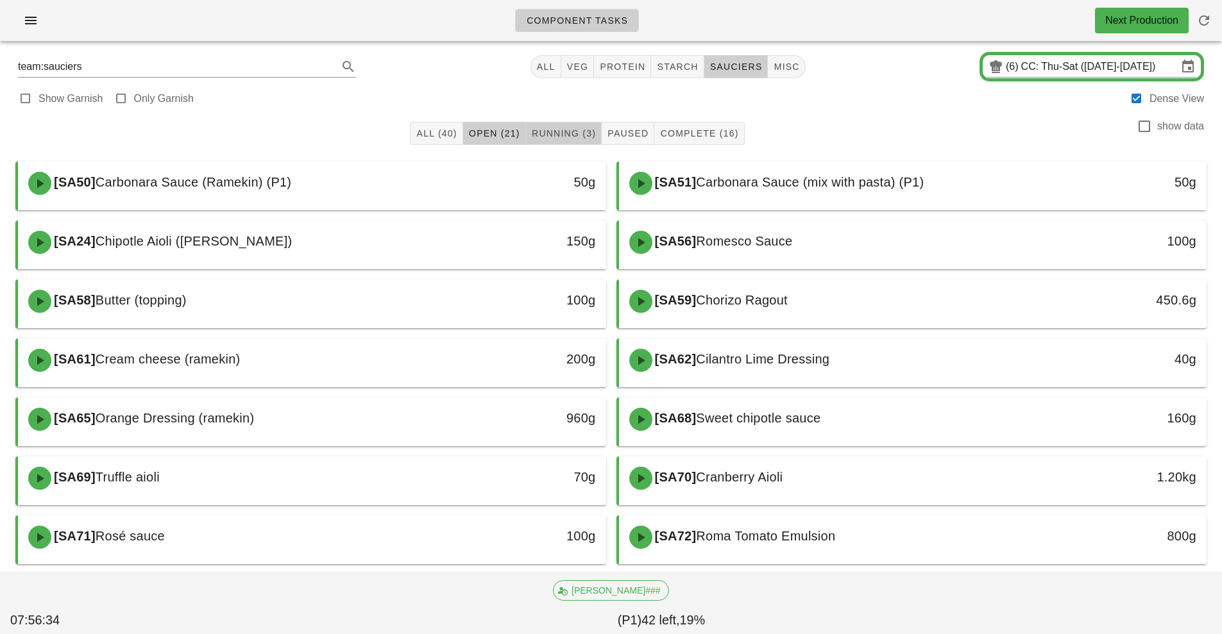
click at [565, 133] on span "Running (3)" at bounding box center [563, 133] width 65 height 10
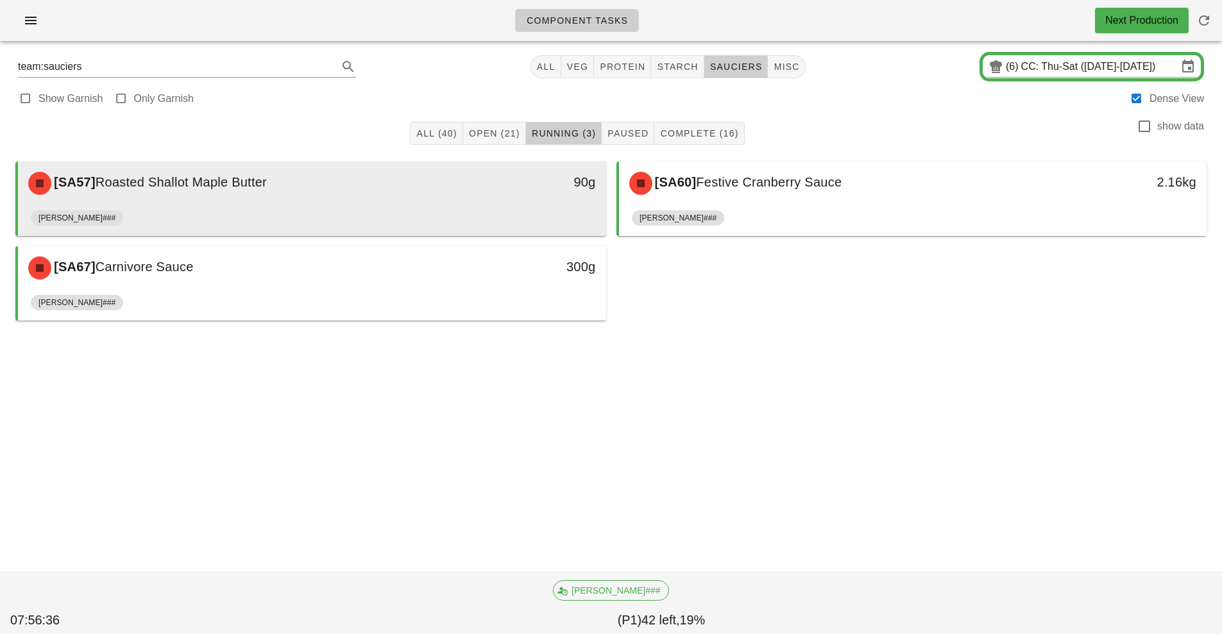
click at [511, 196] on div "90g" at bounding box center [530, 183] width 146 height 38
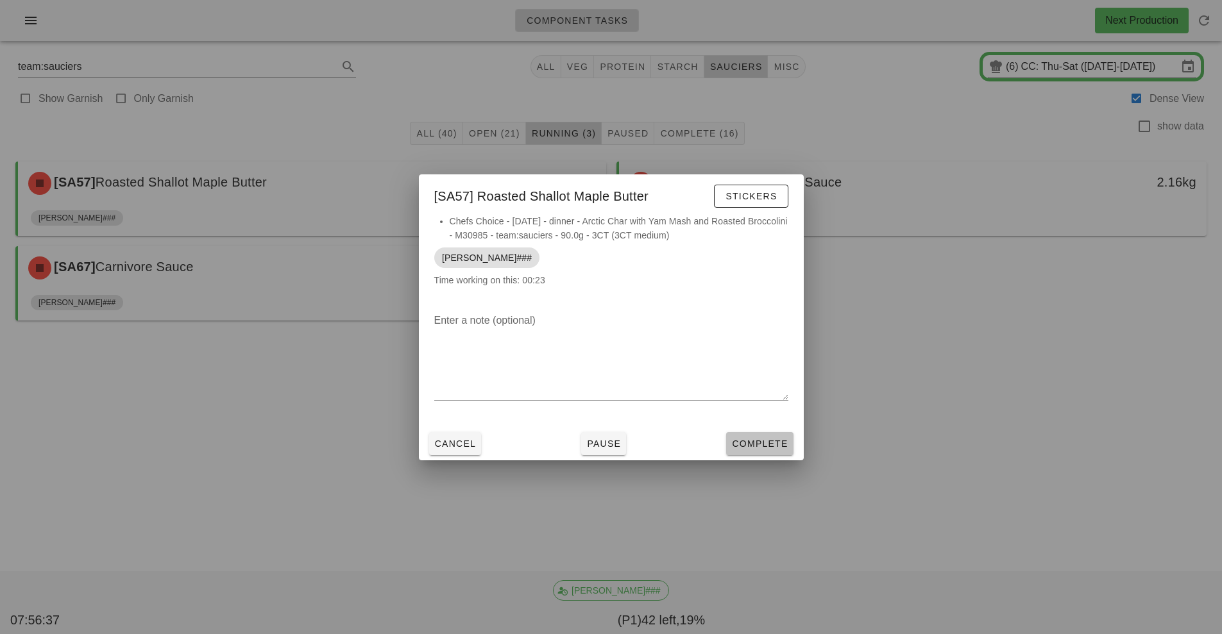
click at [748, 439] on span "Complete" at bounding box center [759, 444] width 56 height 10
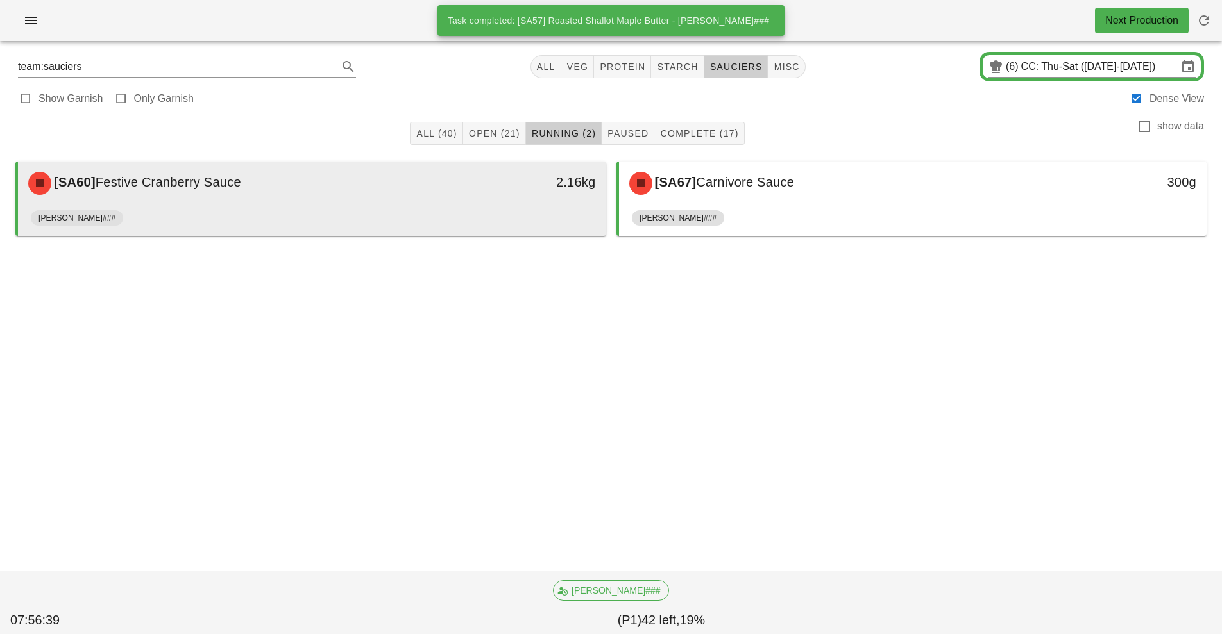
click at [537, 216] on div "[PERSON_NAME]###" at bounding box center [312, 220] width 563 height 31
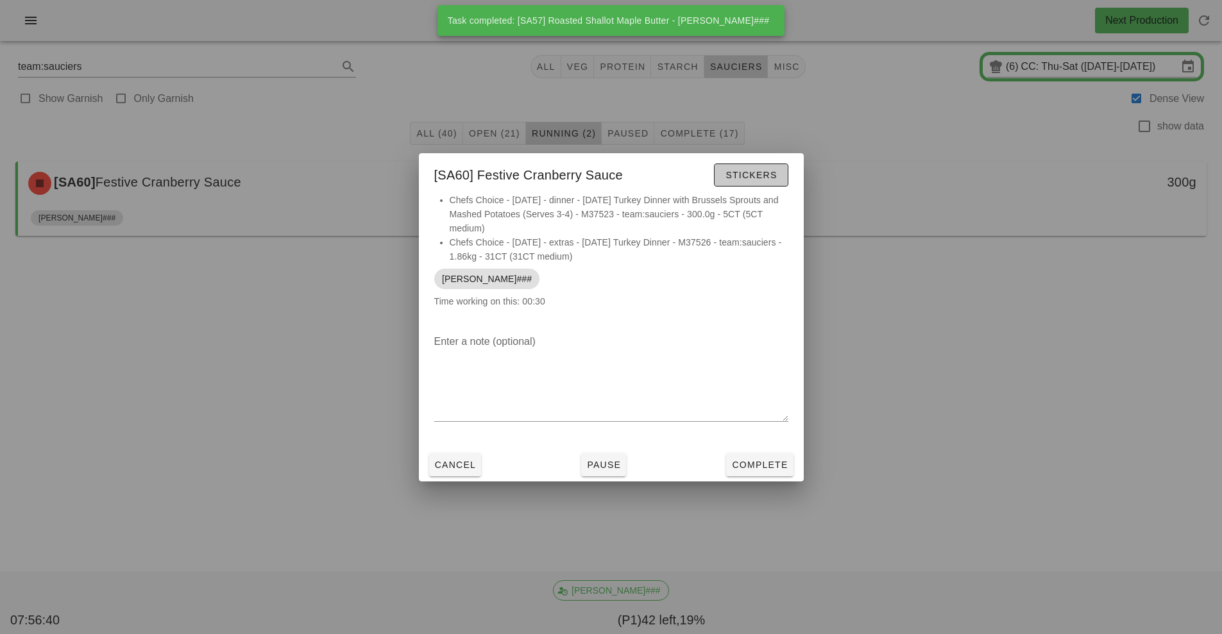
click at [752, 171] on span "Stickers" at bounding box center [751, 175] width 52 height 10
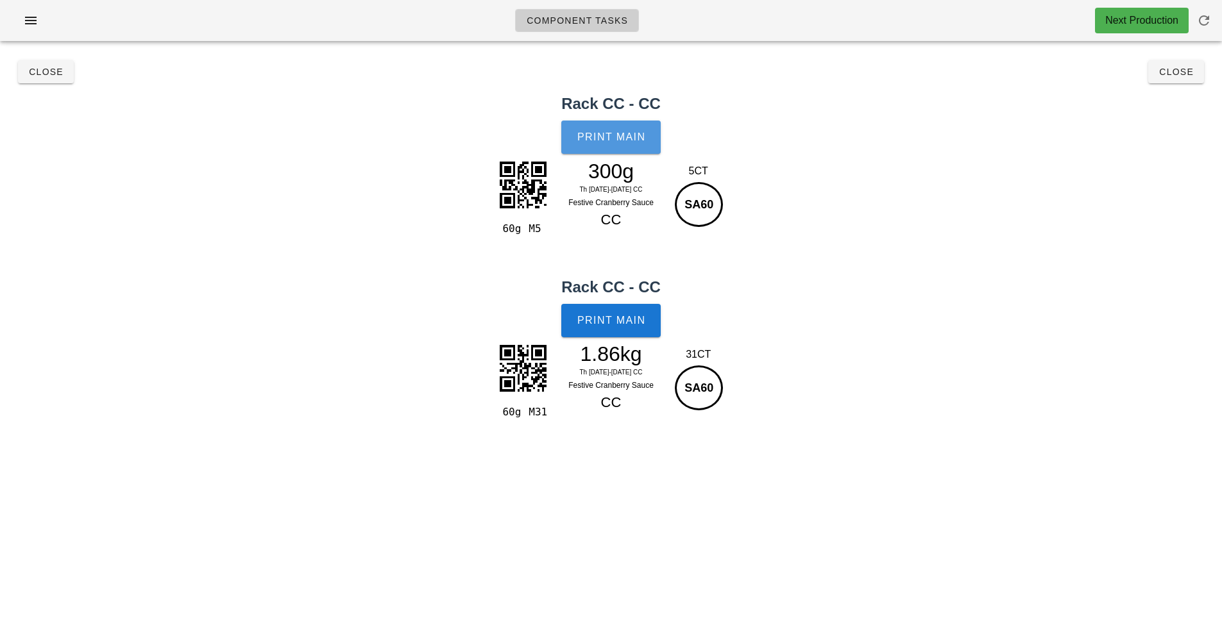
click at [616, 141] on span "Print Main" at bounding box center [611, 138] width 69 height 12
click at [616, 323] on span "Print Main" at bounding box center [611, 321] width 69 height 12
click at [39, 70] on span "Close" at bounding box center [45, 72] width 35 height 10
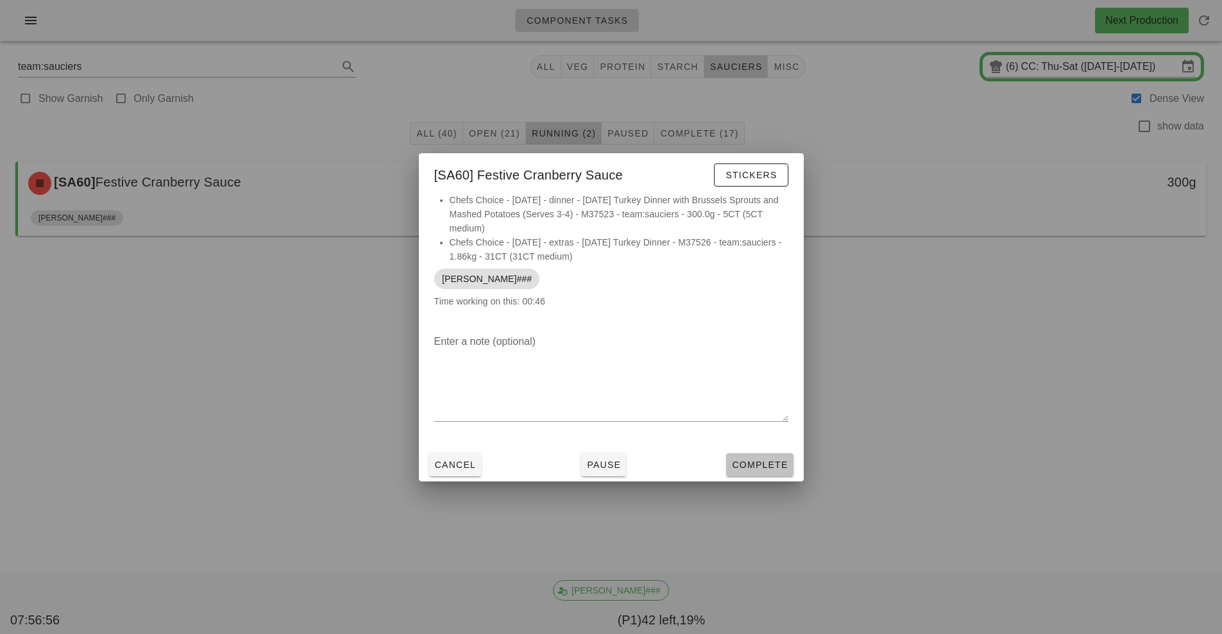
click at [749, 463] on span "Complete" at bounding box center [759, 465] width 56 height 10
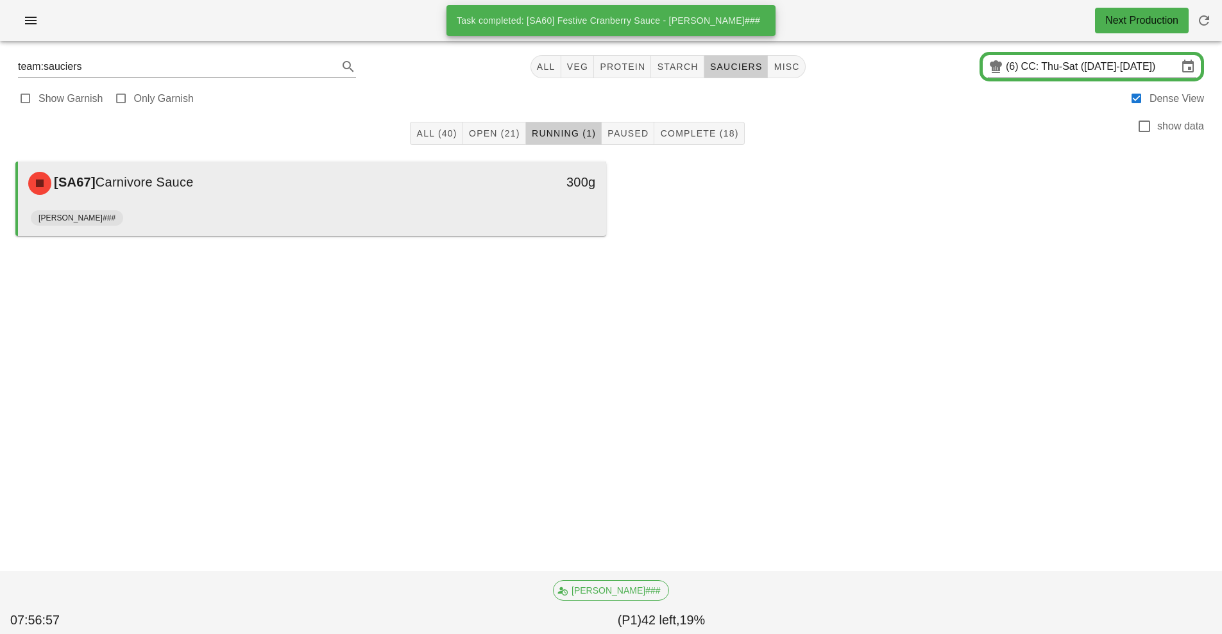
click at [455, 198] on div "[SA67] Carnivore Sauce" at bounding box center [239, 183] width 437 height 38
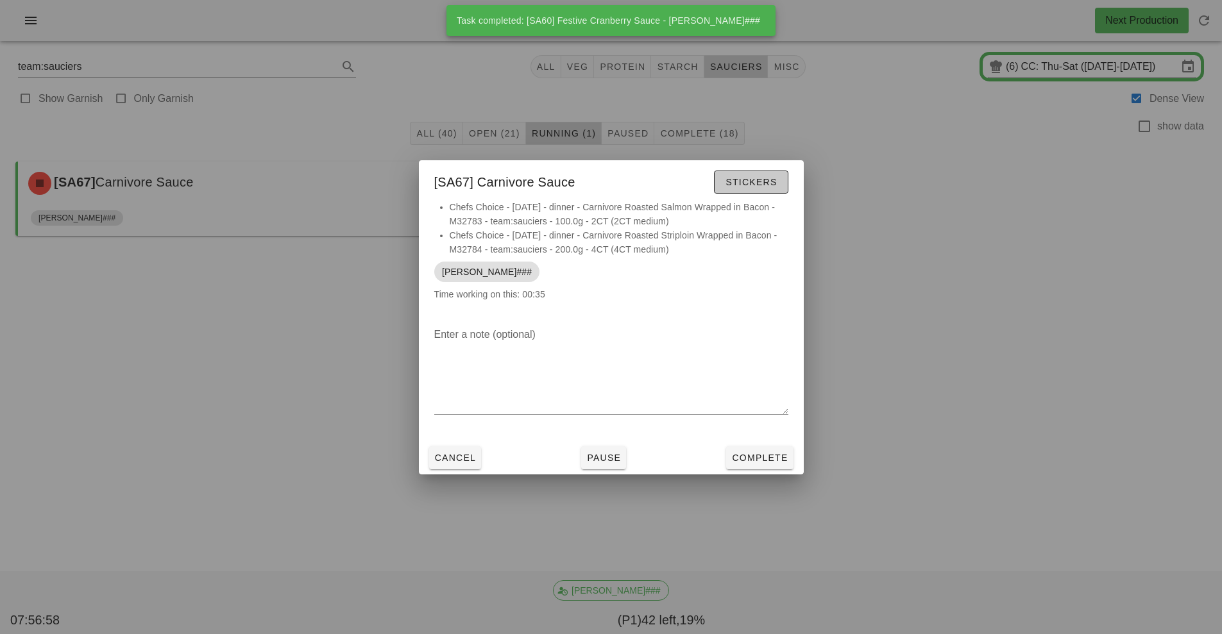
click at [767, 182] on span "Stickers" at bounding box center [751, 182] width 52 height 10
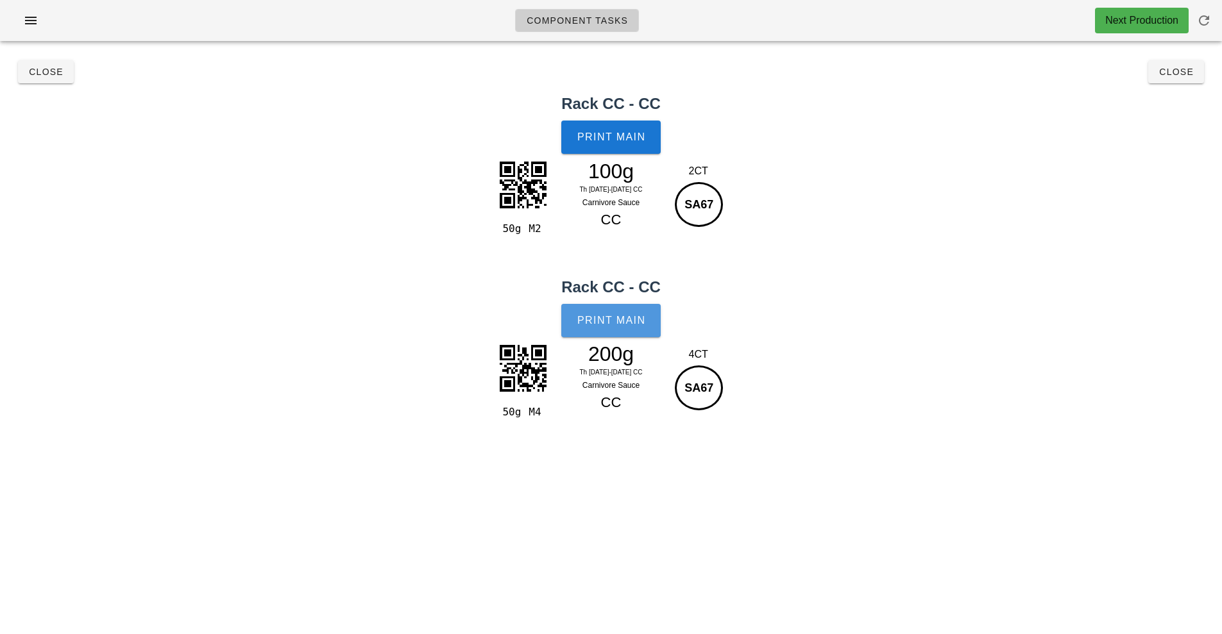
click at [608, 309] on button "Print Main" at bounding box center [610, 320] width 99 height 33
click at [44, 71] on span "Close" at bounding box center [45, 72] width 35 height 10
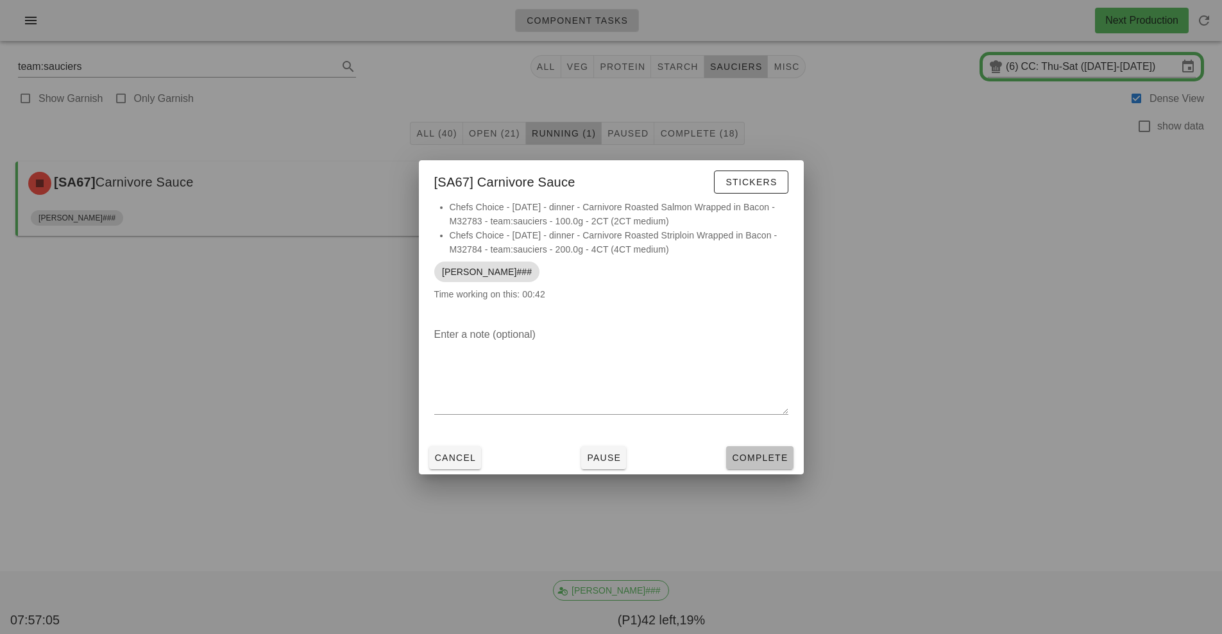
click at [761, 458] on span "Complete" at bounding box center [759, 458] width 56 height 10
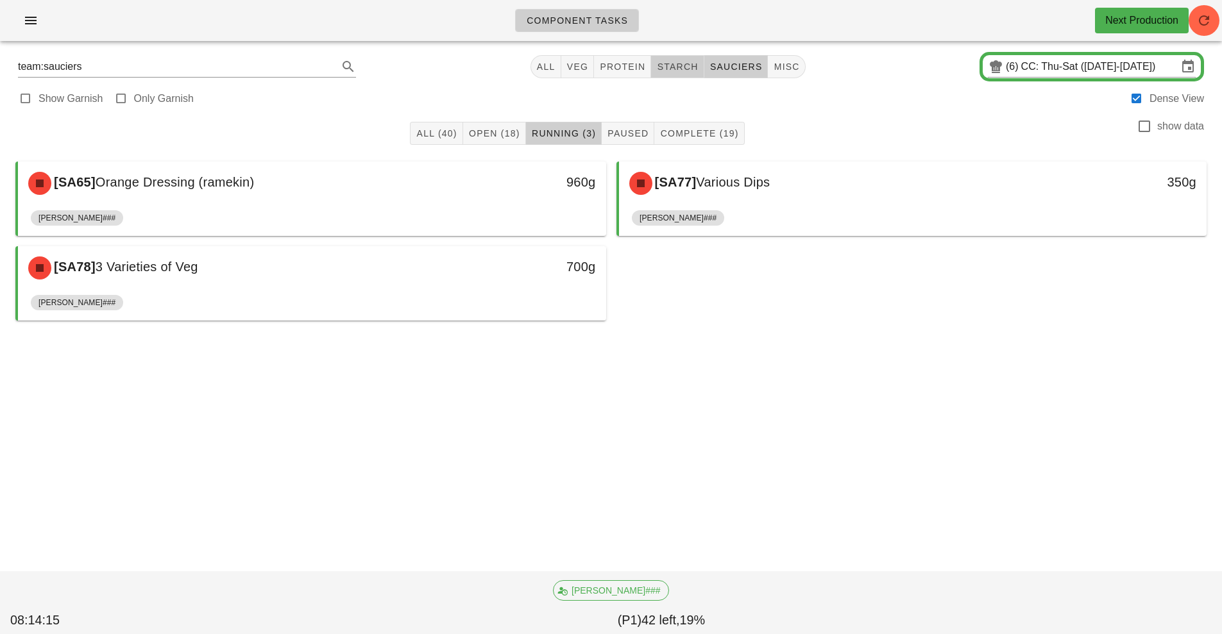
click at [673, 68] on span "starch" at bounding box center [677, 67] width 42 height 10
type input "team:starch"
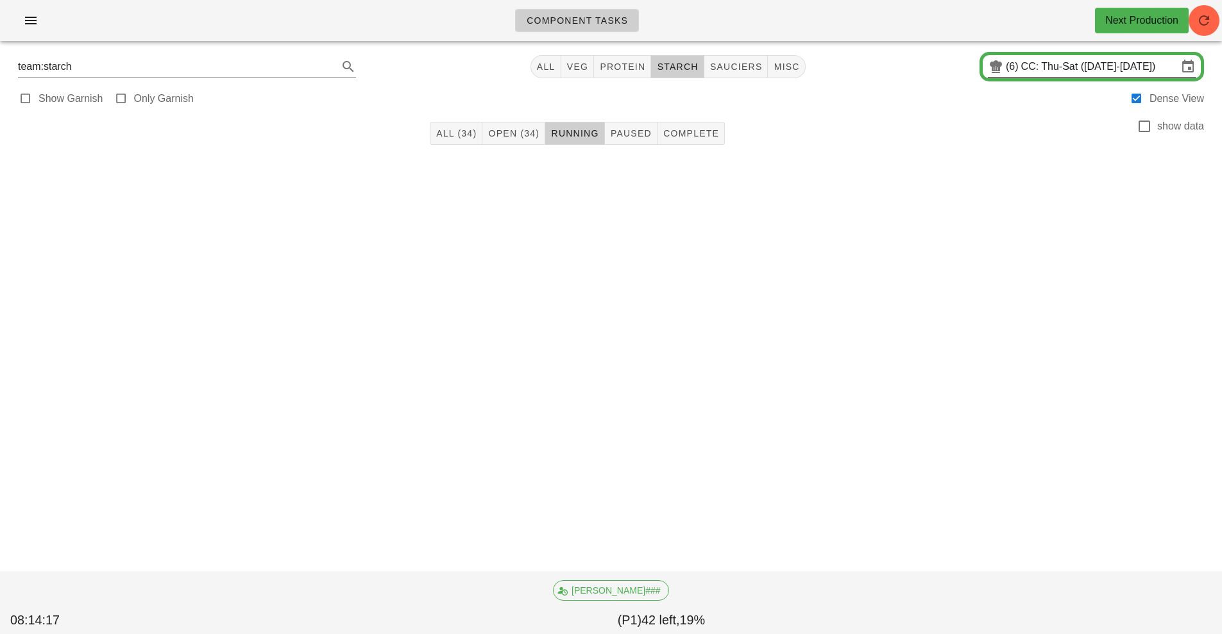
click at [1035, 65] on input "CC: Thu-Sat ([DATE]-[DATE])" at bounding box center [1099, 66] width 157 height 21
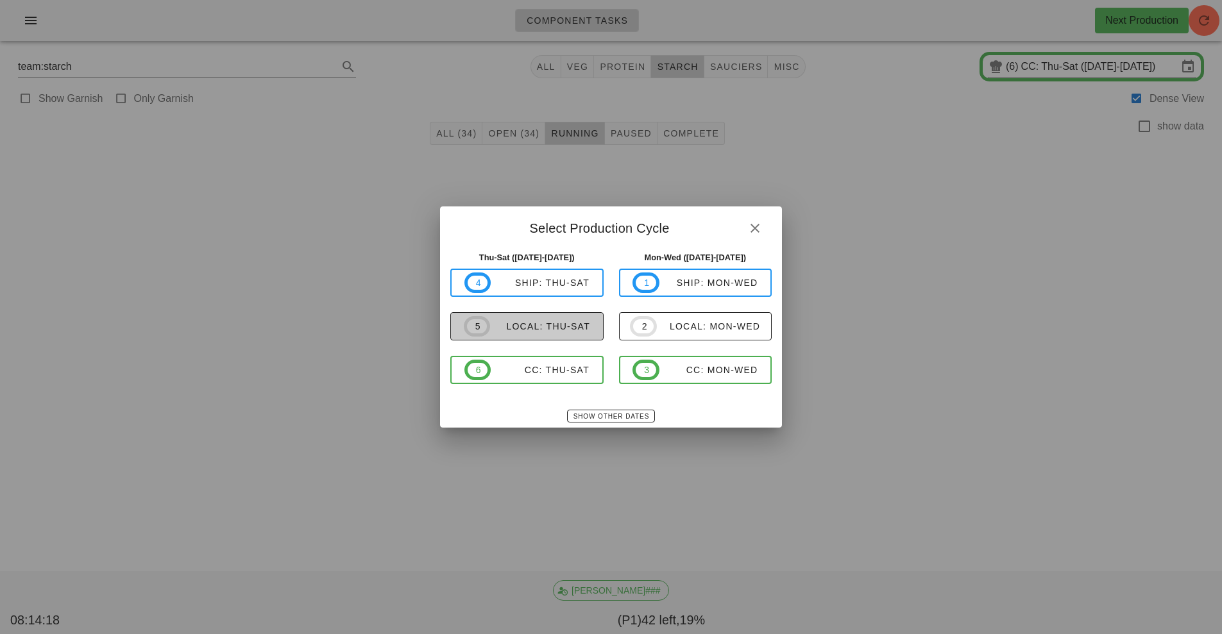
click at [536, 329] on div "local: Thu-Sat" at bounding box center [540, 326] width 100 height 10
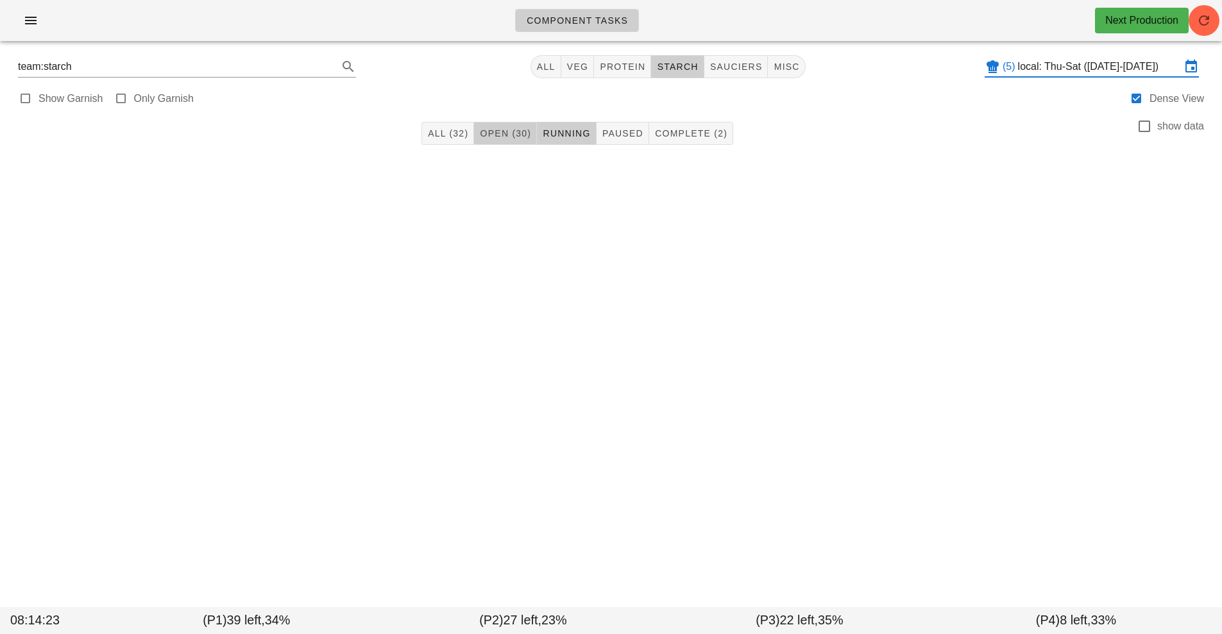
click at [507, 135] on span "Open (30)" at bounding box center [505, 133] width 52 height 10
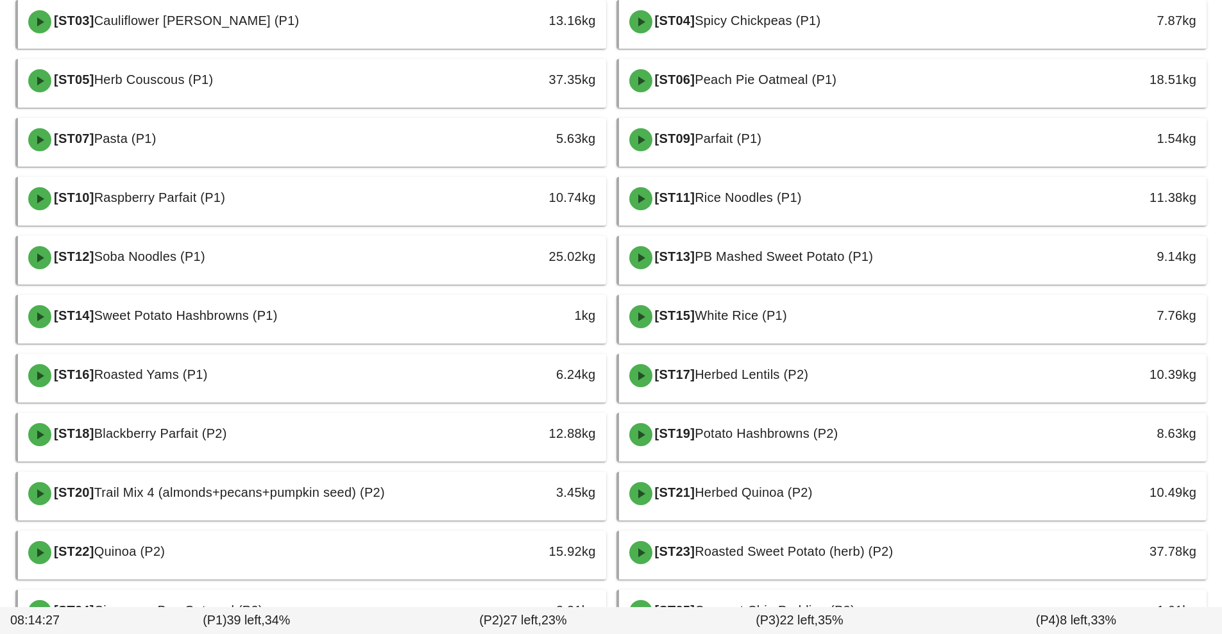
scroll to position [224, 0]
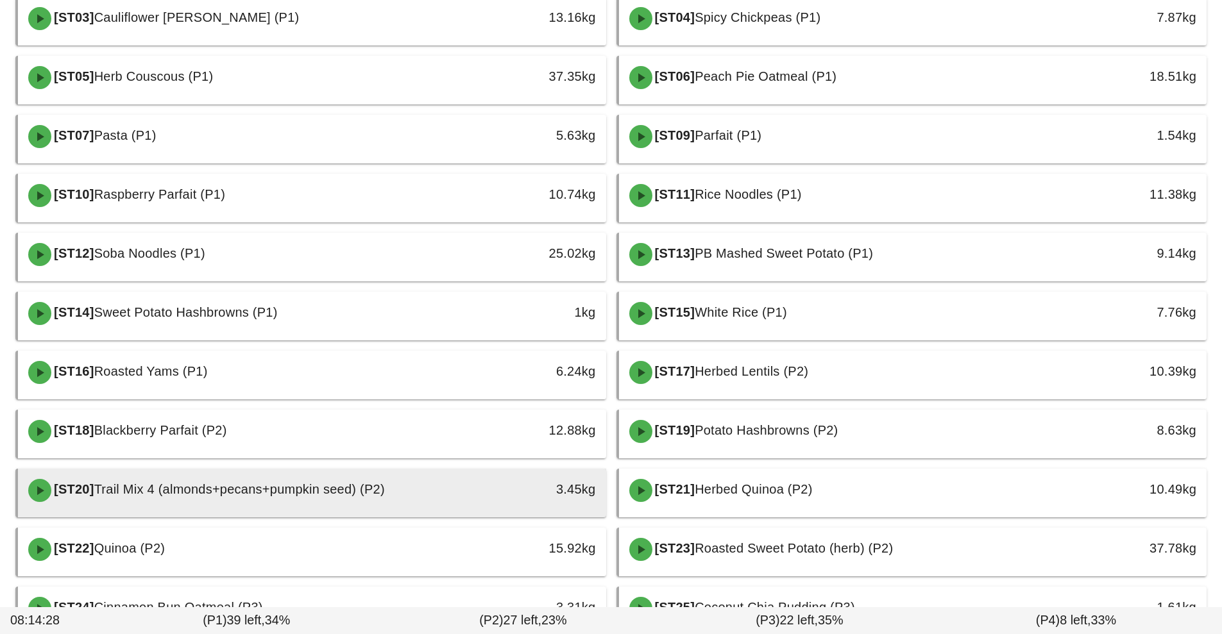
click at [429, 487] on div "[ST20] Trail Mix 4 (almonds+pecans+pumpkin seed) (P2)" at bounding box center [239, 490] width 437 height 38
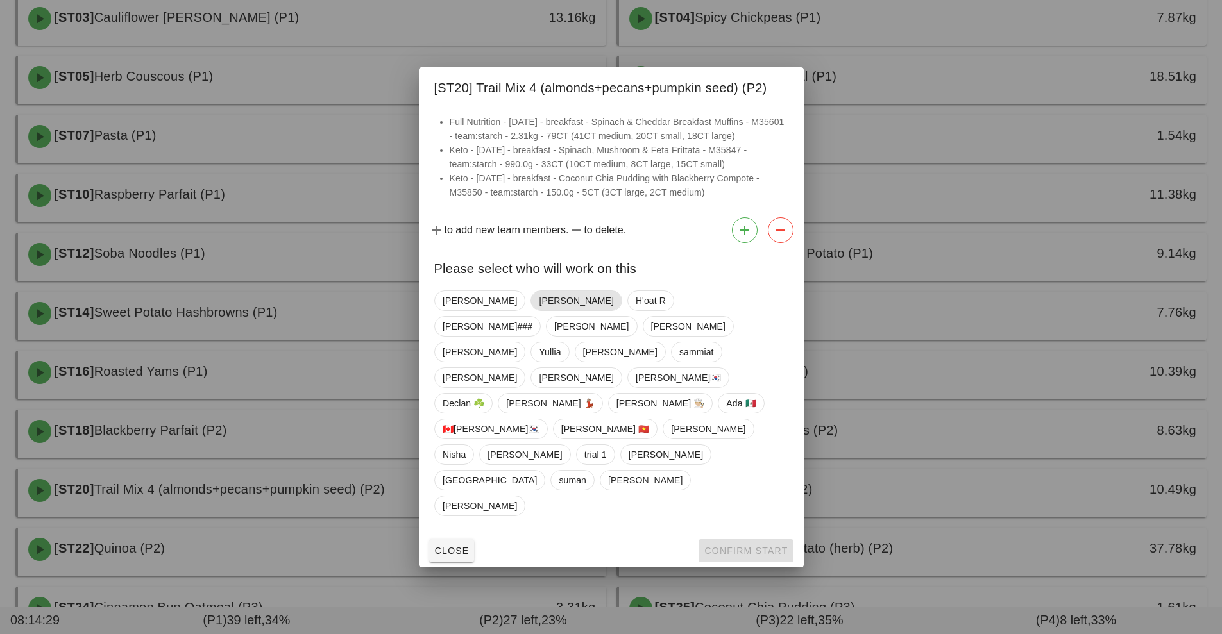
click at [539, 310] on span "[PERSON_NAME]" at bounding box center [576, 300] width 74 height 19
click at [747, 539] on button "Confirm Start" at bounding box center [746, 550] width 94 height 23
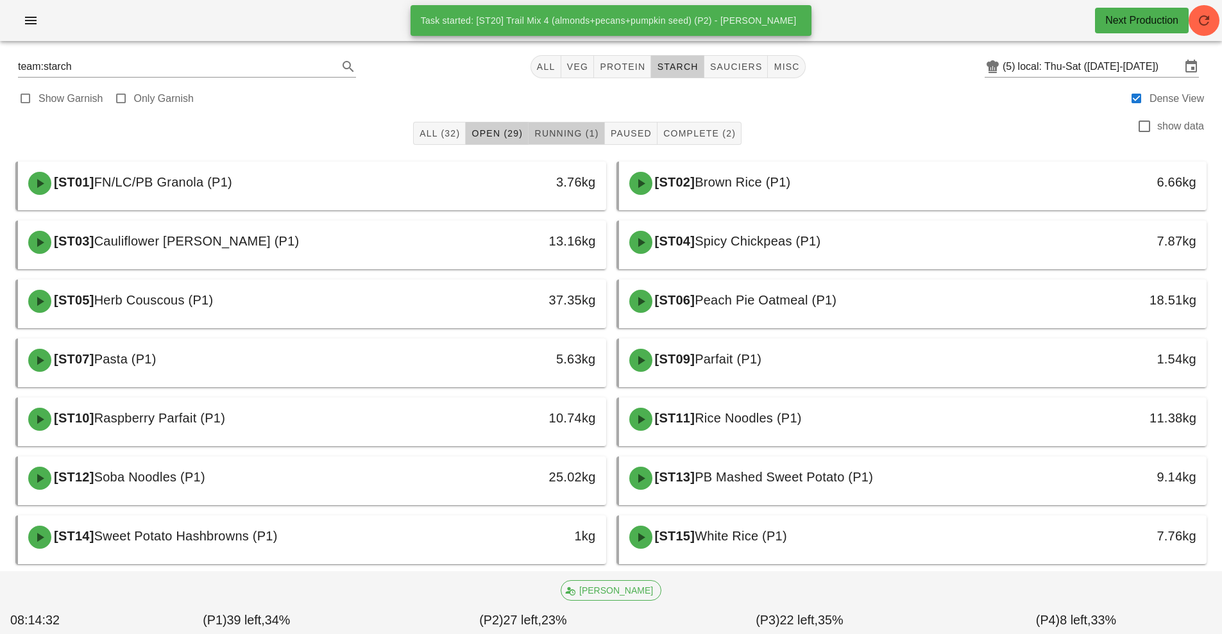
click at [564, 134] on span "Running (1)" at bounding box center [566, 133] width 65 height 10
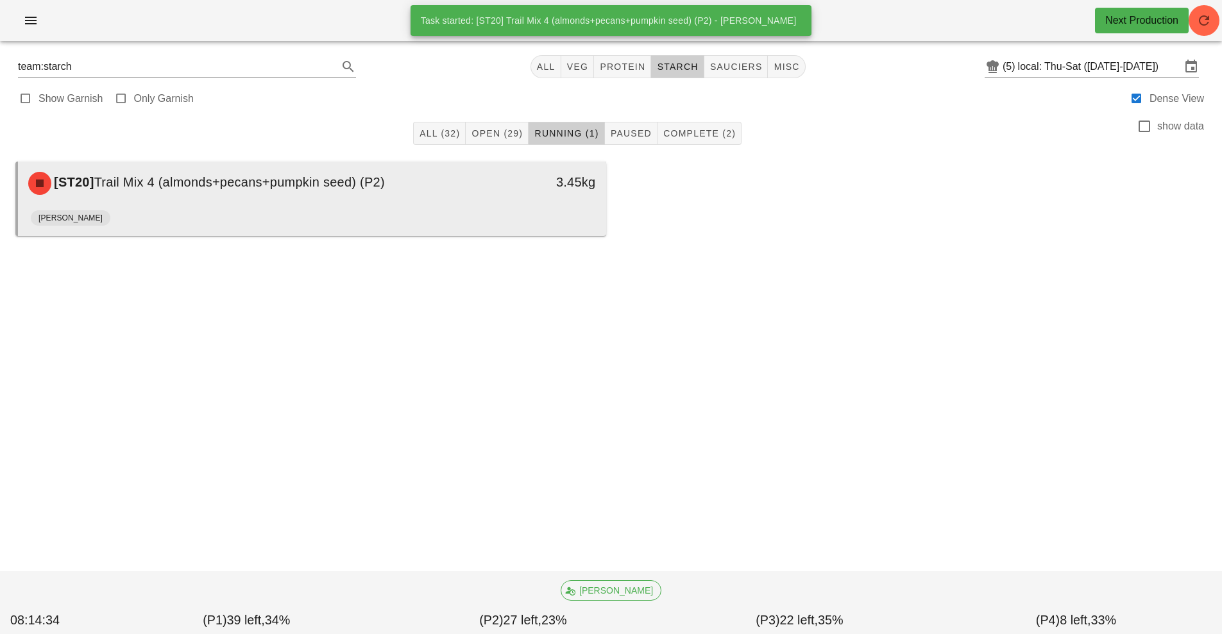
click at [393, 192] on div "[ST20] Trail Mix 4 (almonds+pecans+pumpkin seed) (P2)" at bounding box center [239, 183] width 437 height 38
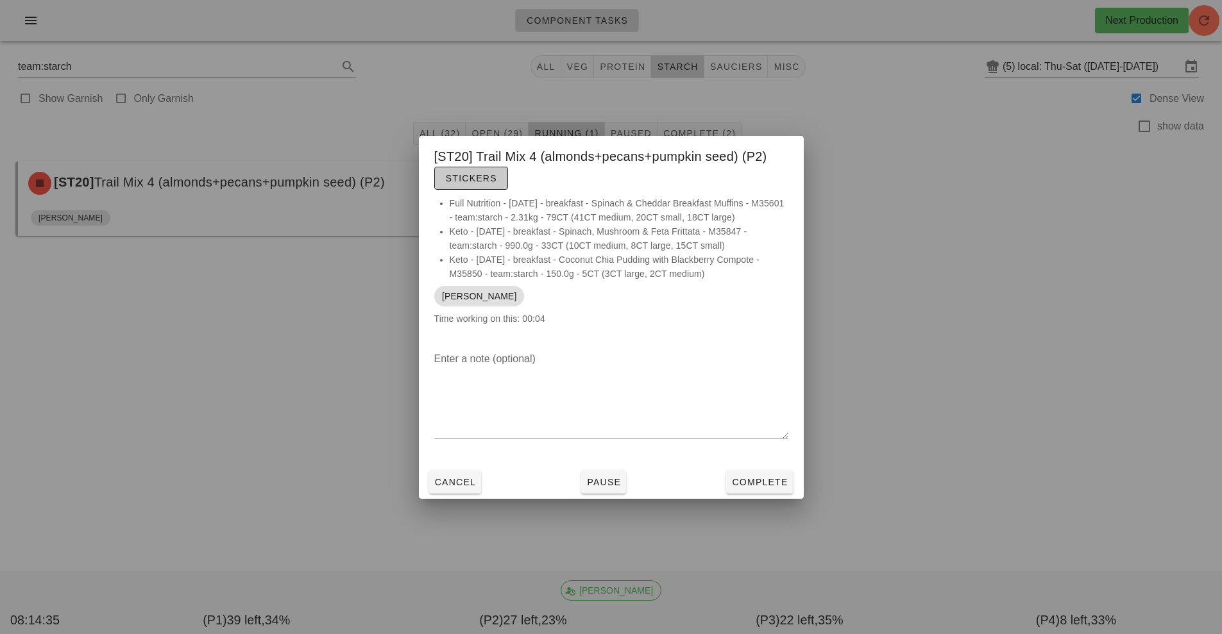
click at [473, 182] on span "Stickers" at bounding box center [471, 178] width 52 height 10
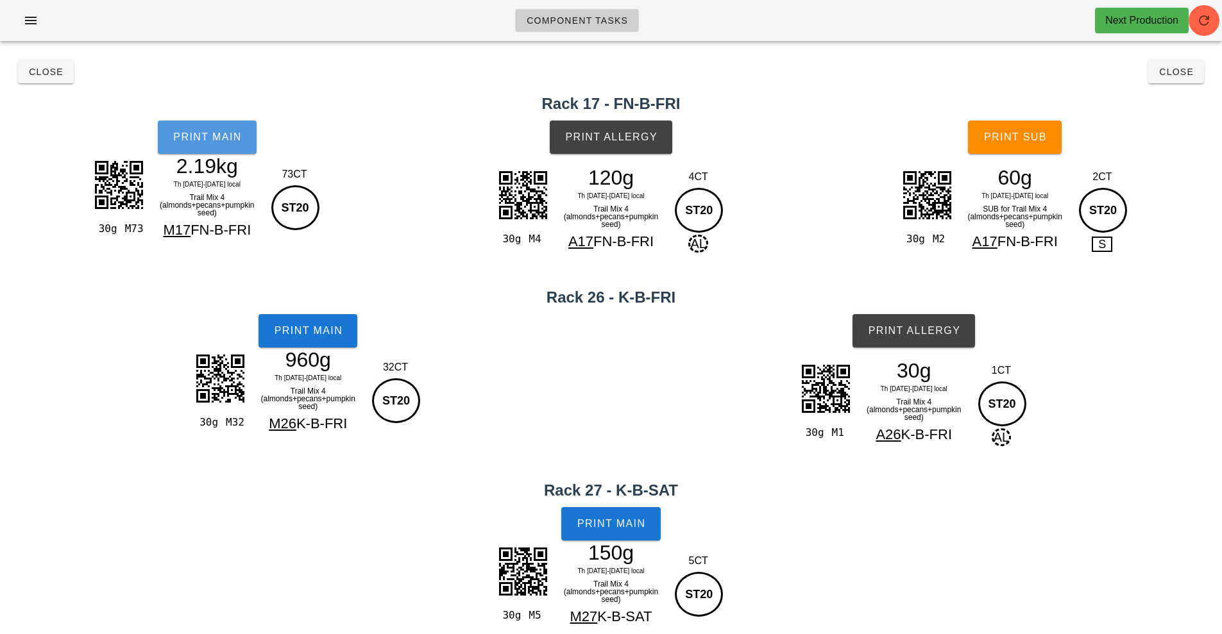
click at [215, 139] on span "Print Main" at bounding box center [207, 138] width 69 height 12
click at [312, 328] on span "Print Main" at bounding box center [307, 331] width 69 height 12
click at [630, 523] on span "Print Main" at bounding box center [611, 524] width 69 height 12
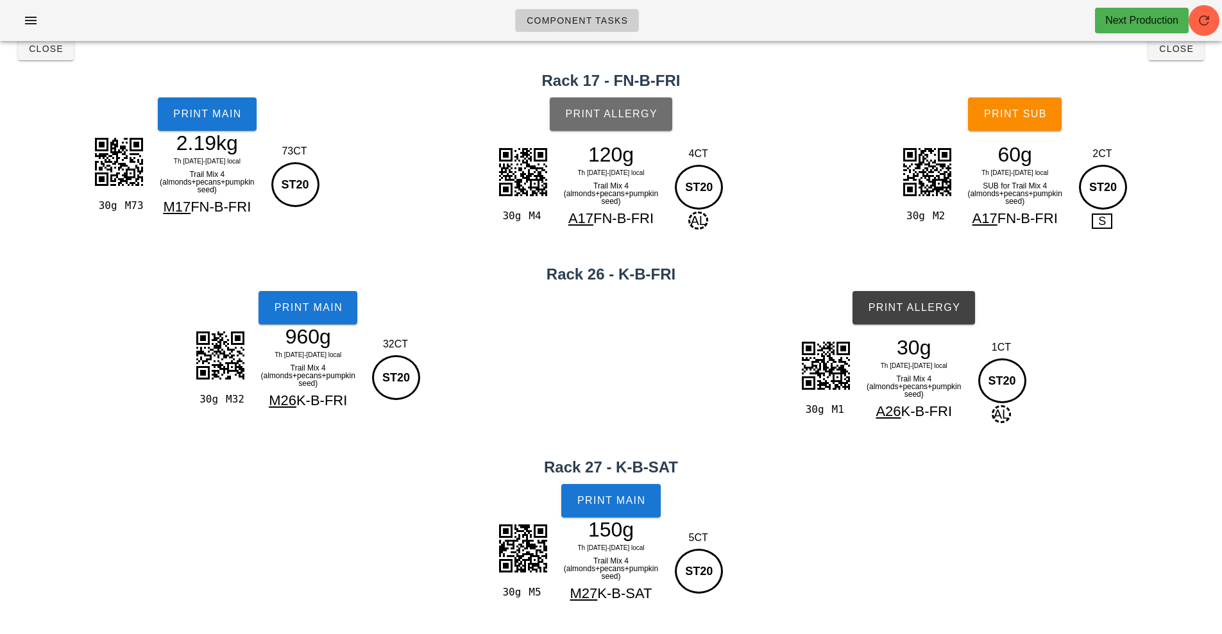
click at [608, 108] on span "Print Allergy" at bounding box center [611, 114] width 93 height 12
click at [918, 312] on span "Print Allergy" at bounding box center [913, 308] width 93 height 12
click at [990, 123] on button "Print Sub" at bounding box center [1015, 114] width 94 height 33
click at [1162, 59] on button "Close" at bounding box center [1176, 48] width 56 height 23
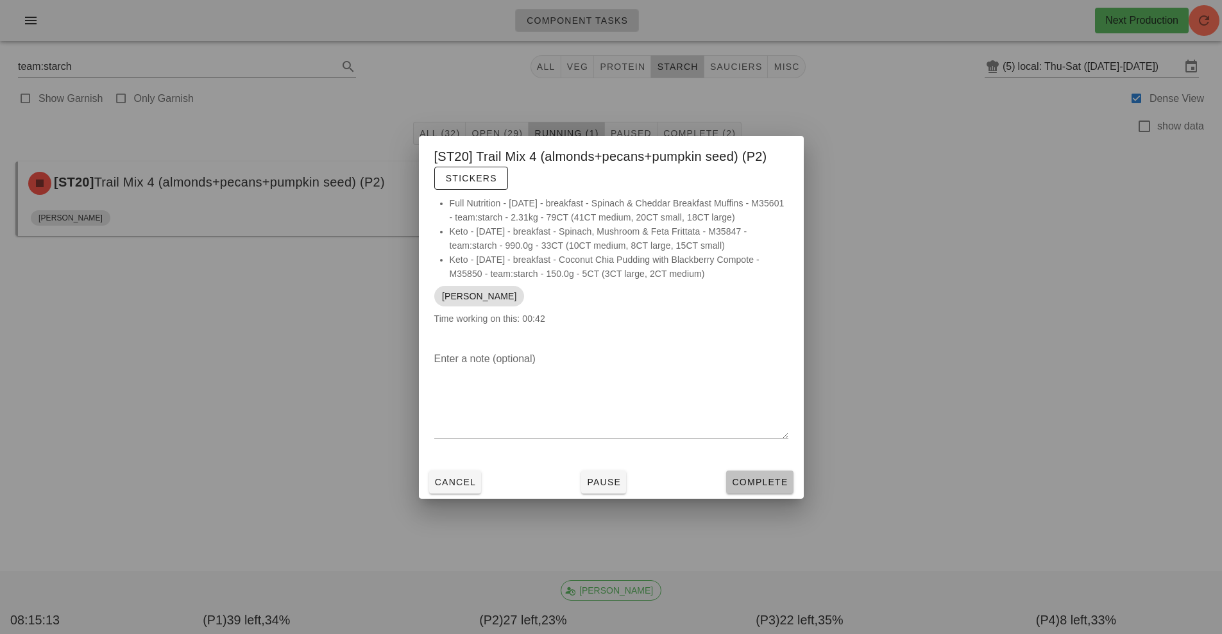
click at [756, 485] on span "Complete" at bounding box center [759, 482] width 56 height 10
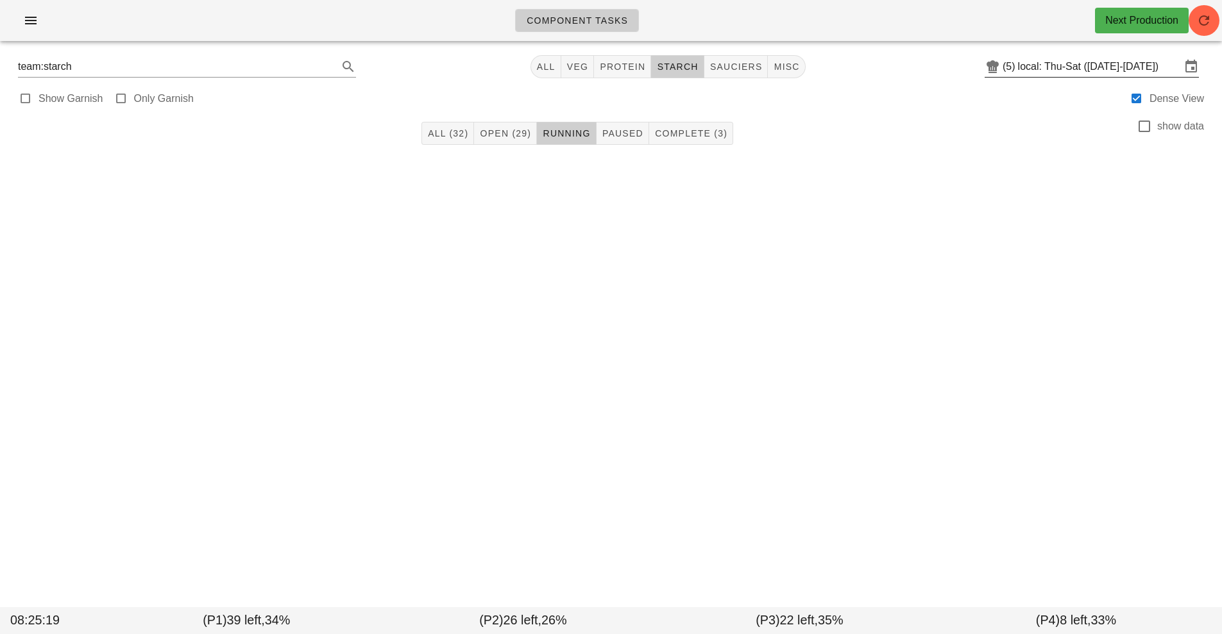
click at [1057, 72] on input "local: Thu-Sat (Oct 16-Oct 18)" at bounding box center [1099, 66] width 163 height 21
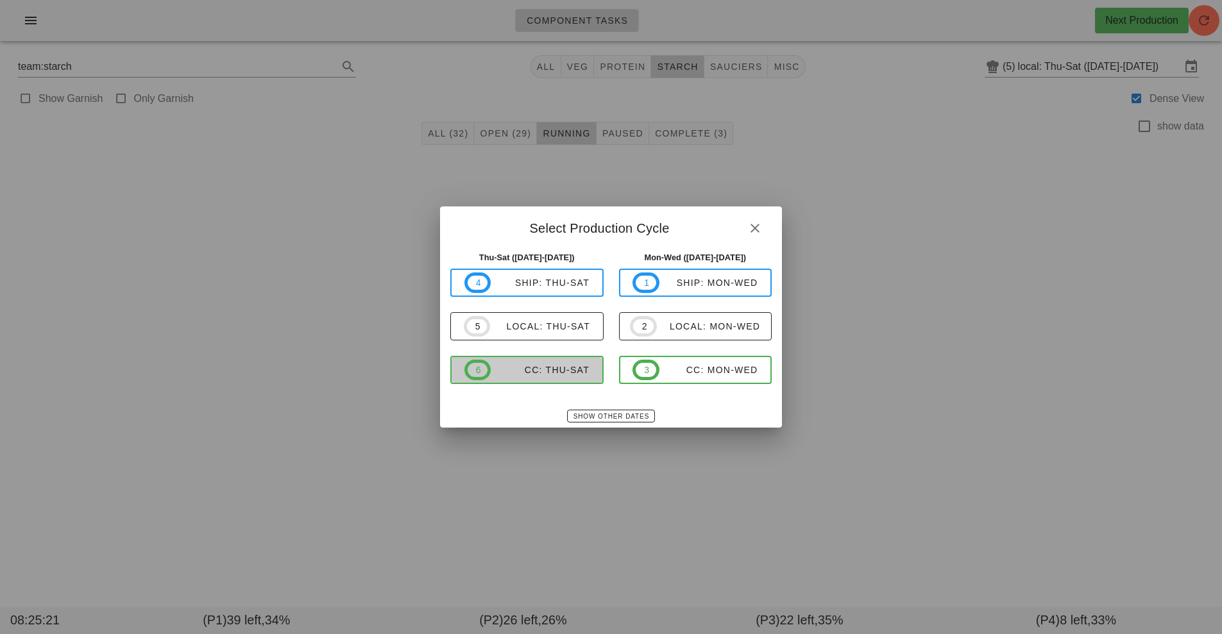
click at [566, 374] on div "CC: Thu-Sat" at bounding box center [540, 370] width 99 height 10
type input "CC: Thu-Sat ([DATE]-[DATE])"
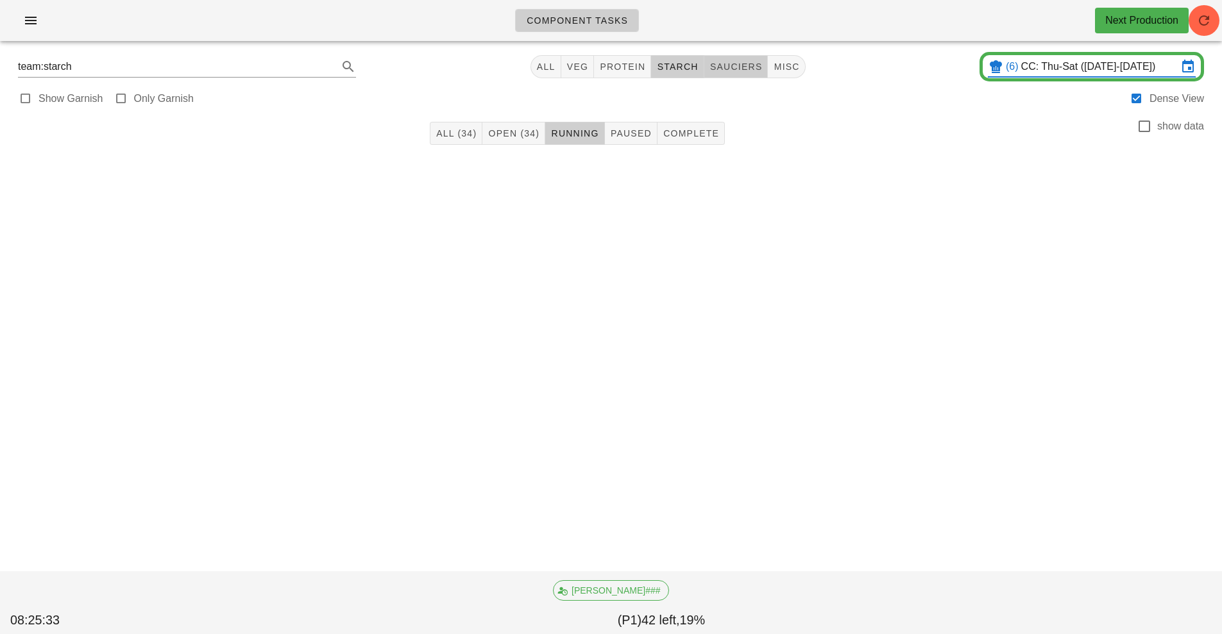
click at [738, 66] on span "sauciers" at bounding box center [735, 67] width 53 height 10
type input "team:sauciers"
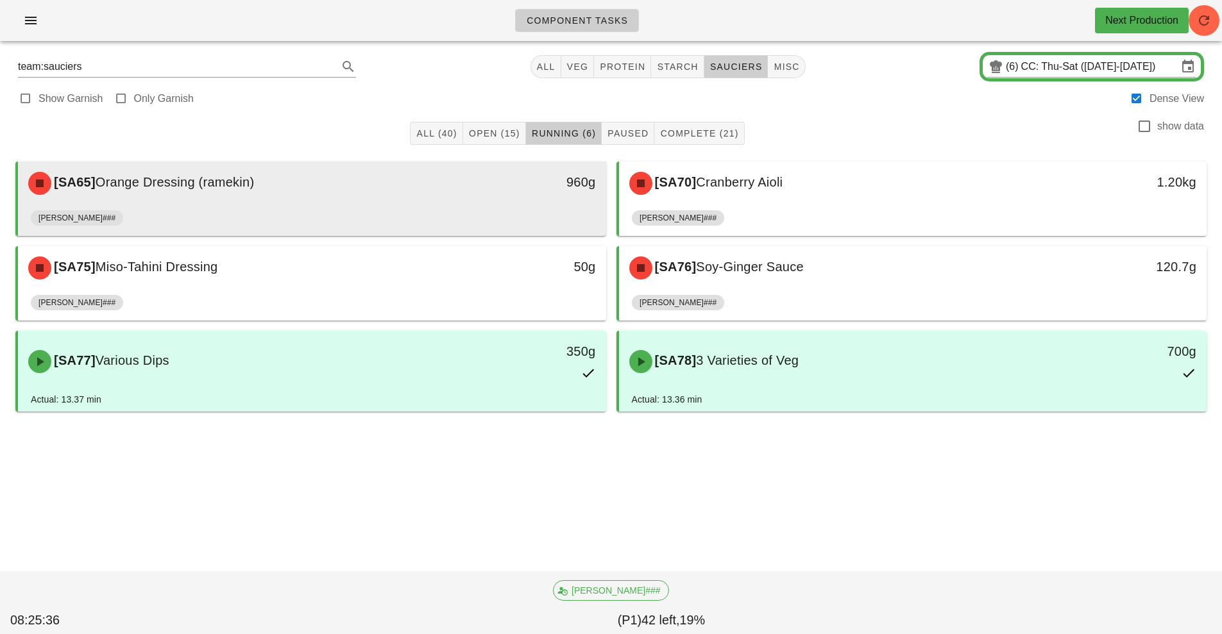
click at [395, 189] on div "[SA65] Orange Dressing (ramekin)" at bounding box center [239, 183] width 437 height 38
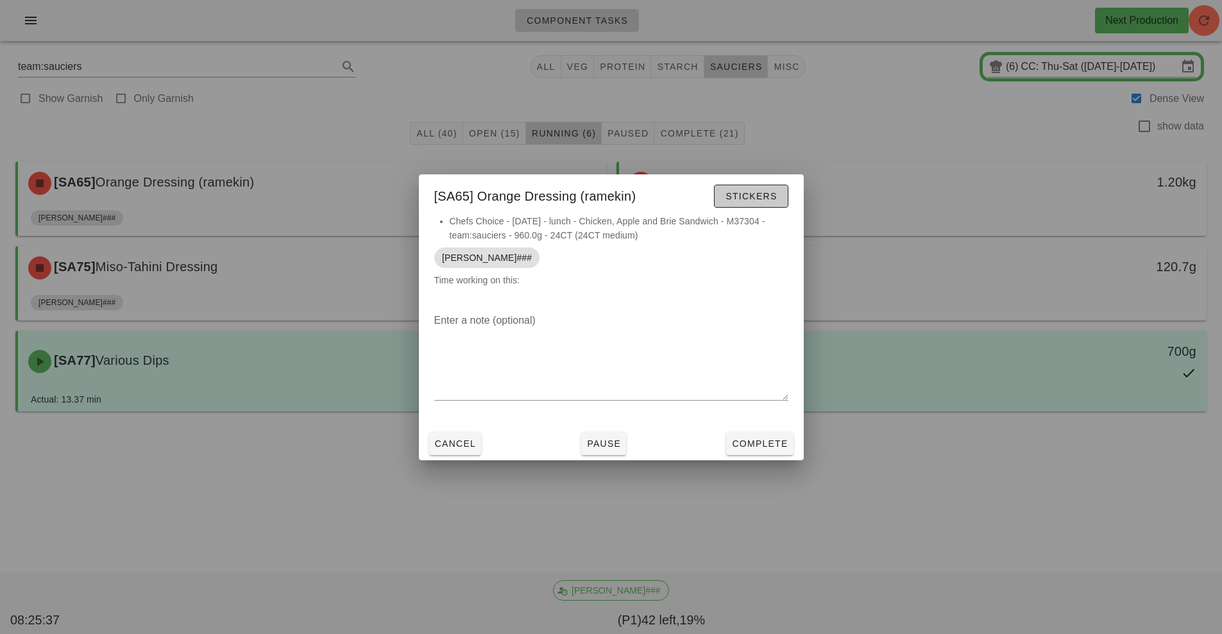
click at [760, 195] on span "Stickers" at bounding box center [751, 196] width 52 height 10
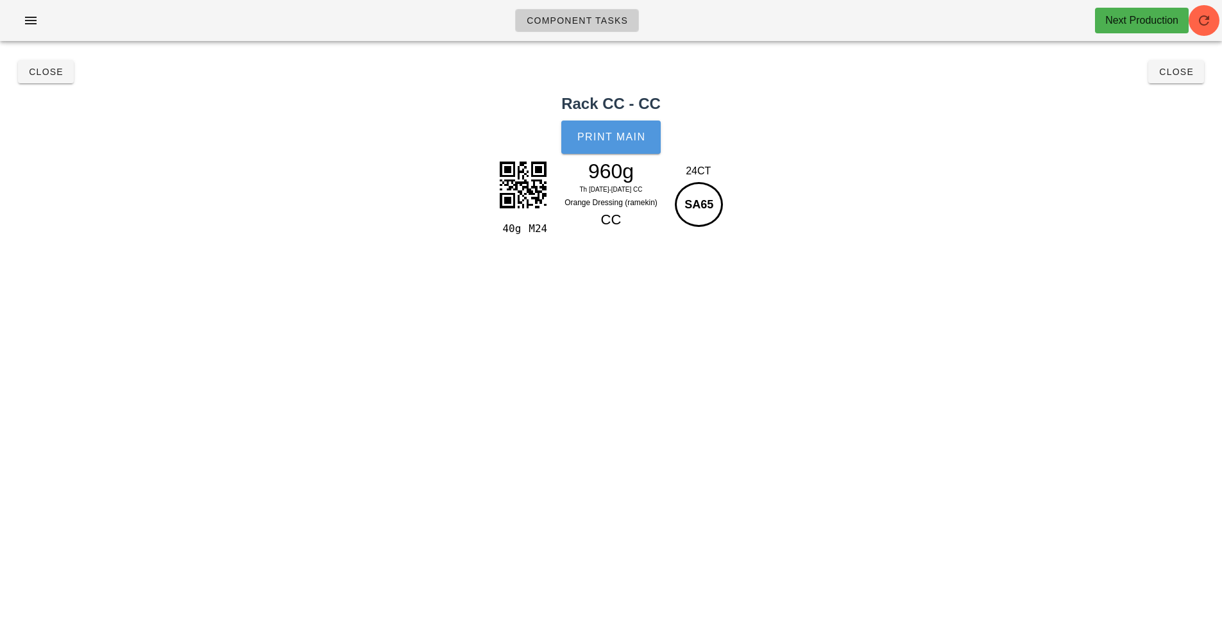
click at [611, 121] on button "Print Main" at bounding box center [610, 137] width 99 height 33
click at [43, 73] on span "Close" at bounding box center [45, 72] width 35 height 10
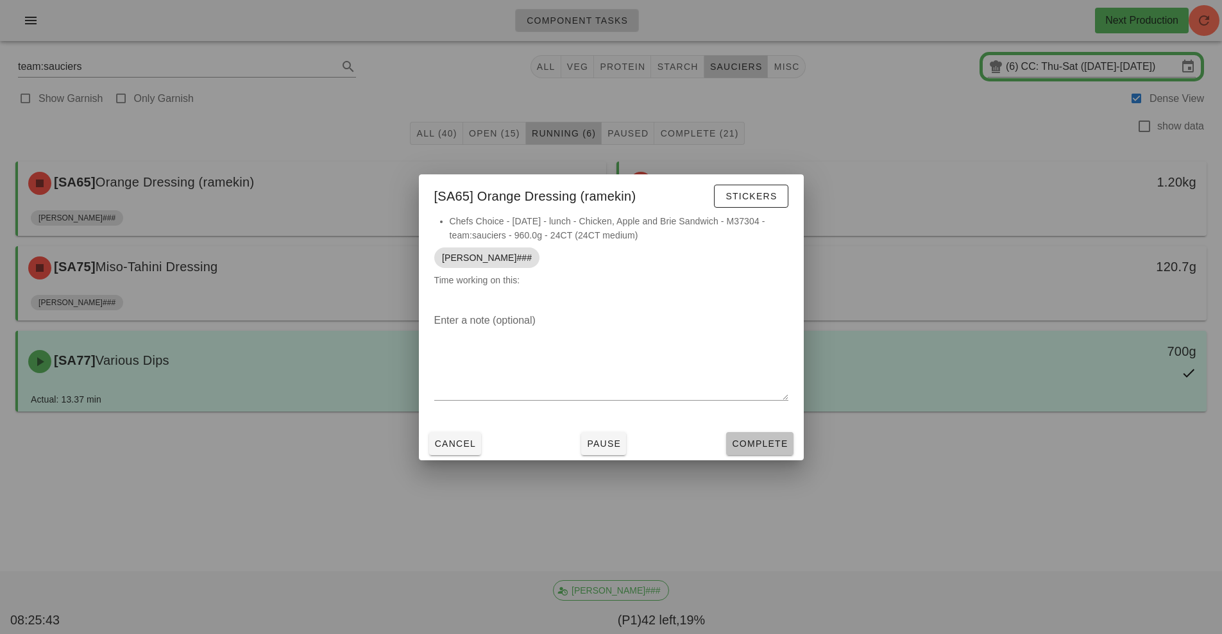
click at [779, 443] on span "Complete" at bounding box center [759, 444] width 56 height 10
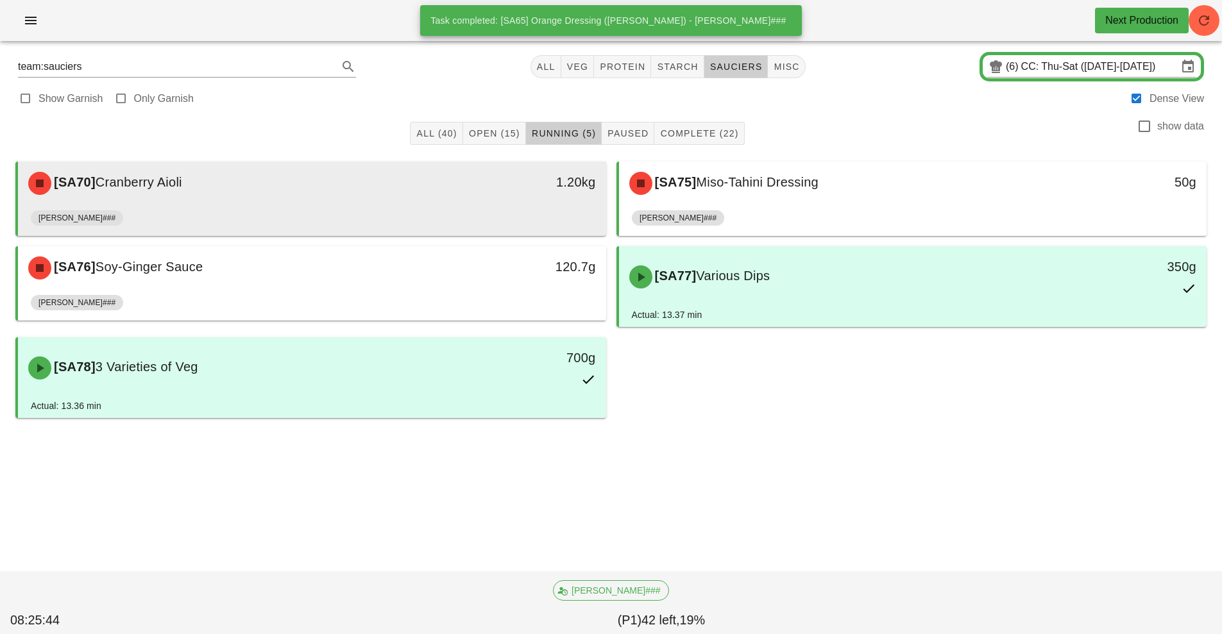
click at [434, 188] on div "[SA70] Cranberry Aioli" at bounding box center [239, 183] width 437 height 38
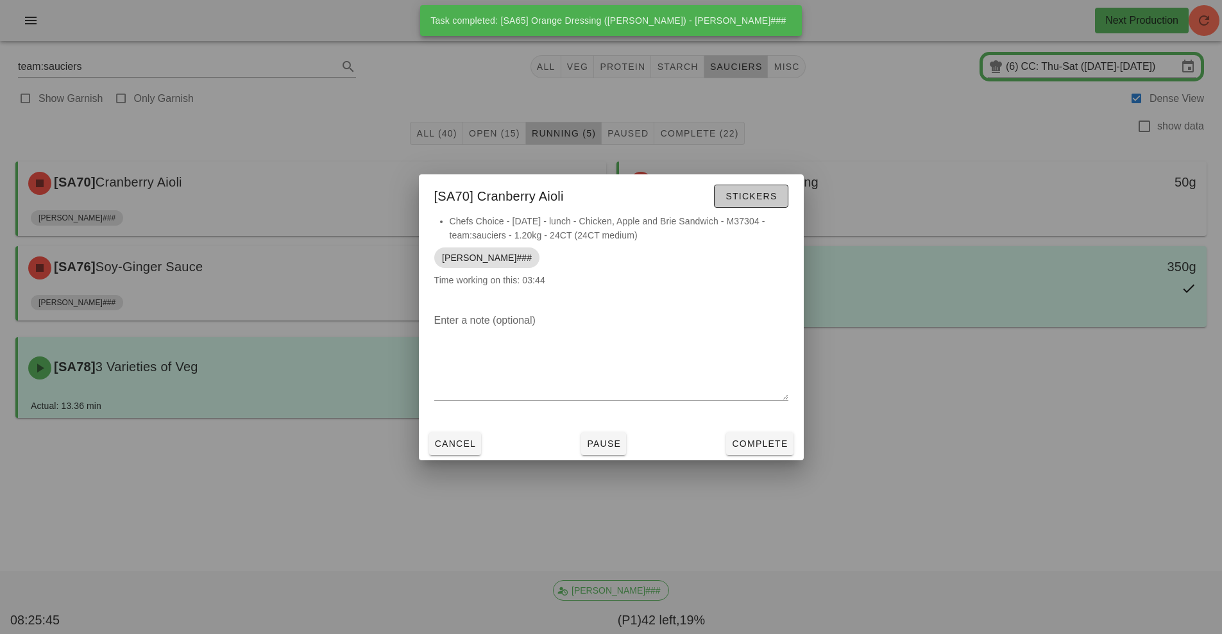
click at [756, 194] on span "Stickers" at bounding box center [751, 196] width 52 height 10
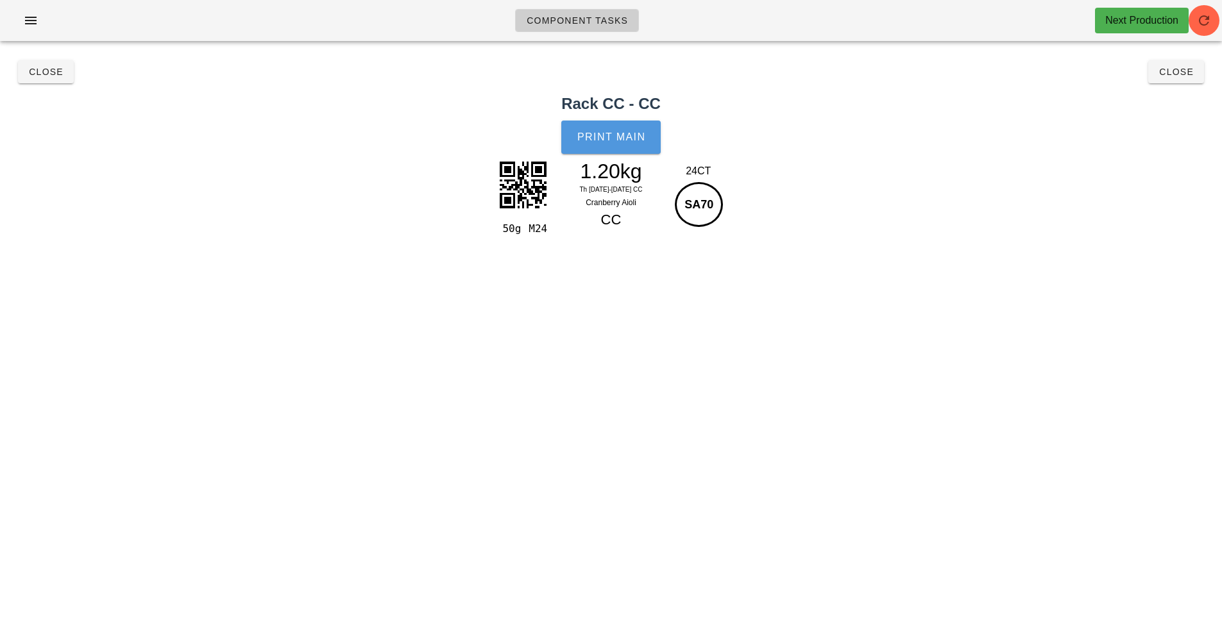
click at [575, 140] on button "Print Main" at bounding box center [610, 137] width 99 height 33
click at [45, 72] on span "Close" at bounding box center [45, 72] width 35 height 10
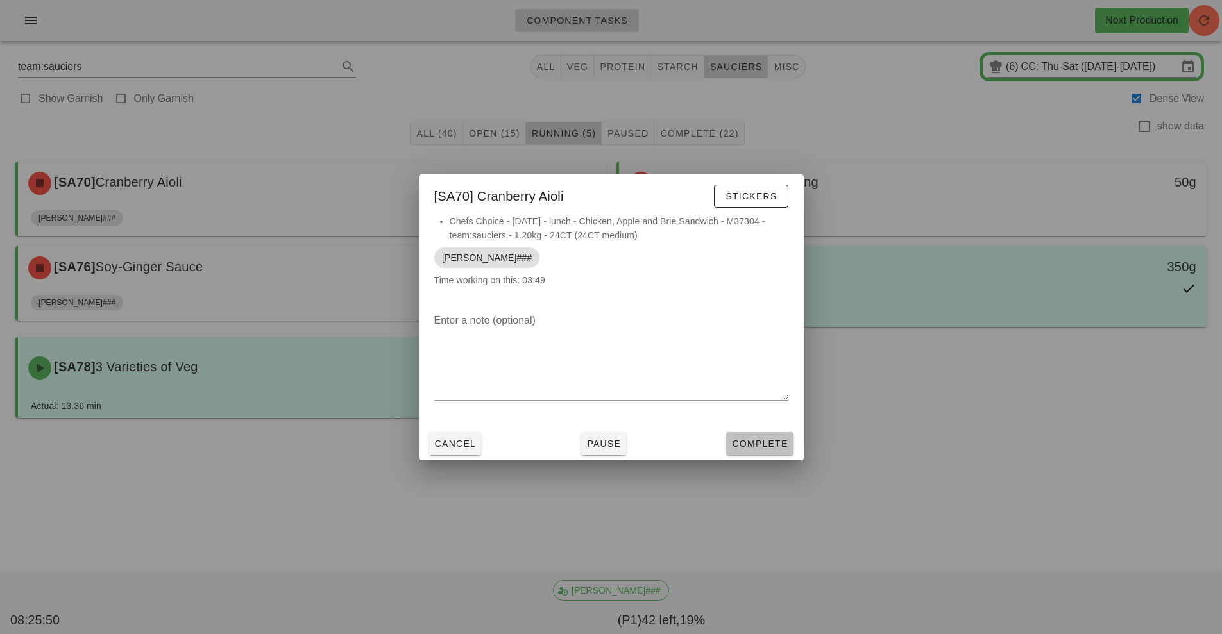
click at [774, 443] on span "Complete" at bounding box center [759, 444] width 56 height 10
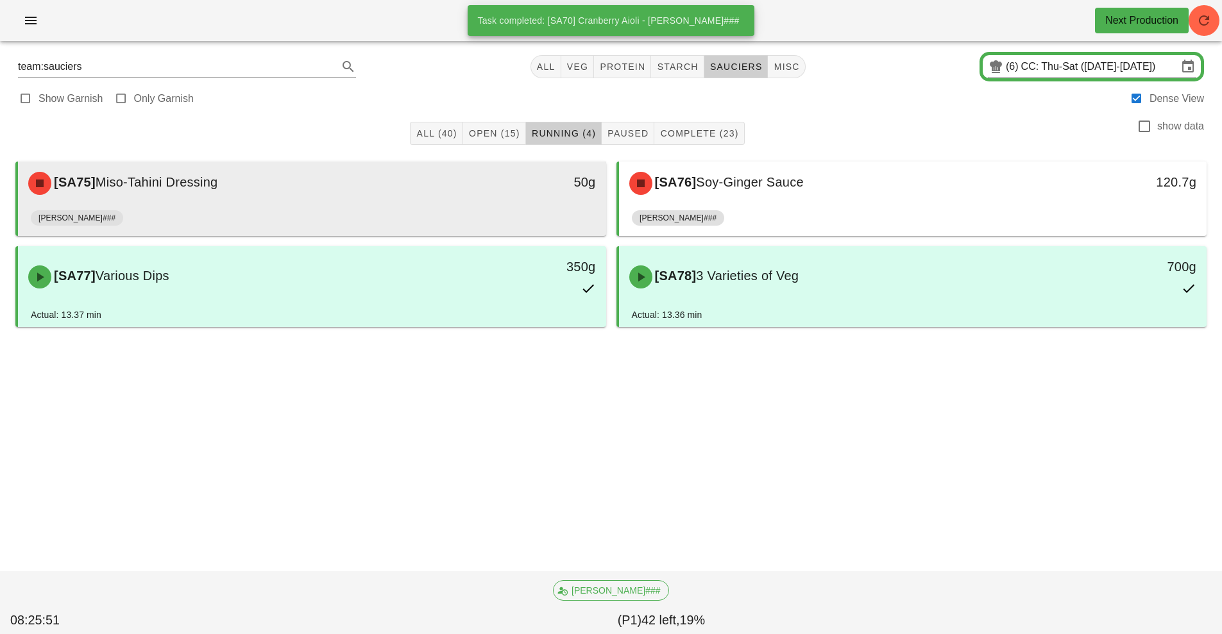
click at [482, 195] on div "50g" at bounding box center [530, 183] width 146 height 38
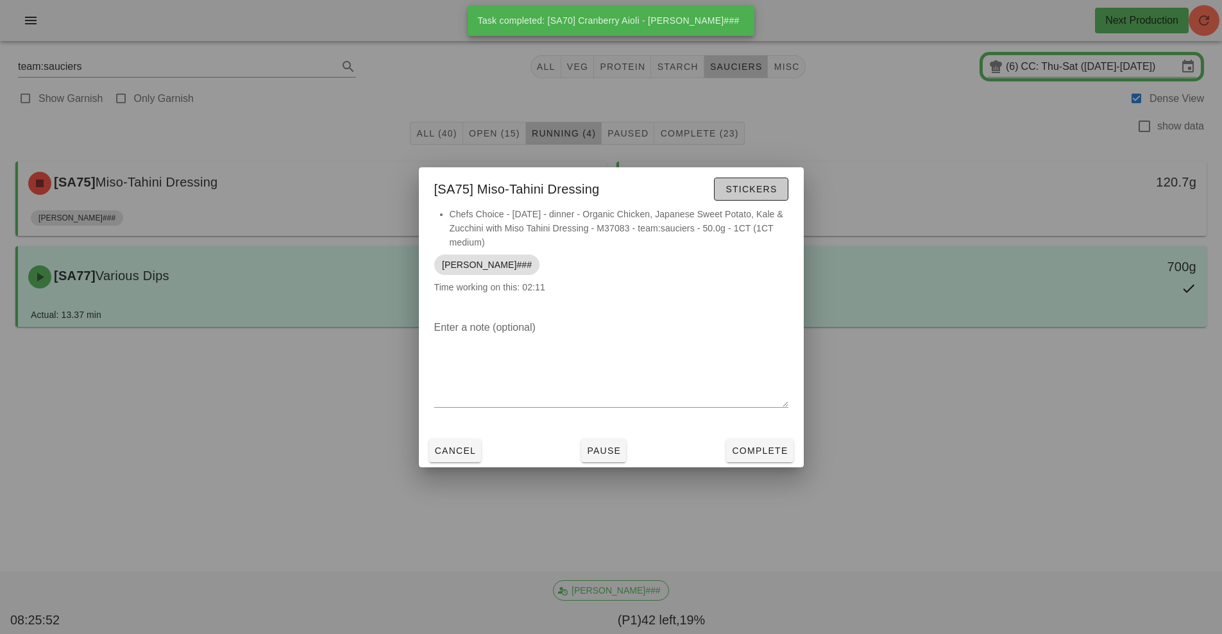
click at [745, 193] on span "Stickers" at bounding box center [751, 189] width 52 height 10
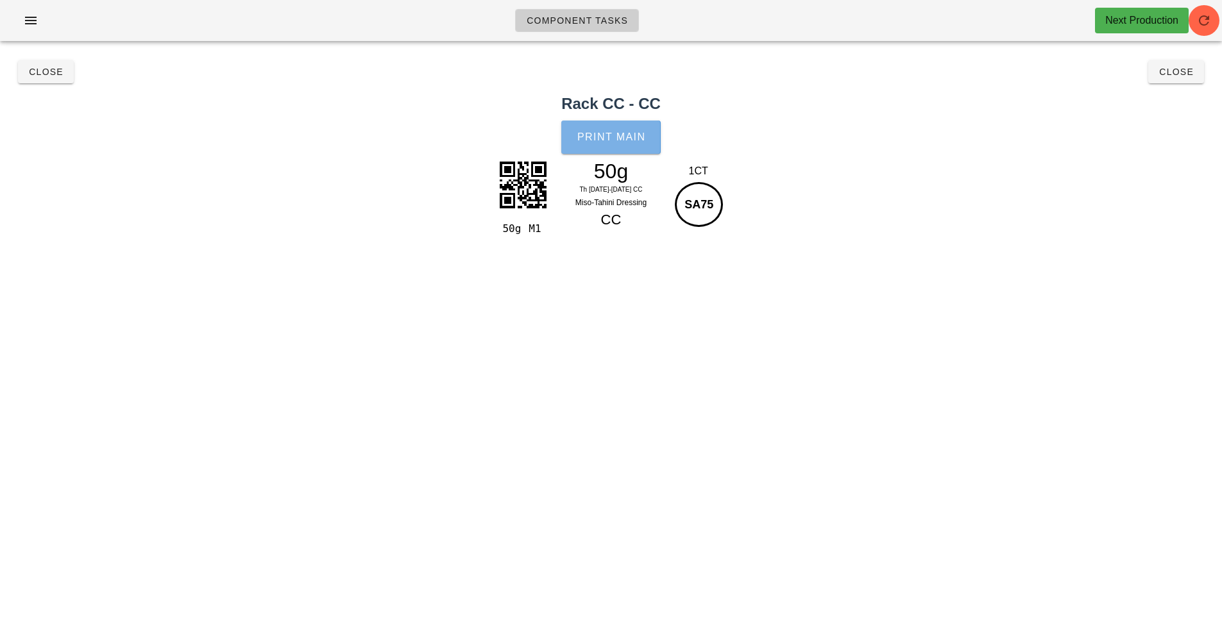
click at [613, 133] on span "Print Main" at bounding box center [611, 138] width 69 height 12
click at [48, 72] on span "Close" at bounding box center [45, 72] width 35 height 10
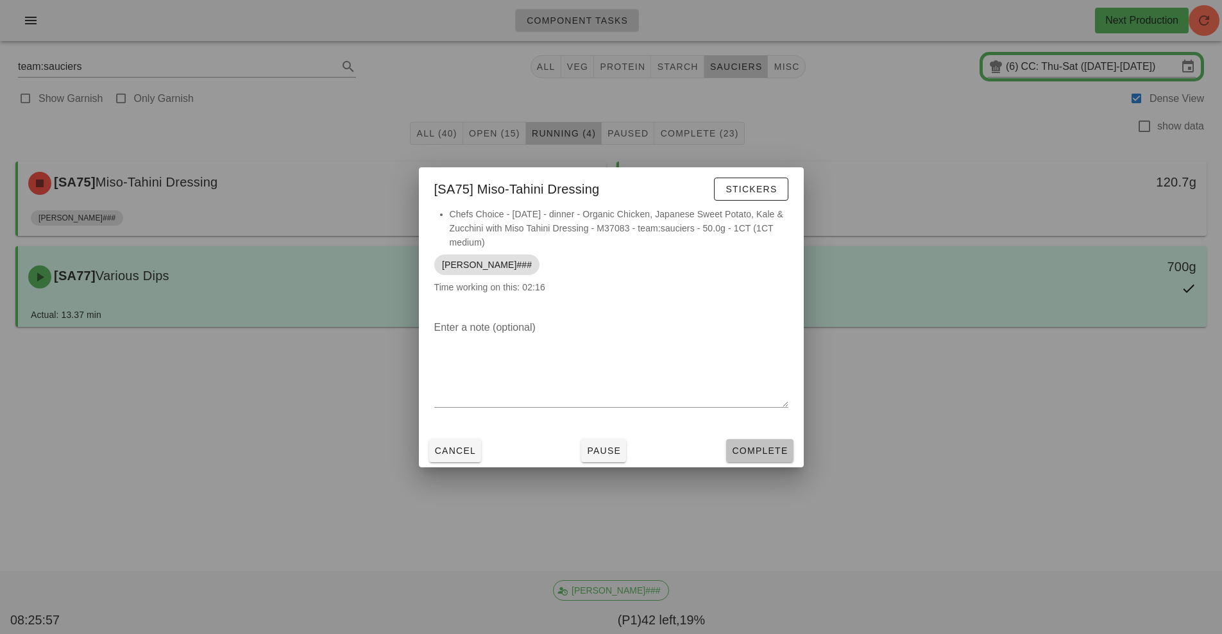
click at [768, 443] on button "Complete" at bounding box center [759, 450] width 67 height 23
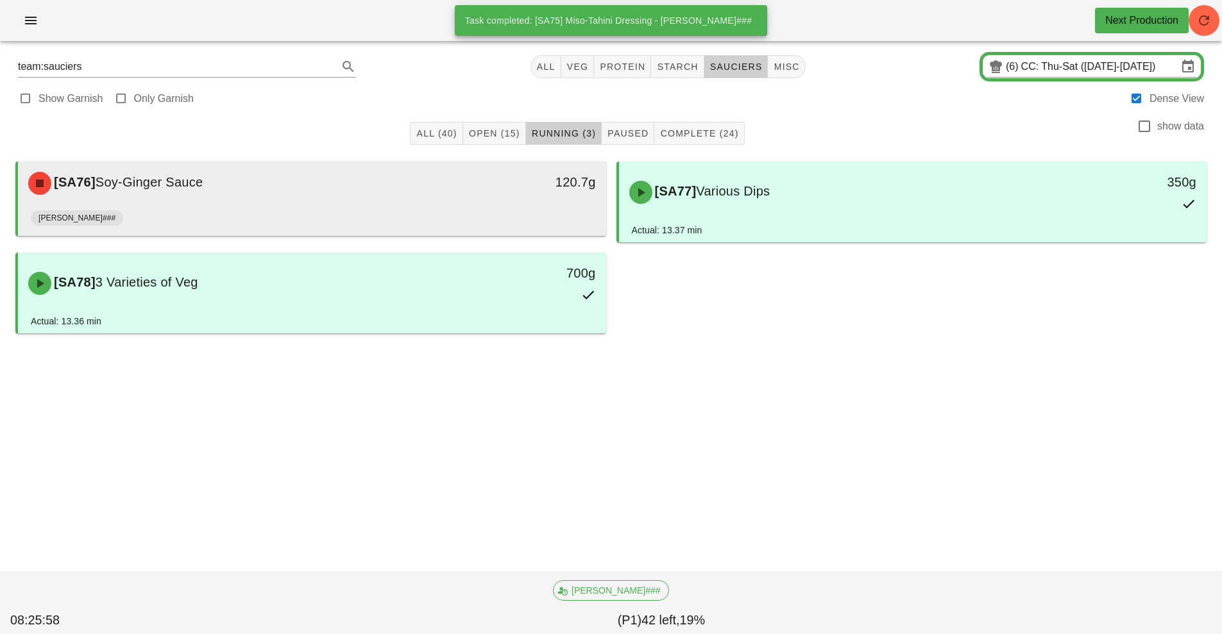
click at [419, 195] on div "[SA76] Soy-Ginger Sauce" at bounding box center [239, 183] width 437 height 38
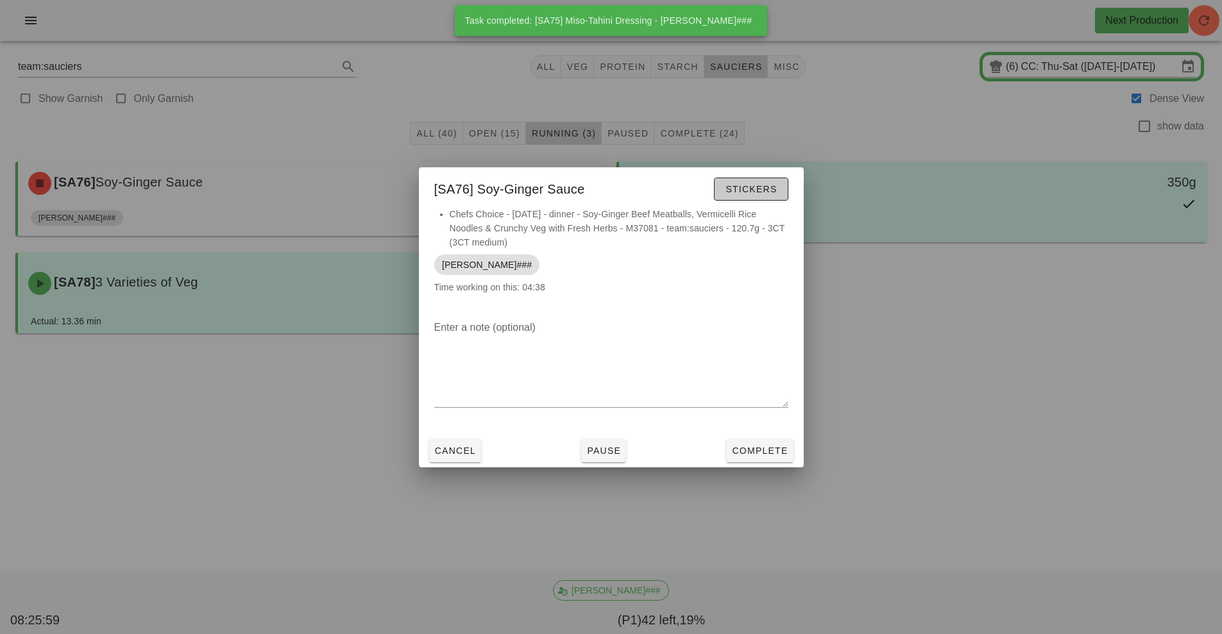
click at [752, 184] on span "Stickers" at bounding box center [751, 189] width 52 height 10
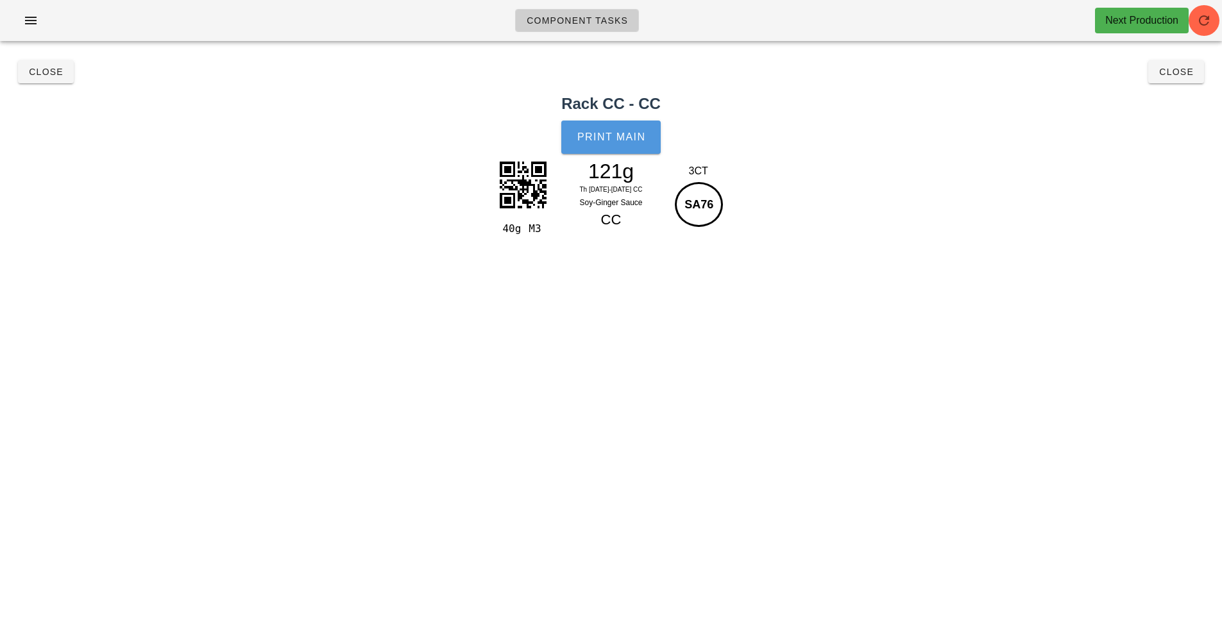
click at [623, 141] on span "Print Main" at bounding box center [611, 138] width 69 height 12
click at [55, 76] on span "Close" at bounding box center [45, 72] width 35 height 10
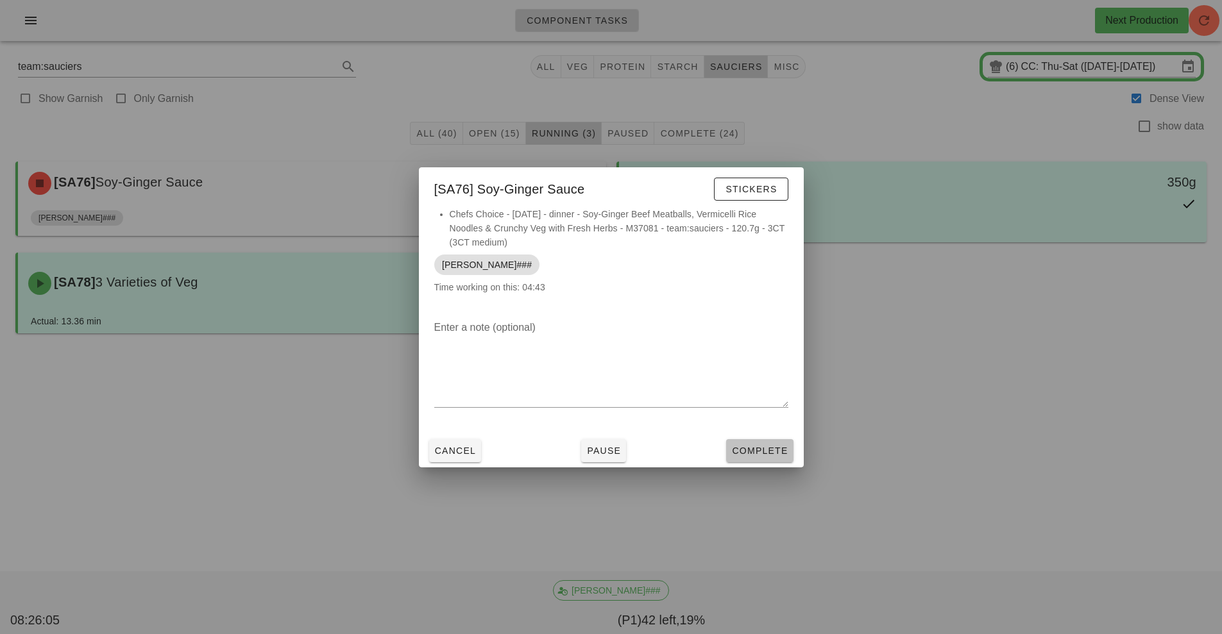
click at [758, 459] on button "Complete" at bounding box center [759, 450] width 67 height 23
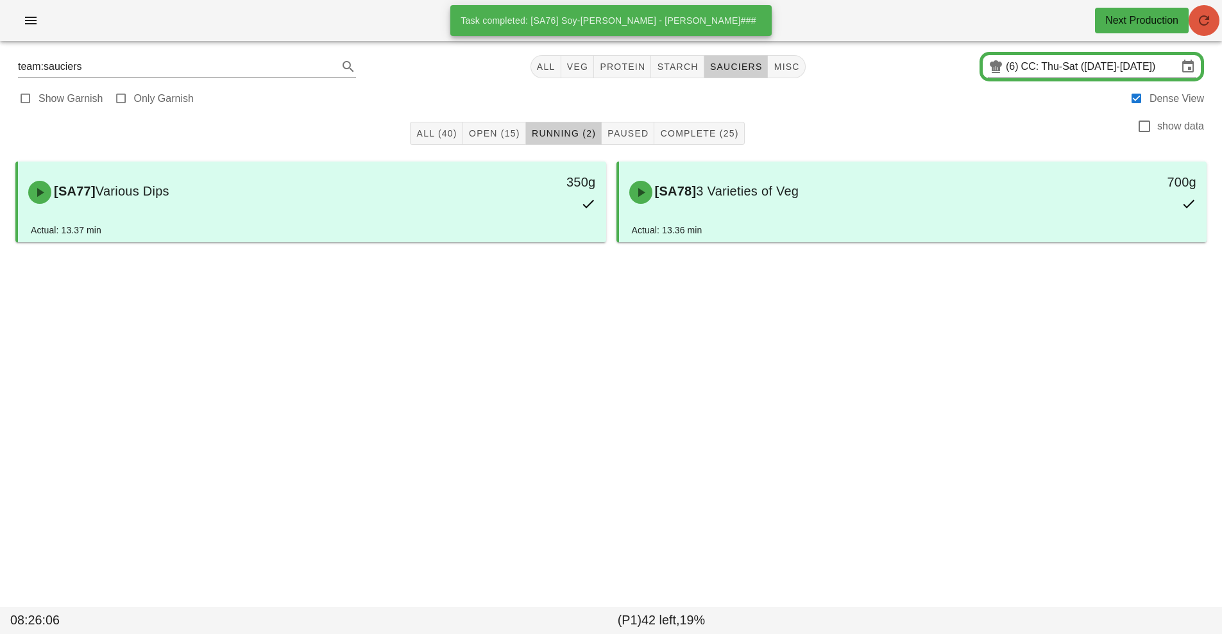
click at [1210, 24] on icon "button" at bounding box center [1203, 20] width 15 height 15
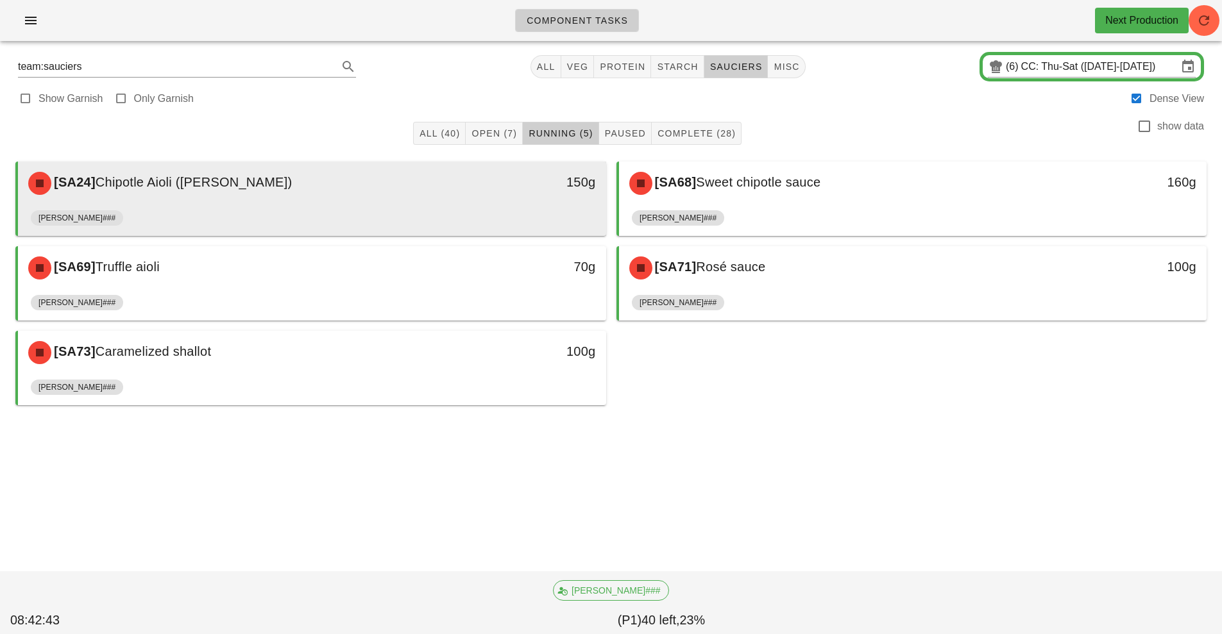
click at [450, 188] on div "[SA24] Chipotle Aioli ([PERSON_NAME])" at bounding box center [239, 183] width 437 height 38
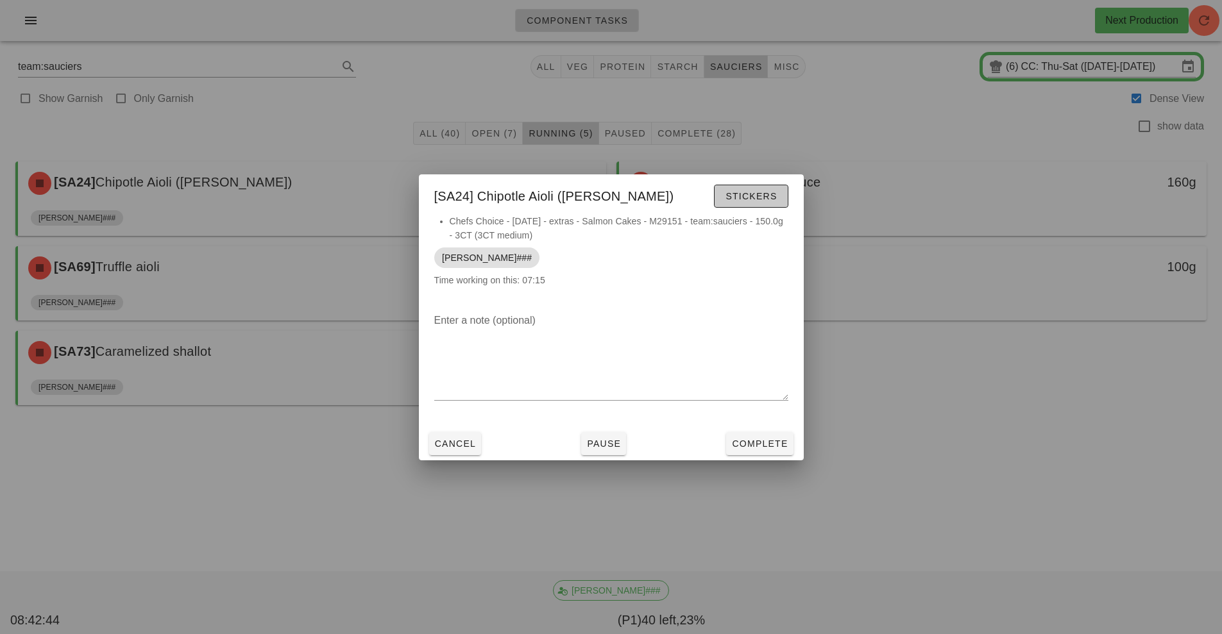
click at [756, 196] on span "Stickers" at bounding box center [751, 196] width 52 height 10
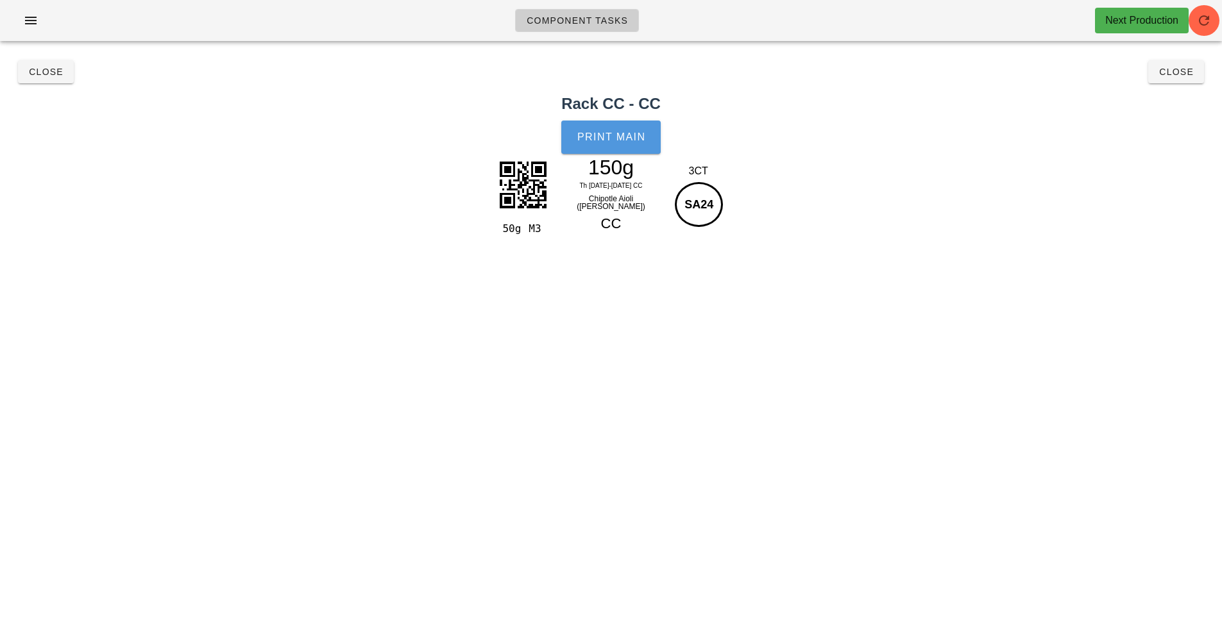
click at [611, 143] on button "Print Main" at bounding box center [610, 137] width 99 height 33
click at [44, 76] on span "Close" at bounding box center [45, 72] width 35 height 10
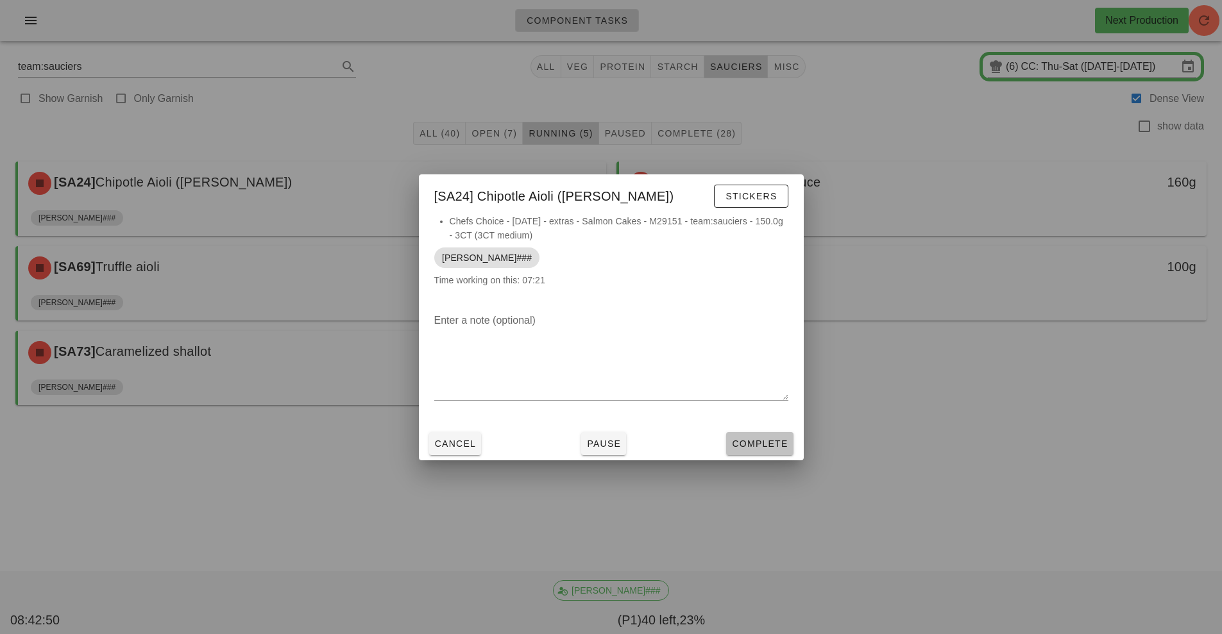
click at [752, 439] on span "Complete" at bounding box center [759, 444] width 56 height 10
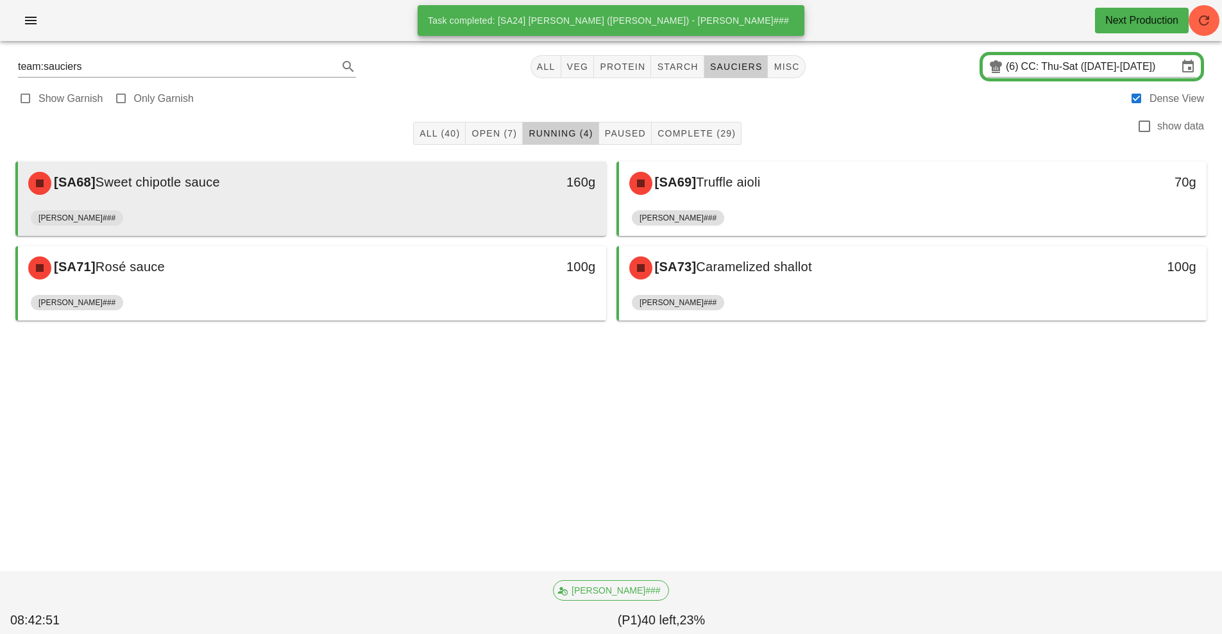
click at [394, 191] on div "[SA68] Sweet chipotle sauce" at bounding box center [239, 183] width 437 height 38
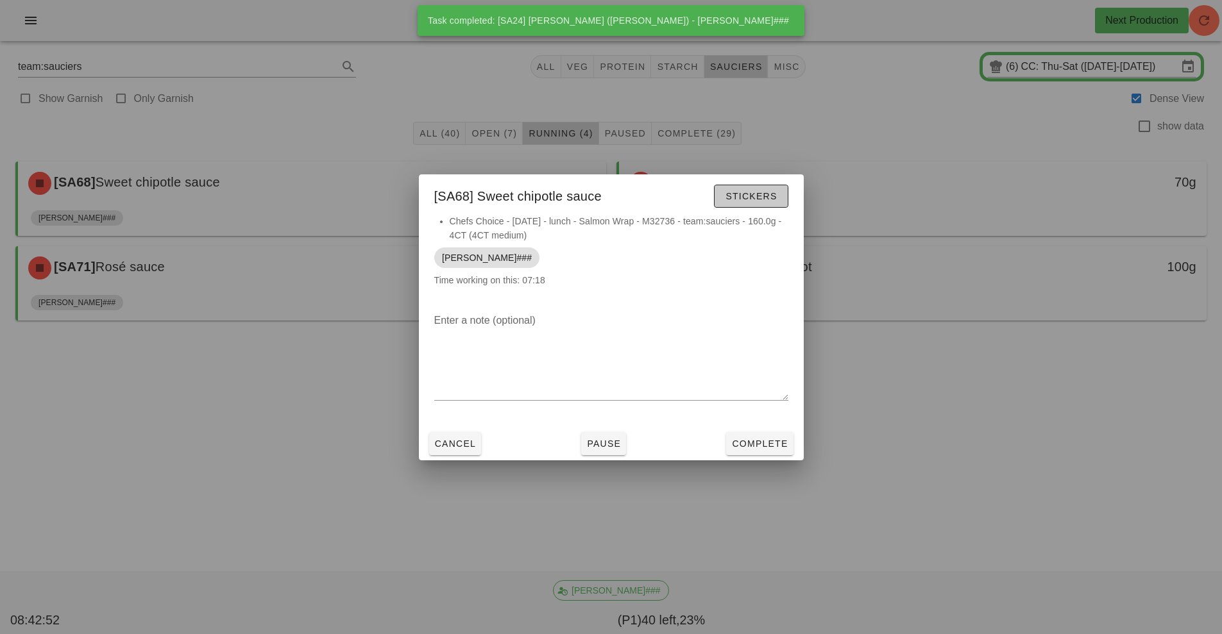
click at [758, 196] on span "Stickers" at bounding box center [751, 196] width 52 height 10
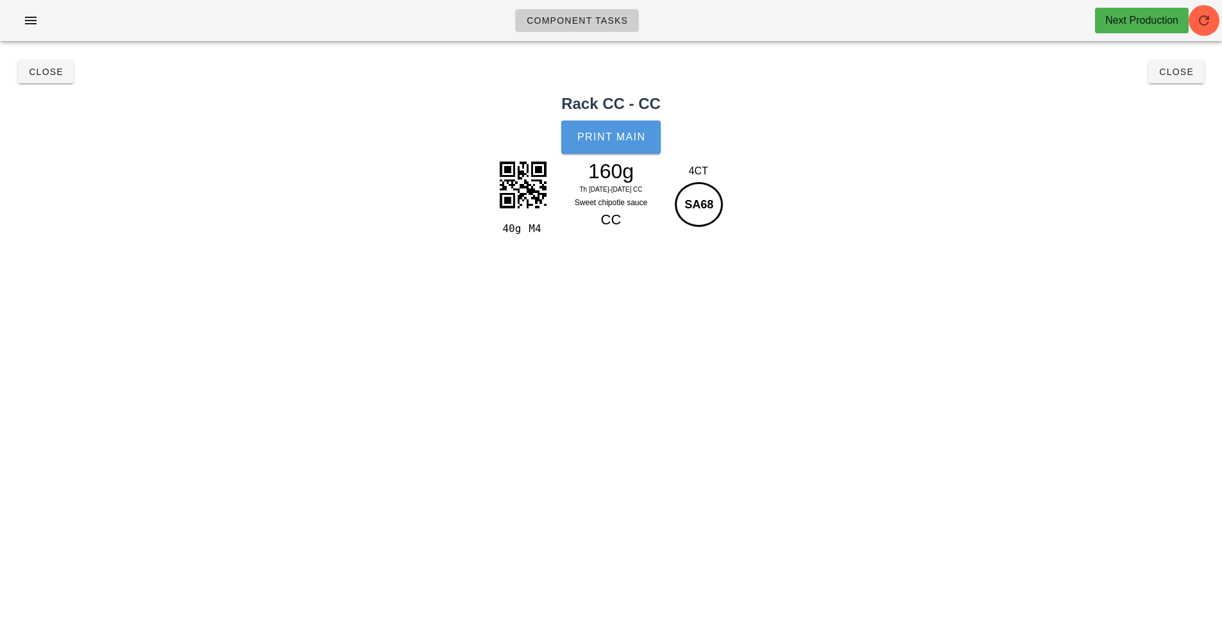
click at [628, 131] on button "Print Main" at bounding box center [610, 137] width 99 height 33
click at [53, 62] on button "Close" at bounding box center [46, 71] width 56 height 23
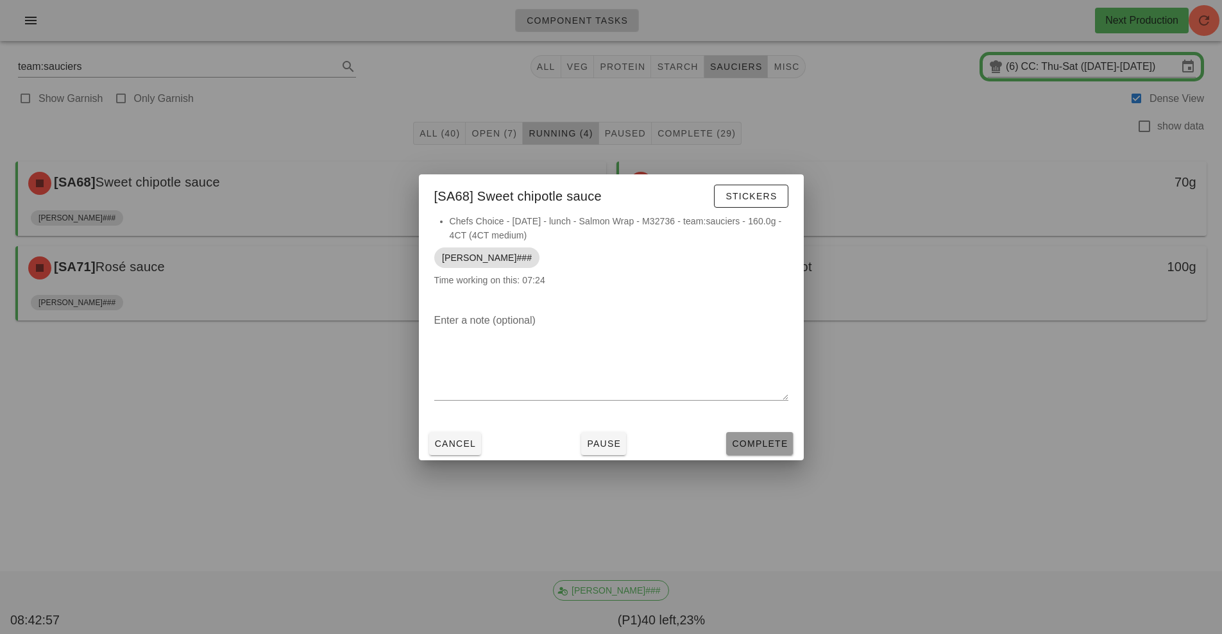
click at [768, 434] on button "Complete" at bounding box center [759, 443] width 67 height 23
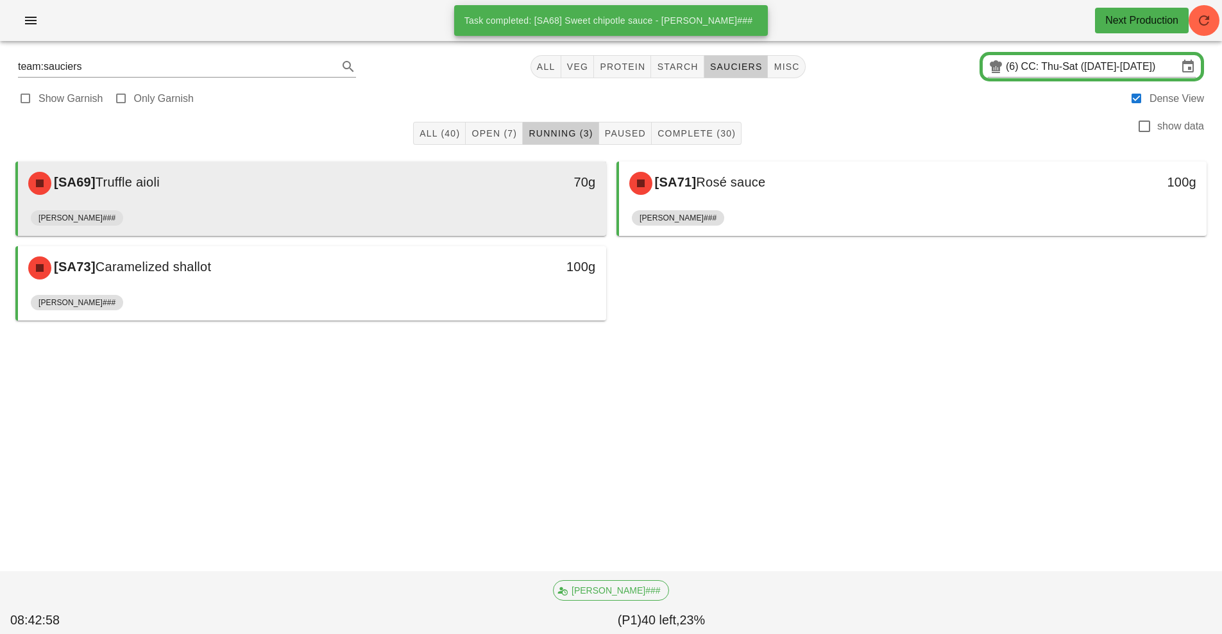
click at [424, 211] on div "[PERSON_NAME]###" at bounding box center [312, 220] width 563 height 31
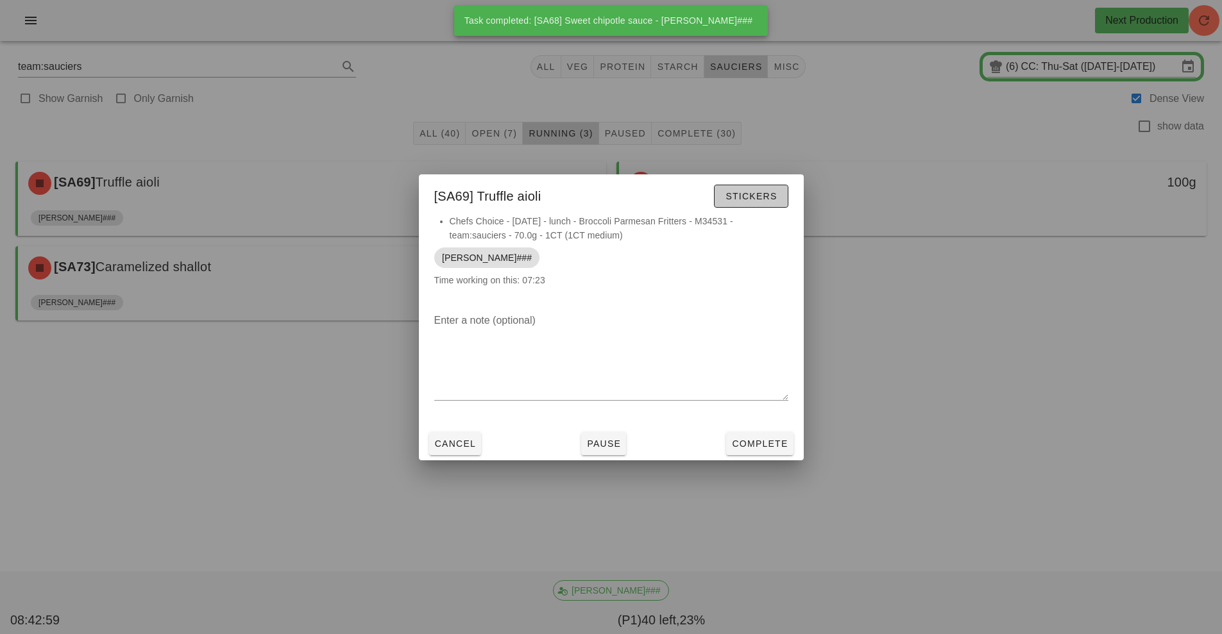
click at [767, 196] on span "Stickers" at bounding box center [751, 196] width 52 height 10
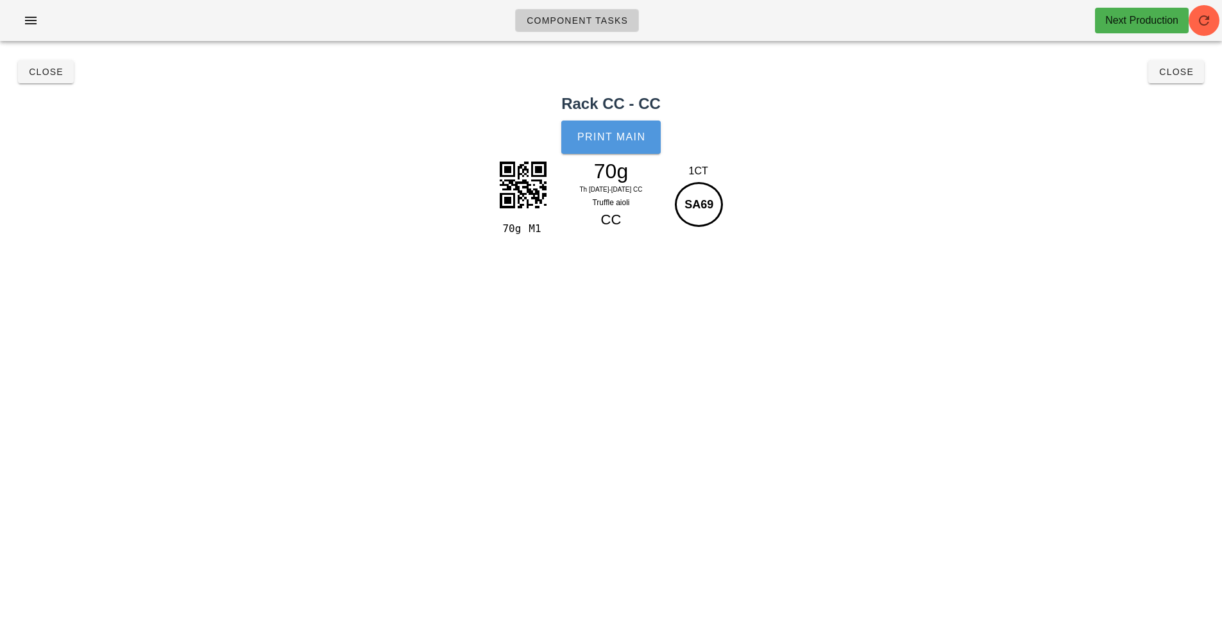
click at [618, 149] on button "Print Main" at bounding box center [610, 137] width 99 height 33
click at [56, 72] on span "Close" at bounding box center [45, 72] width 35 height 10
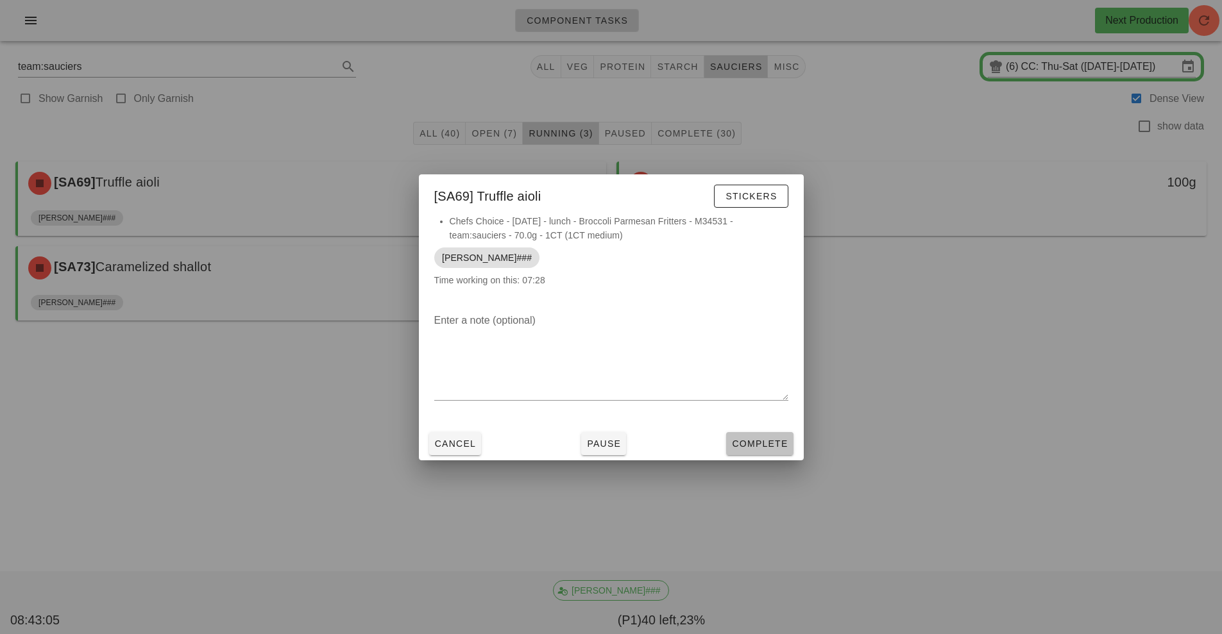
click at [767, 446] on span "Complete" at bounding box center [759, 444] width 56 height 10
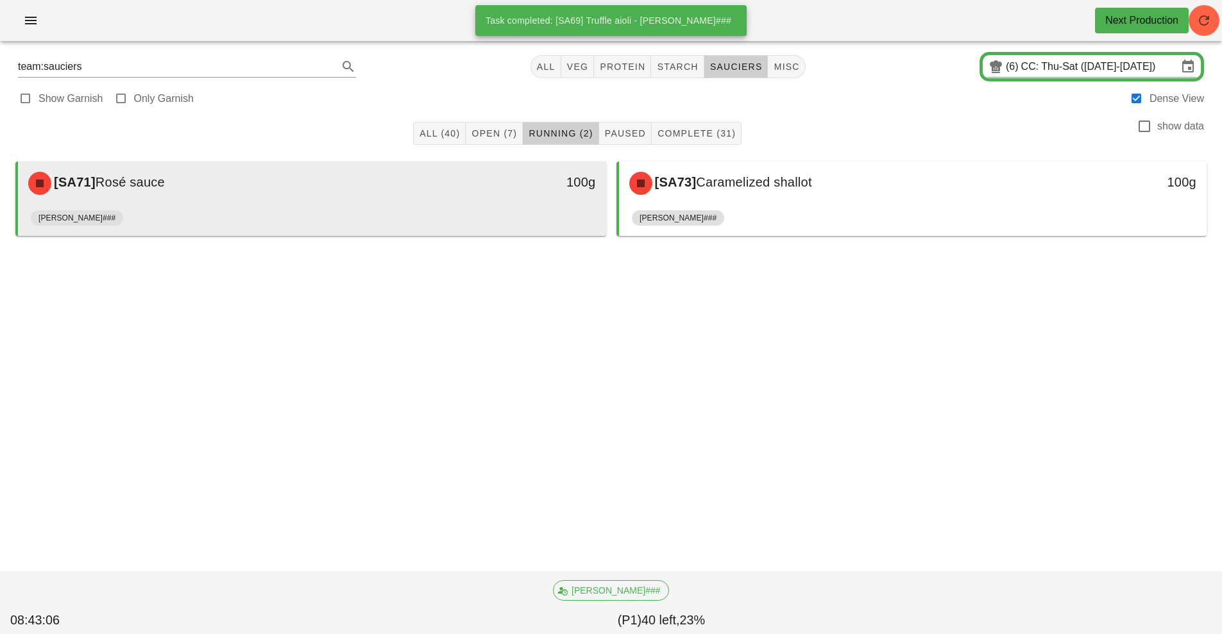
click at [409, 212] on div "[PERSON_NAME]###" at bounding box center [312, 220] width 563 height 31
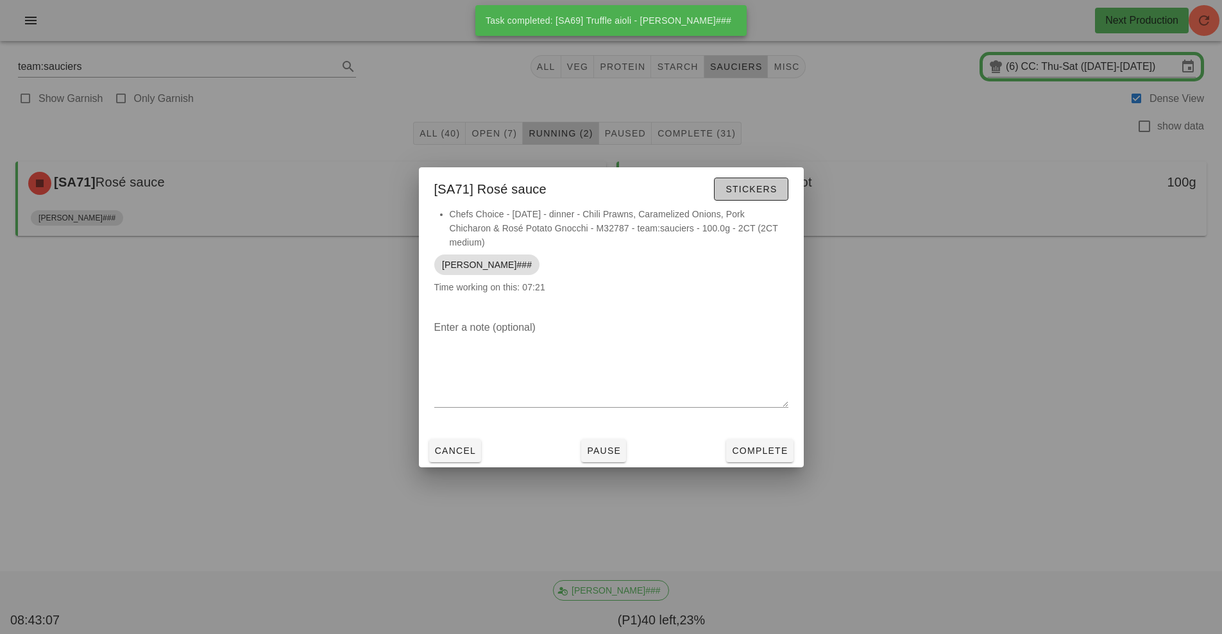
click at [747, 193] on span "Stickers" at bounding box center [751, 189] width 52 height 10
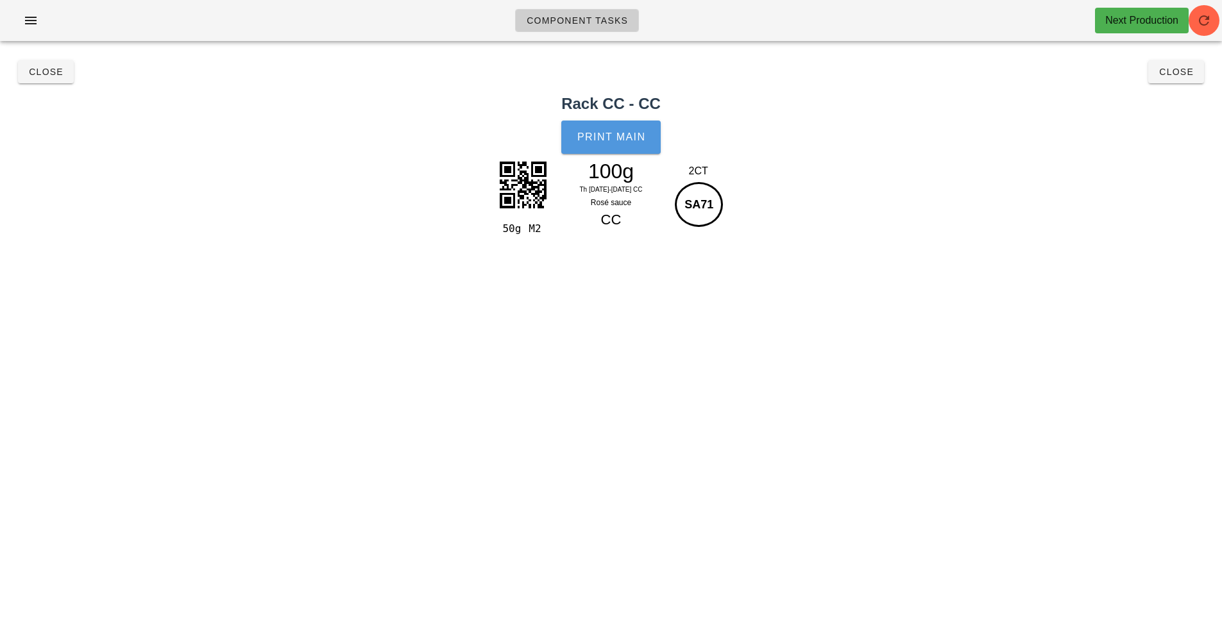
click at [614, 136] on span "Print Main" at bounding box center [611, 138] width 69 height 12
click at [58, 69] on span "Close" at bounding box center [45, 72] width 35 height 10
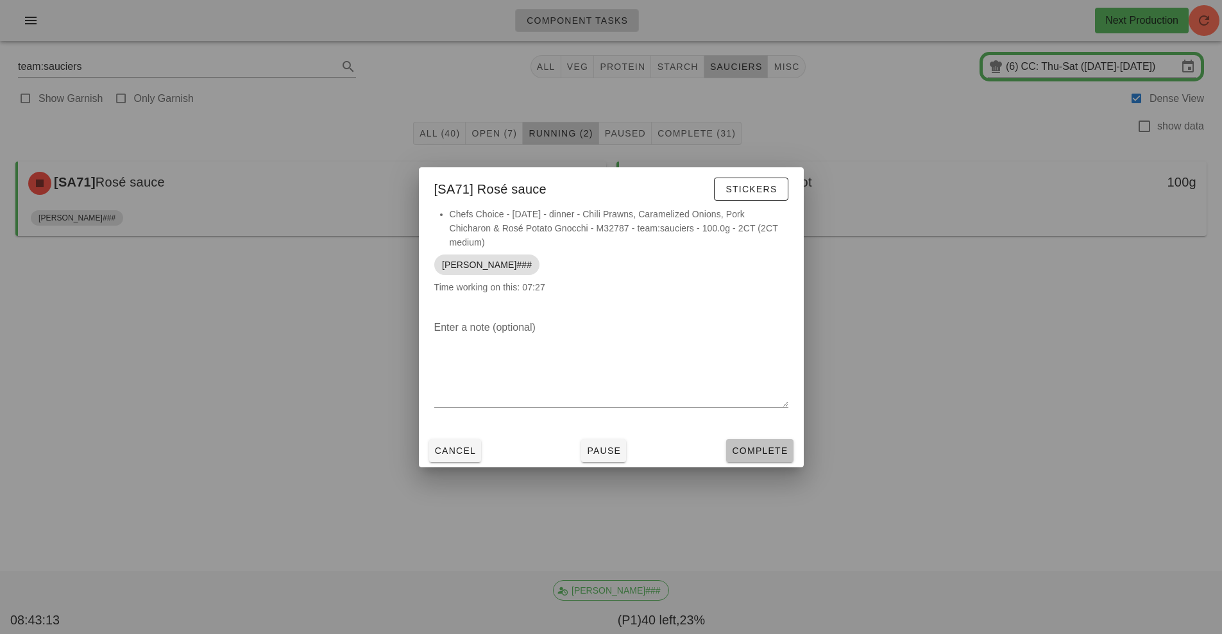
click at [756, 451] on span "Complete" at bounding box center [759, 451] width 56 height 10
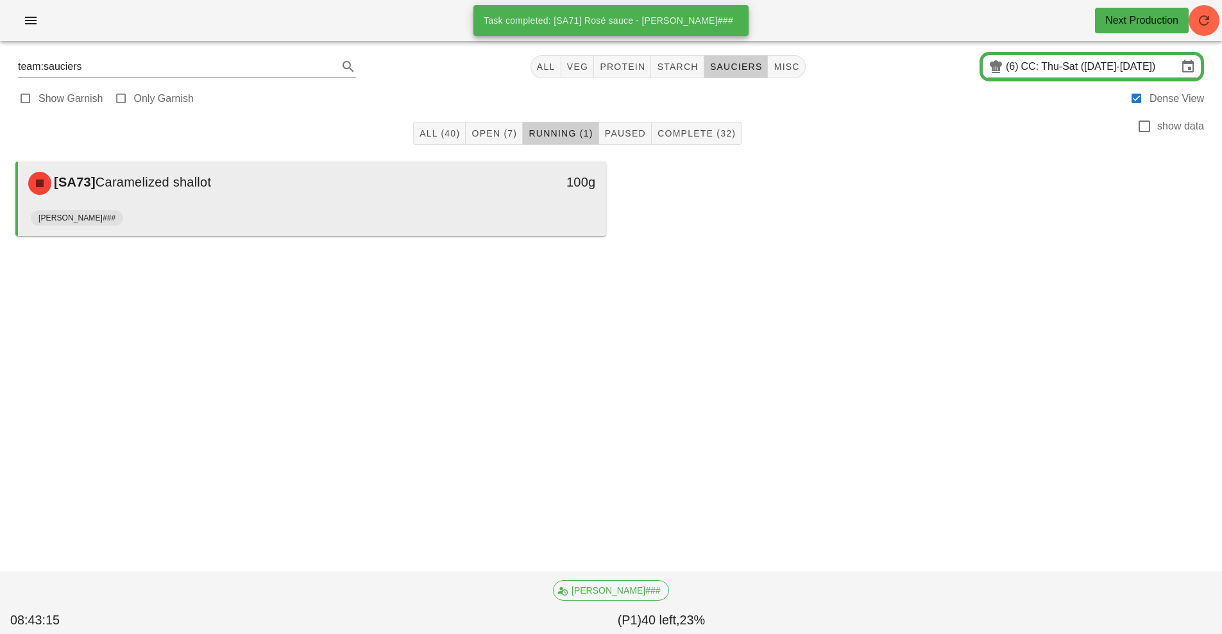
click at [442, 214] on div "[PERSON_NAME]###" at bounding box center [312, 220] width 563 height 31
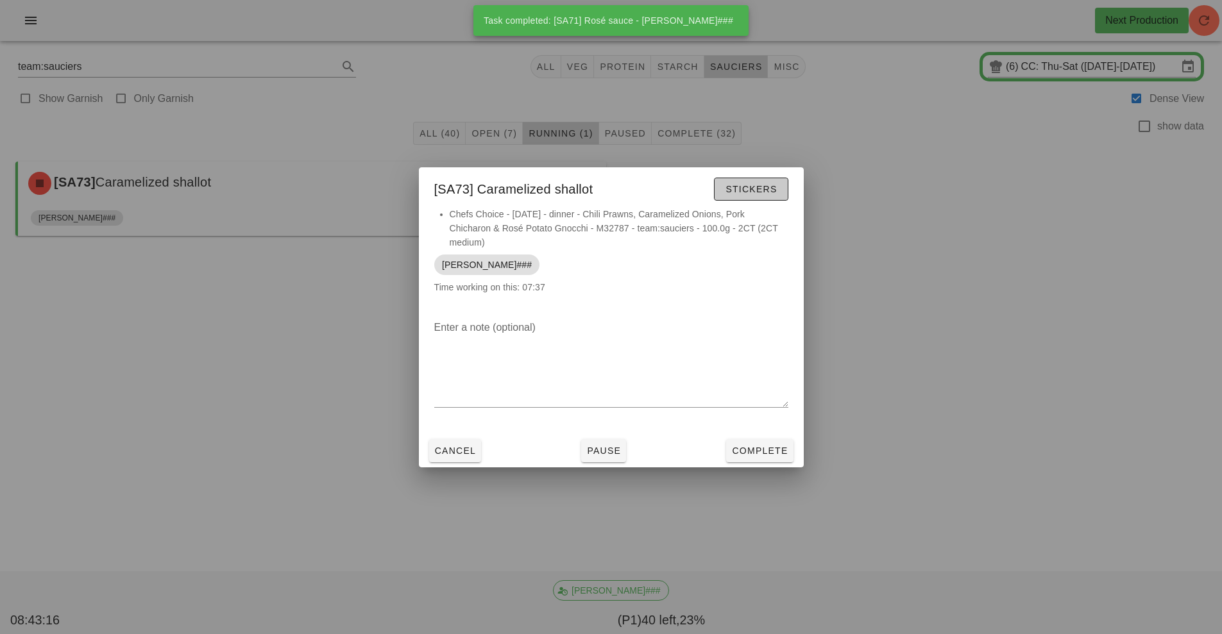
click at [751, 189] on span "Stickers" at bounding box center [751, 189] width 52 height 10
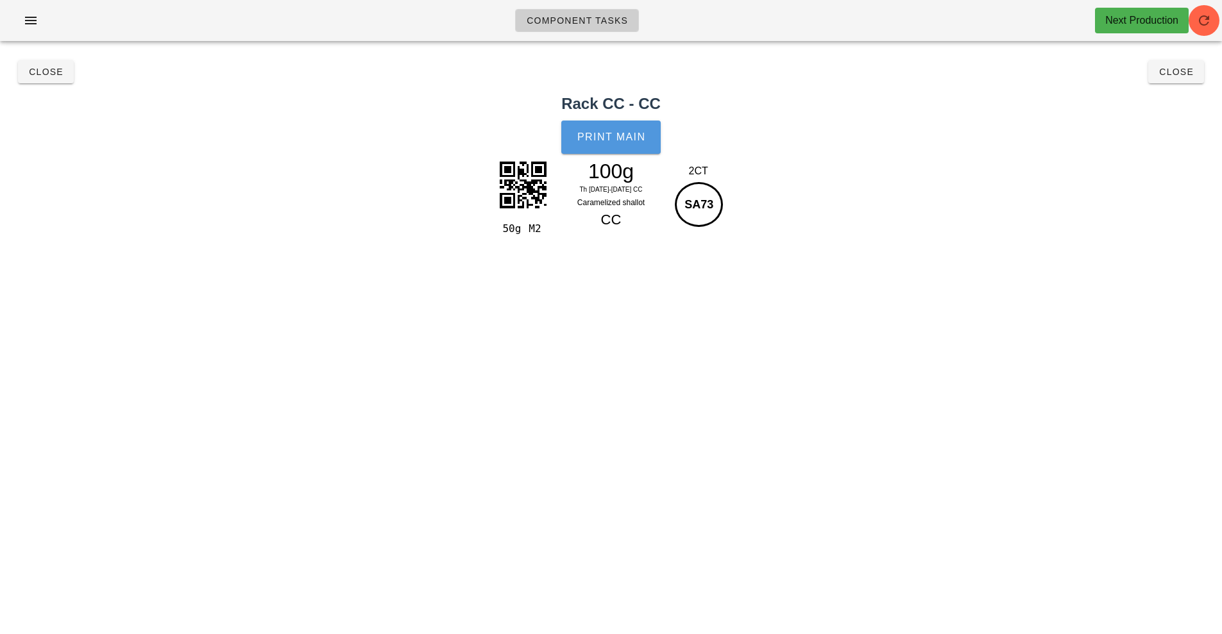
click at [604, 148] on button "Print Main" at bounding box center [610, 137] width 99 height 33
click at [56, 80] on button "Close" at bounding box center [46, 71] width 56 height 23
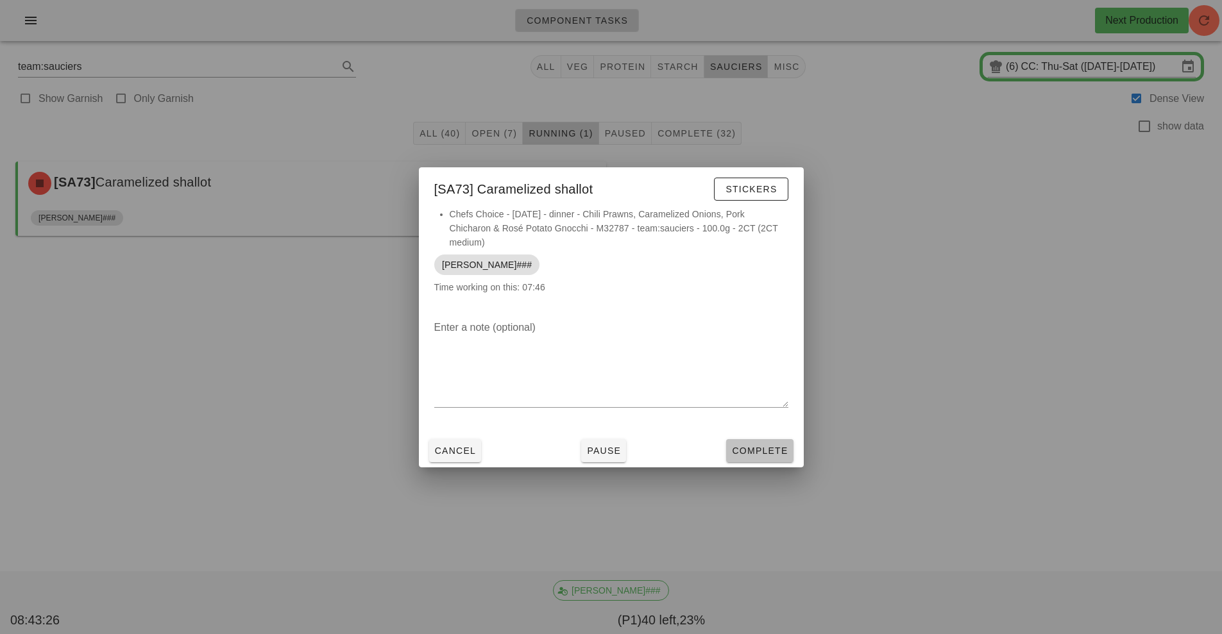
click at [748, 443] on button "Complete" at bounding box center [759, 450] width 67 height 23
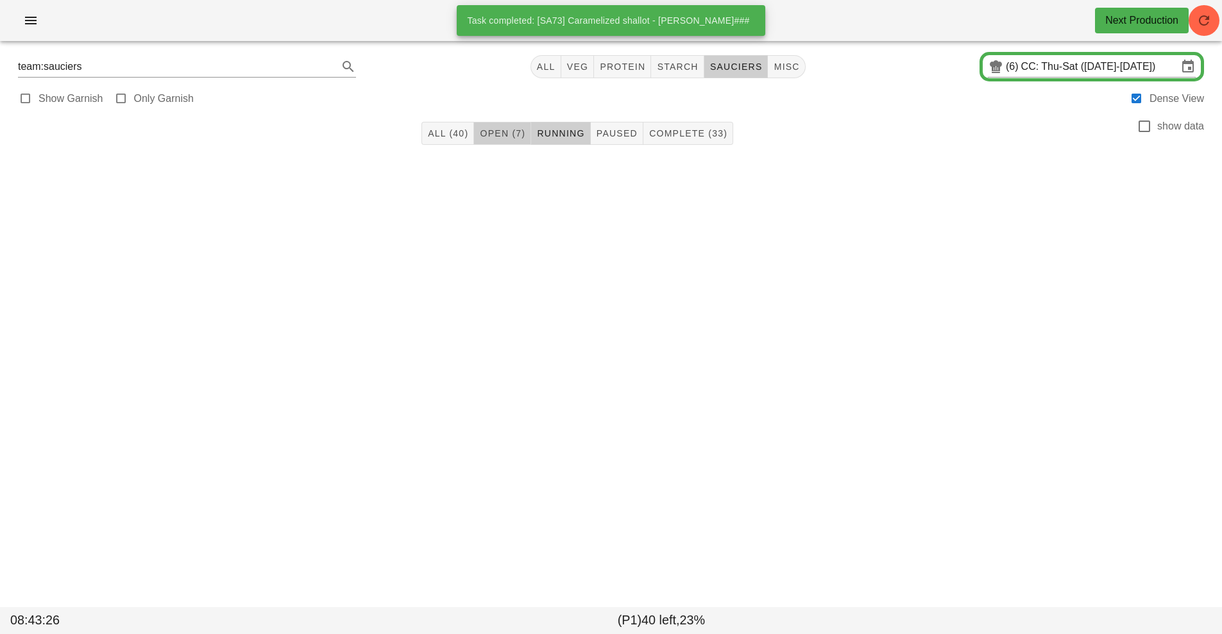
click at [497, 132] on span "Open (7)" at bounding box center [502, 133] width 46 height 10
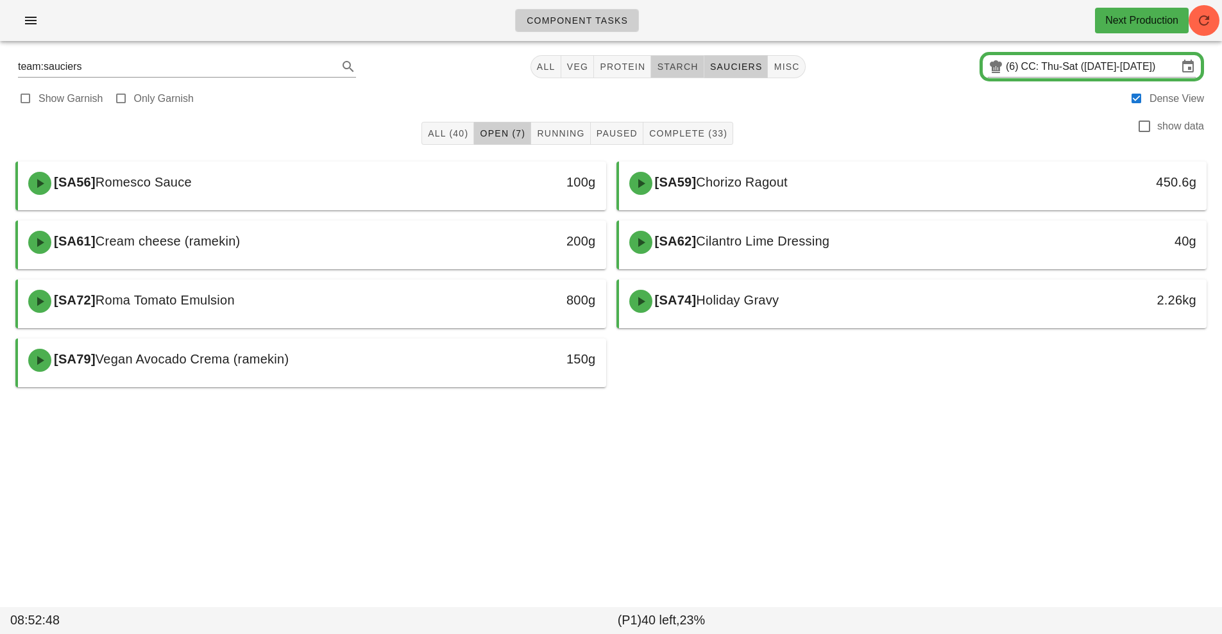
click at [687, 62] on span "starch" at bounding box center [677, 67] width 42 height 10
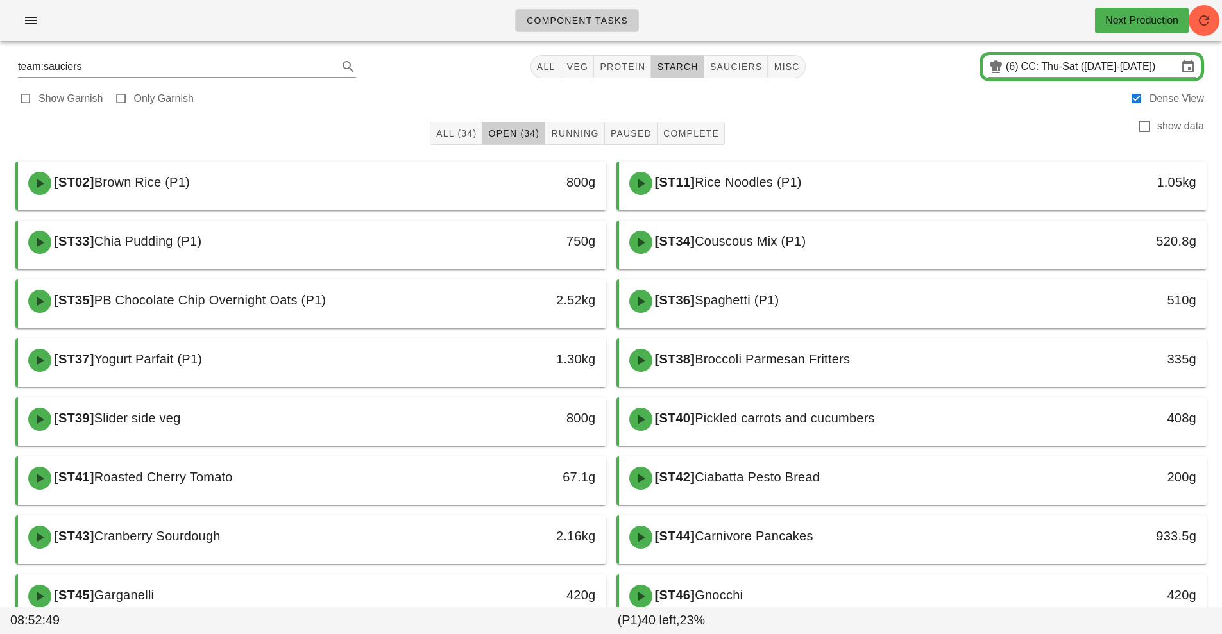
type input "team:starch"
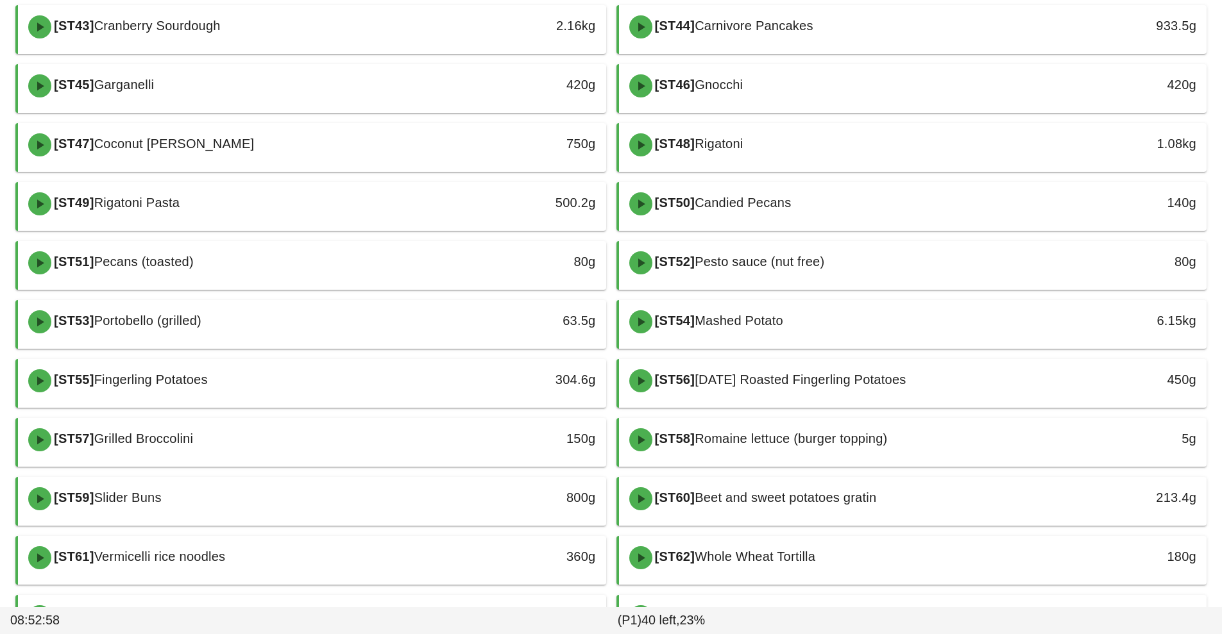
scroll to position [613, 0]
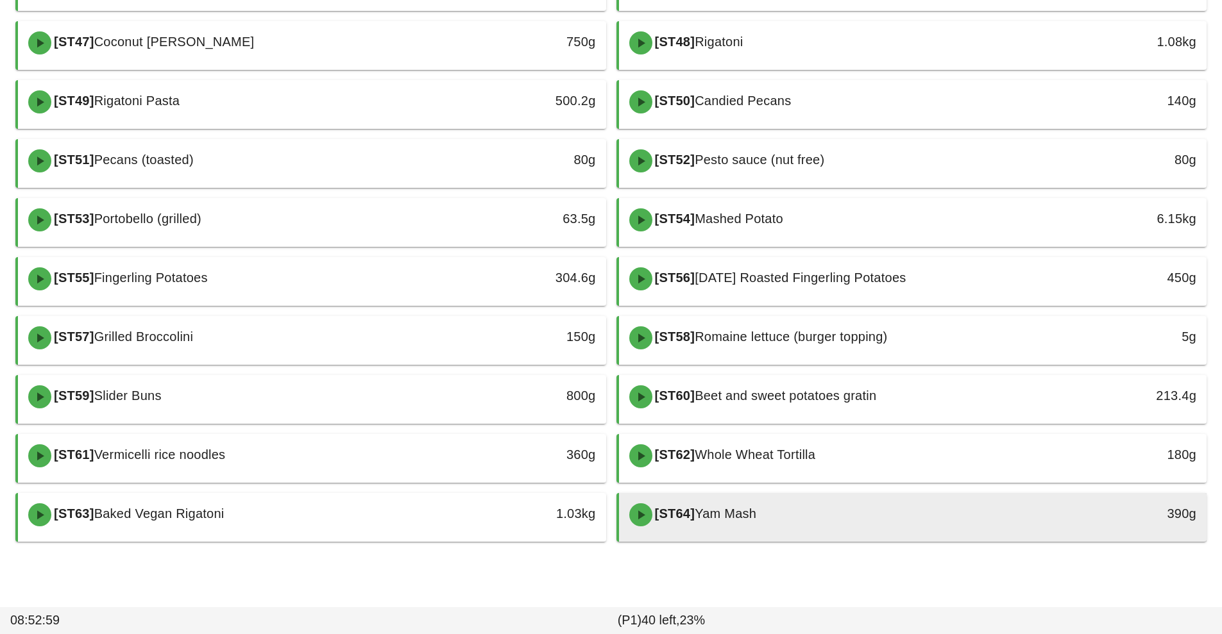
click at [797, 522] on div "[ST64] Yam Mash" at bounding box center [840, 515] width 437 height 38
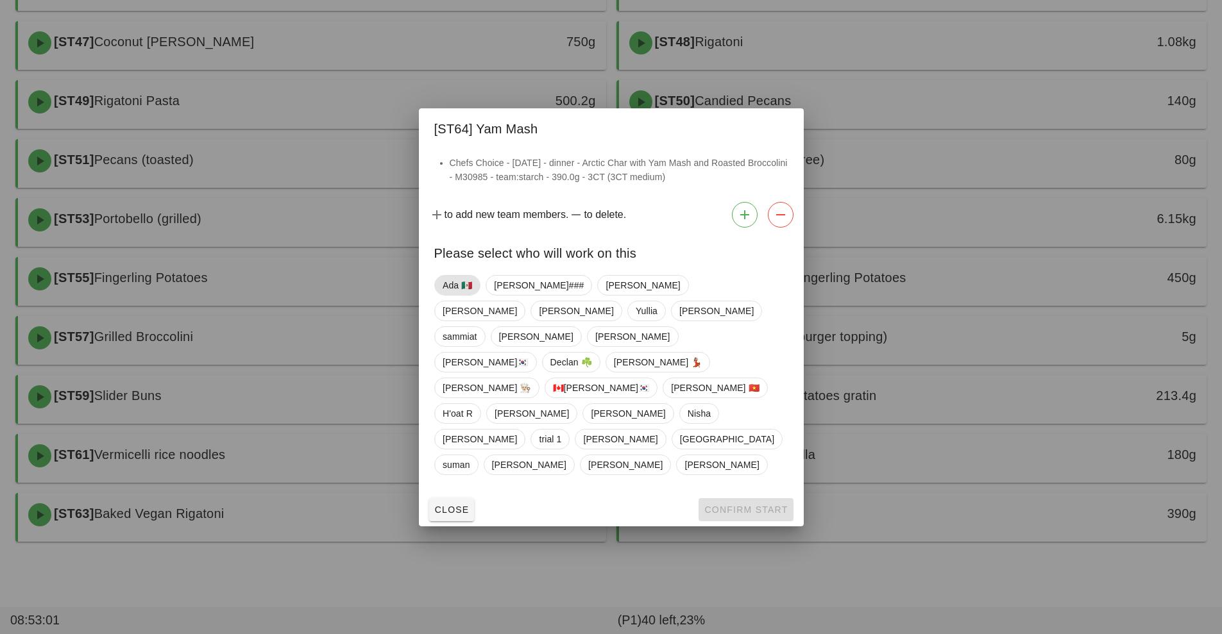
click at [457, 295] on span "Ada 🇲🇽" at bounding box center [458, 285] width 30 height 19
click at [740, 498] on button "Confirm Start" at bounding box center [746, 509] width 94 height 23
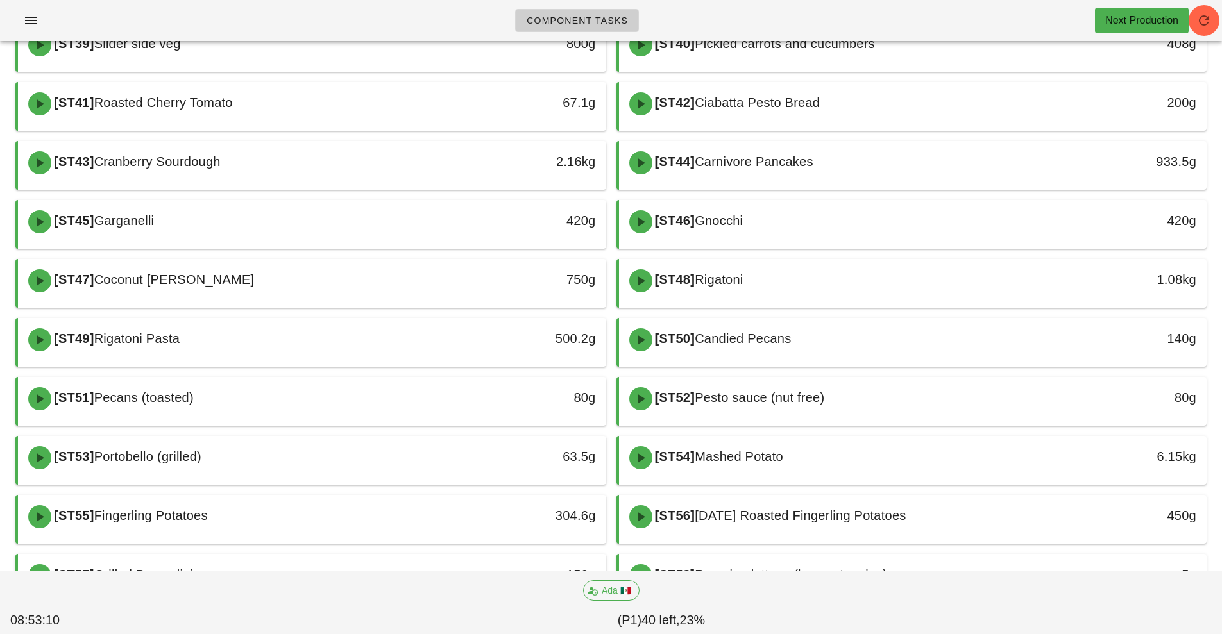
scroll to position [374, 0]
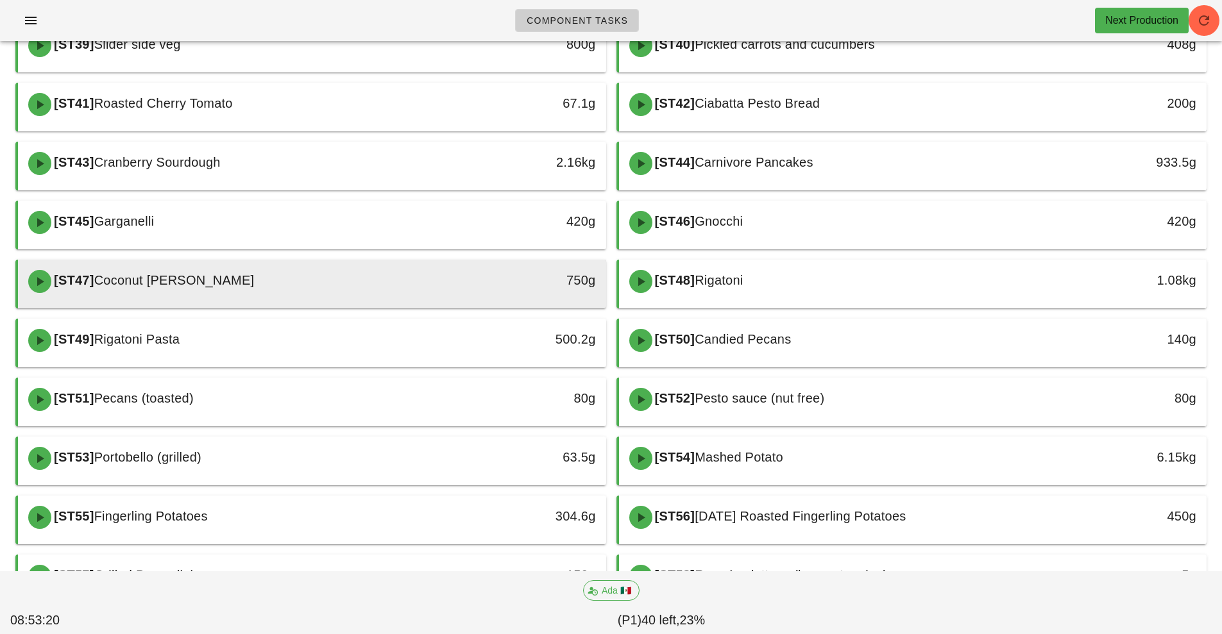
click at [344, 284] on div "[ST47] Coconut [PERSON_NAME]" at bounding box center [239, 281] width 437 height 38
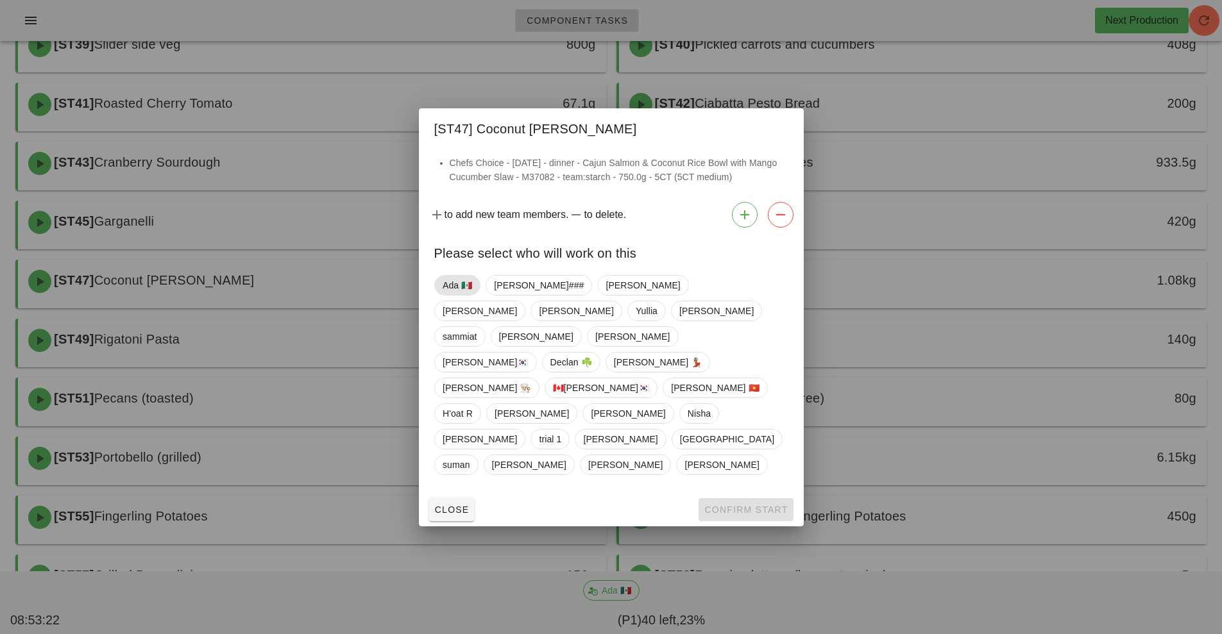
click at [464, 295] on span "Ada 🇲🇽" at bounding box center [458, 285] width 30 height 19
click at [738, 505] on span "Confirm Start" at bounding box center [746, 510] width 84 height 10
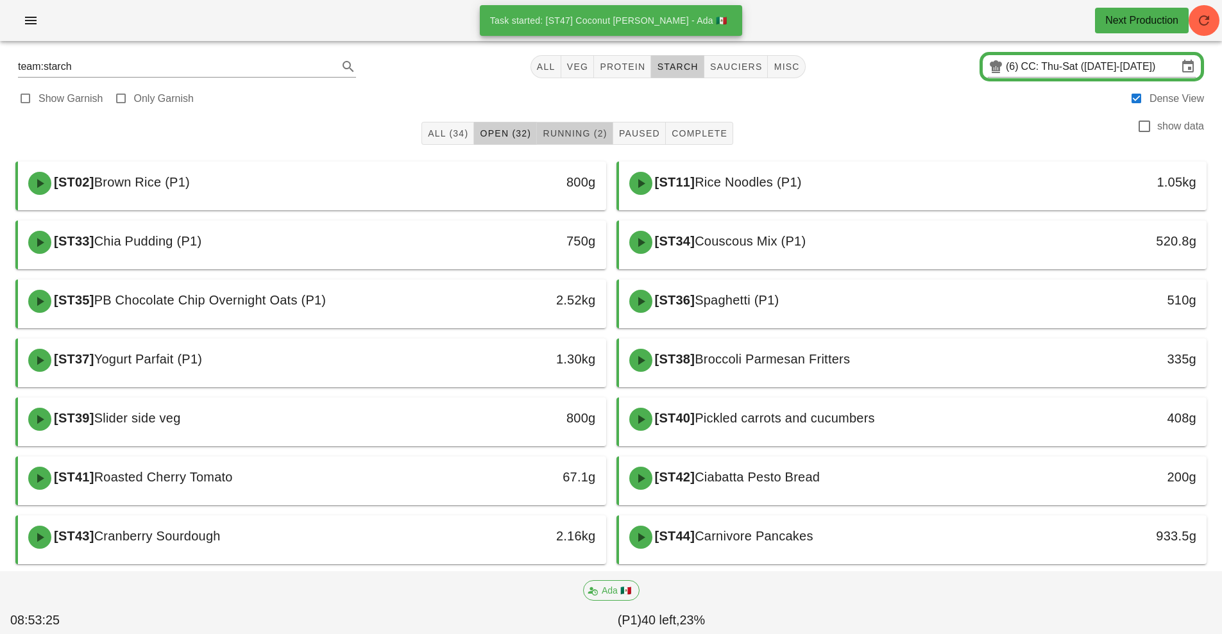
click at [584, 137] on span "Running (2)" at bounding box center [574, 133] width 65 height 10
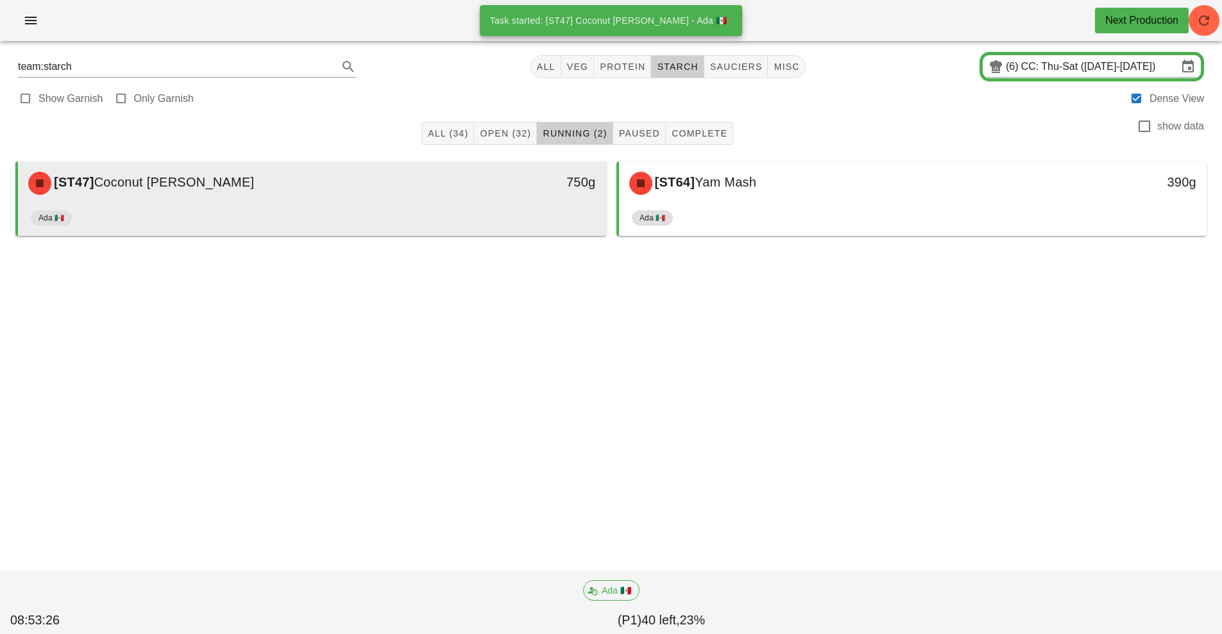
click at [549, 221] on div "Ada 🇲🇽" at bounding box center [312, 220] width 563 height 31
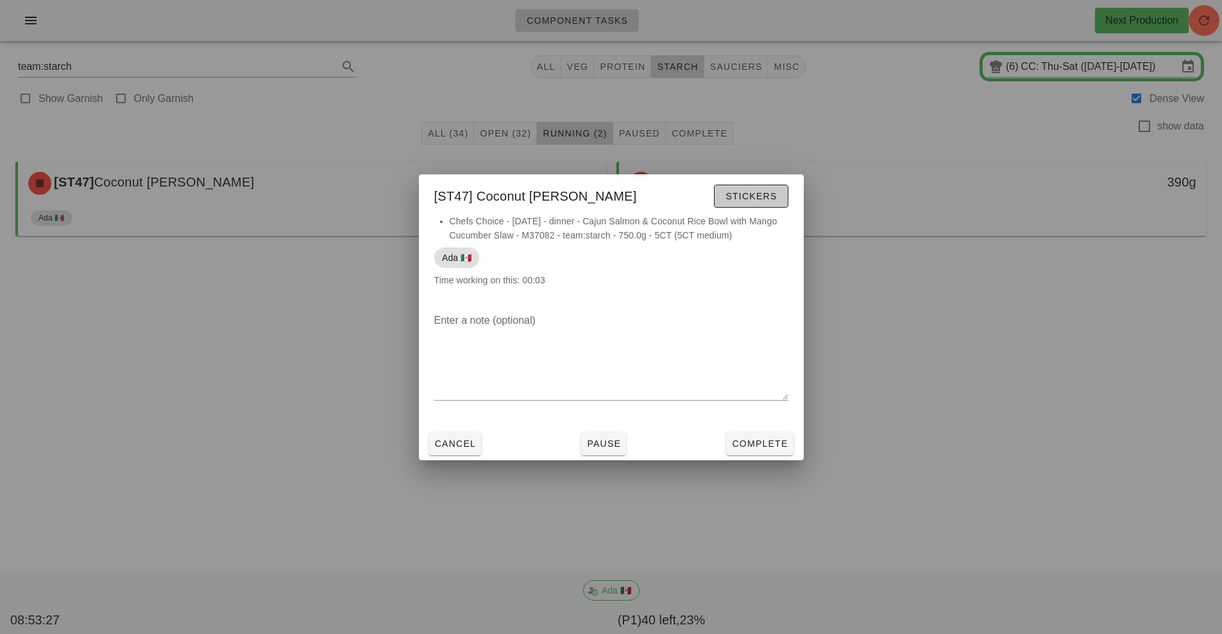
click at [754, 199] on span "Stickers" at bounding box center [751, 196] width 52 height 10
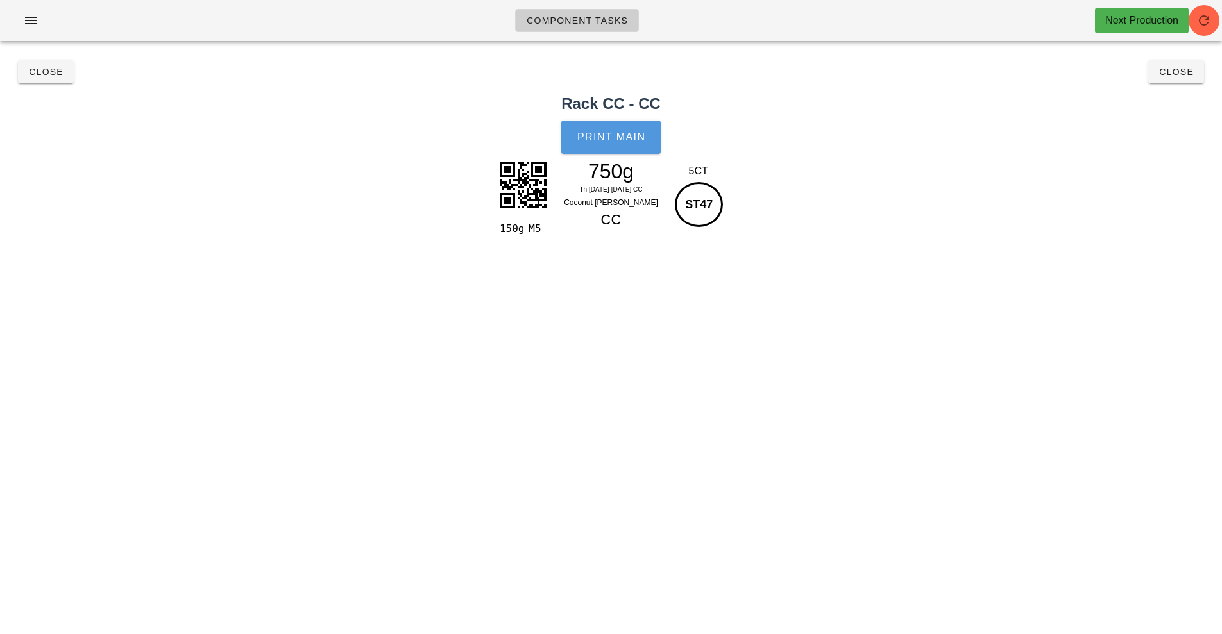
click at [616, 128] on button "Print Main" at bounding box center [610, 137] width 99 height 33
click at [1188, 77] on button "Close" at bounding box center [1176, 71] width 56 height 23
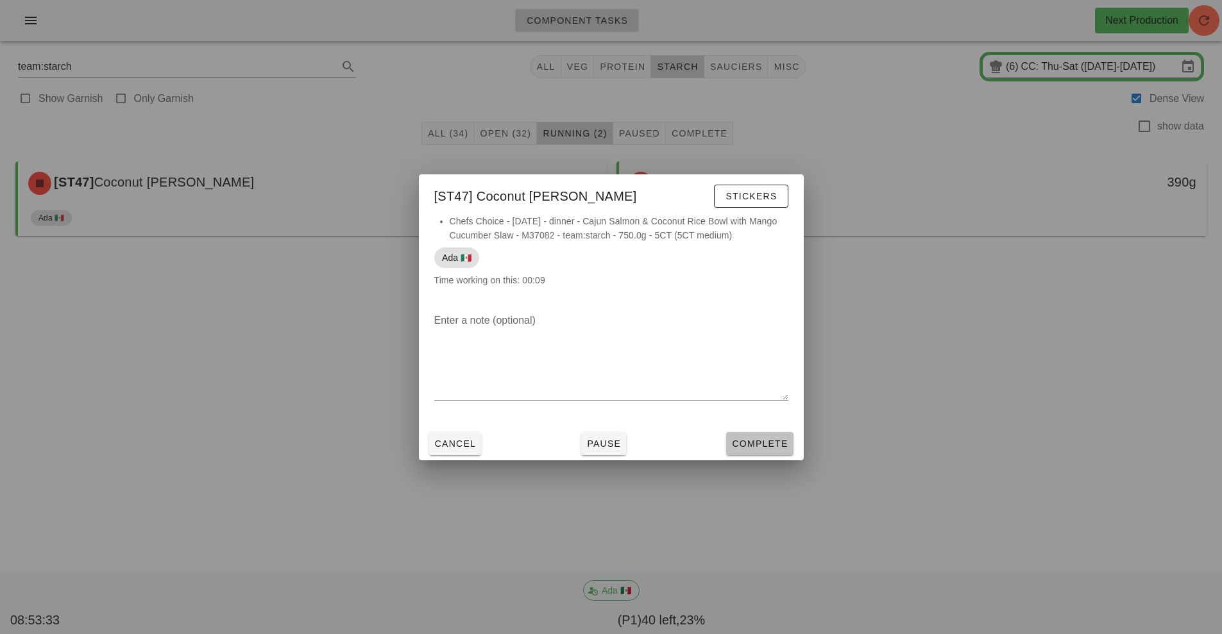
click at [763, 452] on button "Complete" at bounding box center [759, 443] width 67 height 23
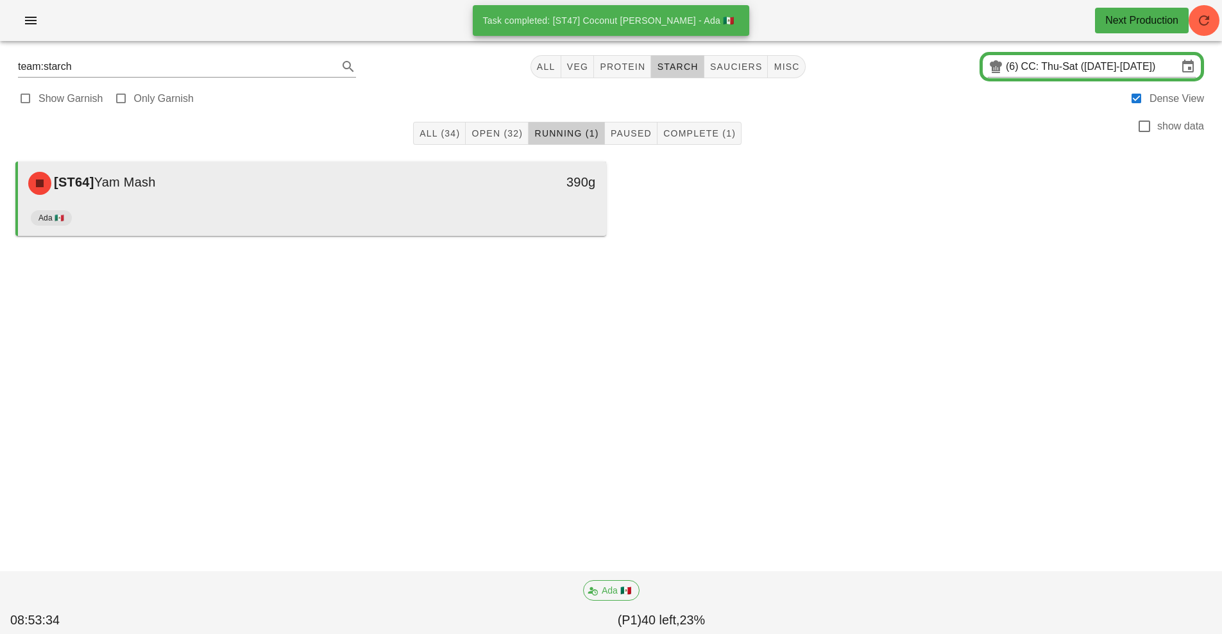
click at [407, 205] on div "Ada 🇲🇽" at bounding box center [312, 220] width 563 height 31
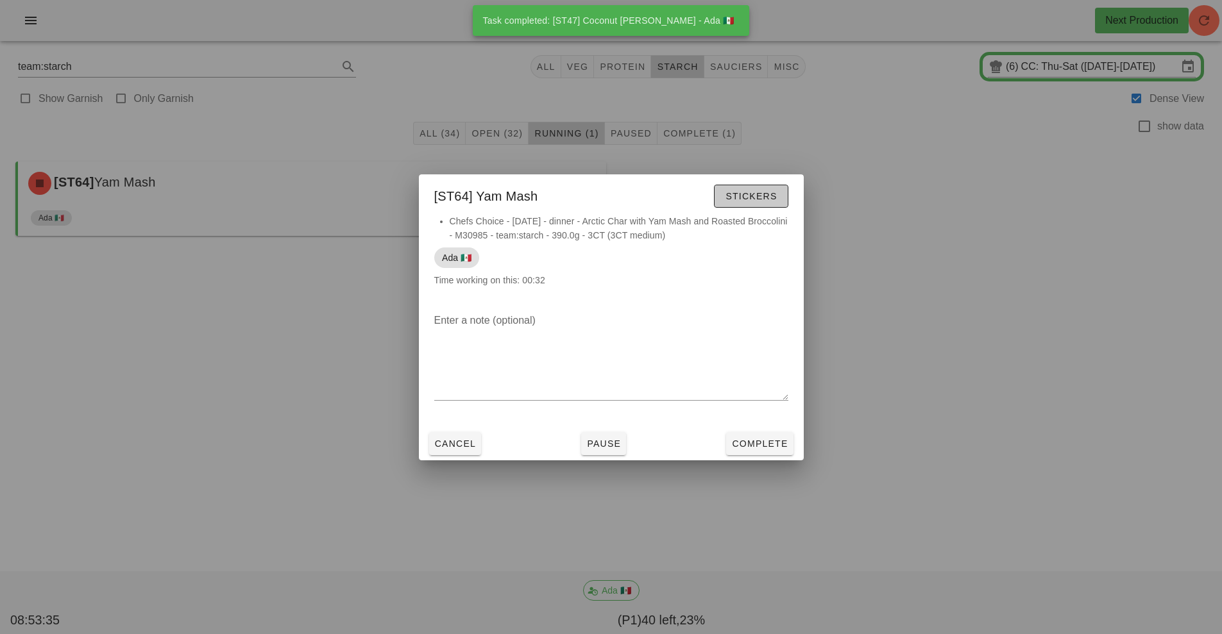
click at [753, 196] on span "Stickers" at bounding box center [751, 196] width 52 height 10
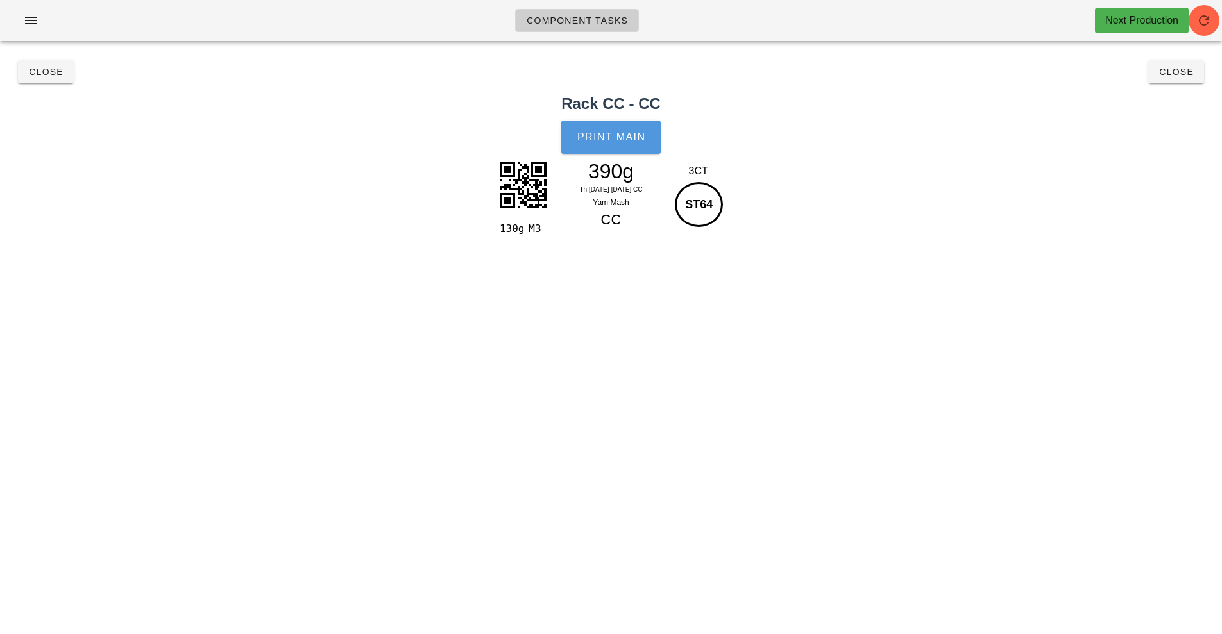
click at [610, 142] on span "Print Main" at bounding box center [611, 138] width 69 height 12
click at [1166, 94] on h2 "Rack CC - CC" at bounding box center [611, 103] width 1207 height 23
click at [1185, 72] on span "Close" at bounding box center [1176, 72] width 35 height 10
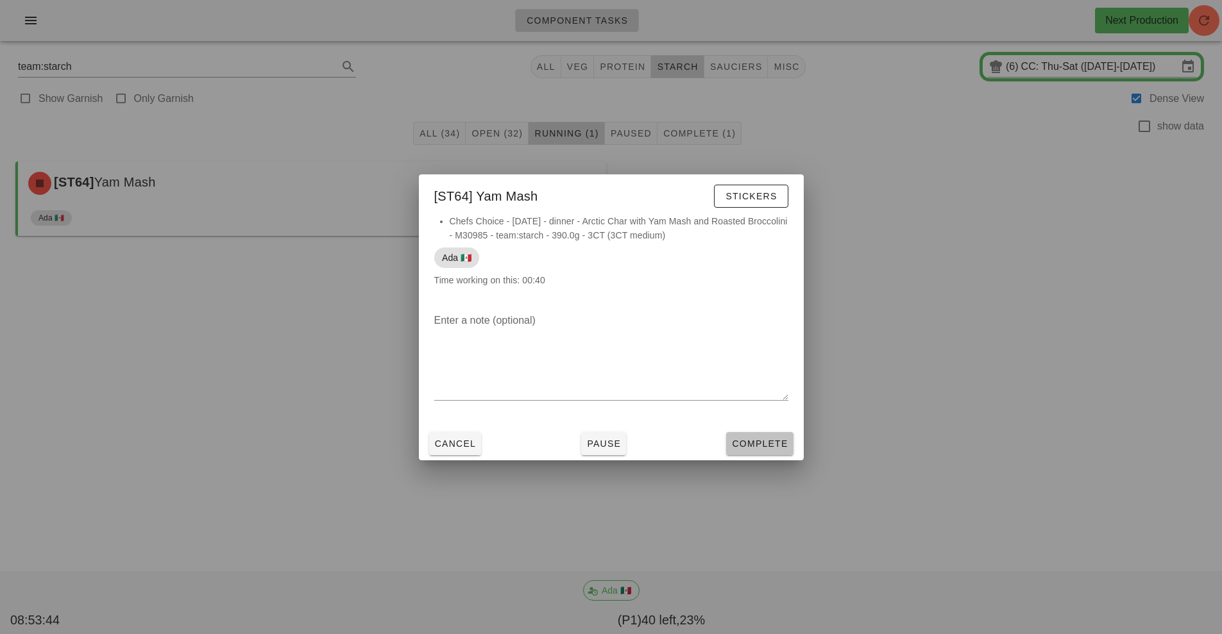
click at [756, 447] on span "Complete" at bounding box center [759, 444] width 56 height 10
